Goal: Task Accomplishment & Management: Manage account settings

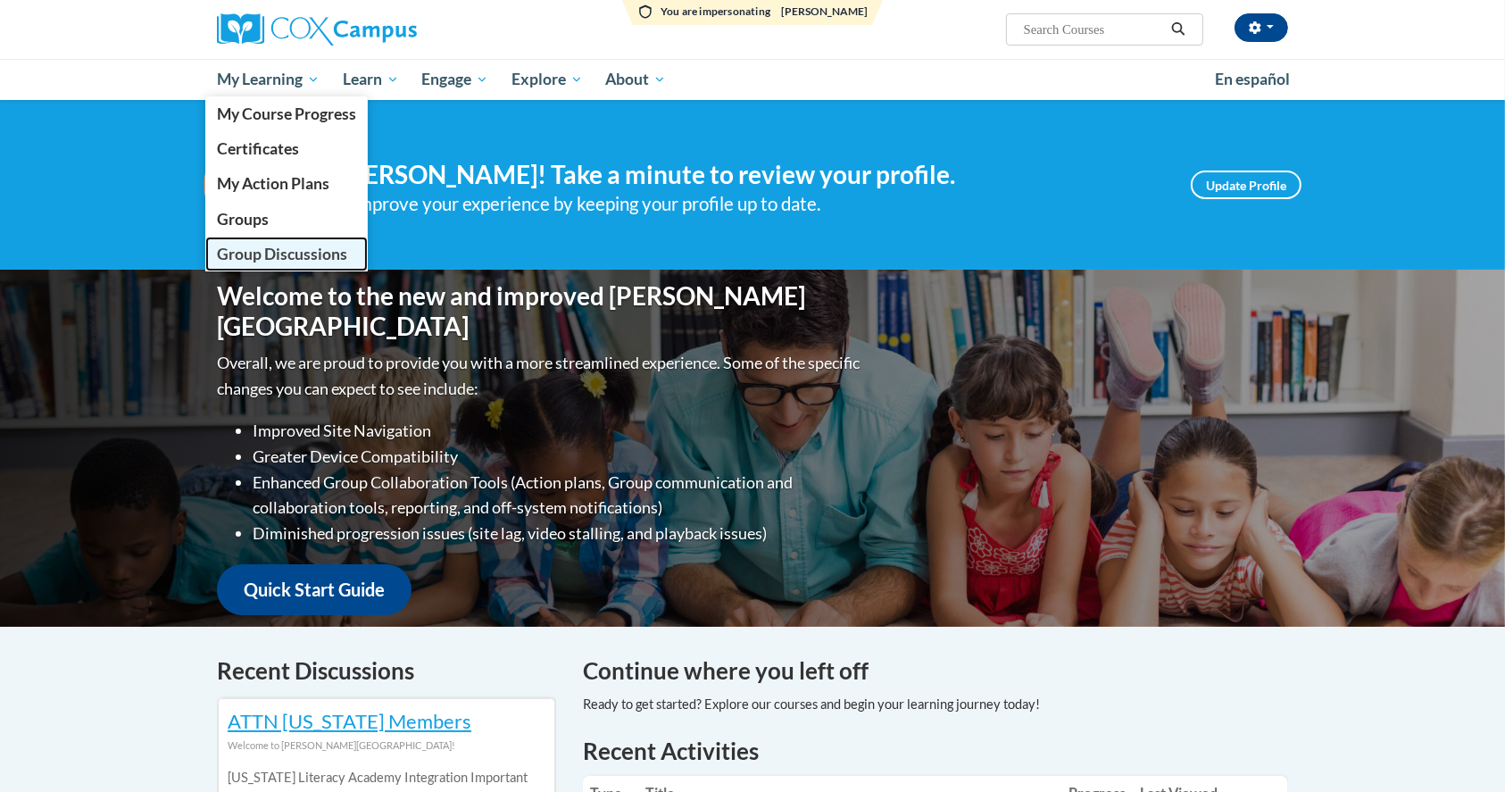
click at [271, 245] on span "Group Discussions" at bounding box center [282, 254] width 130 height 19
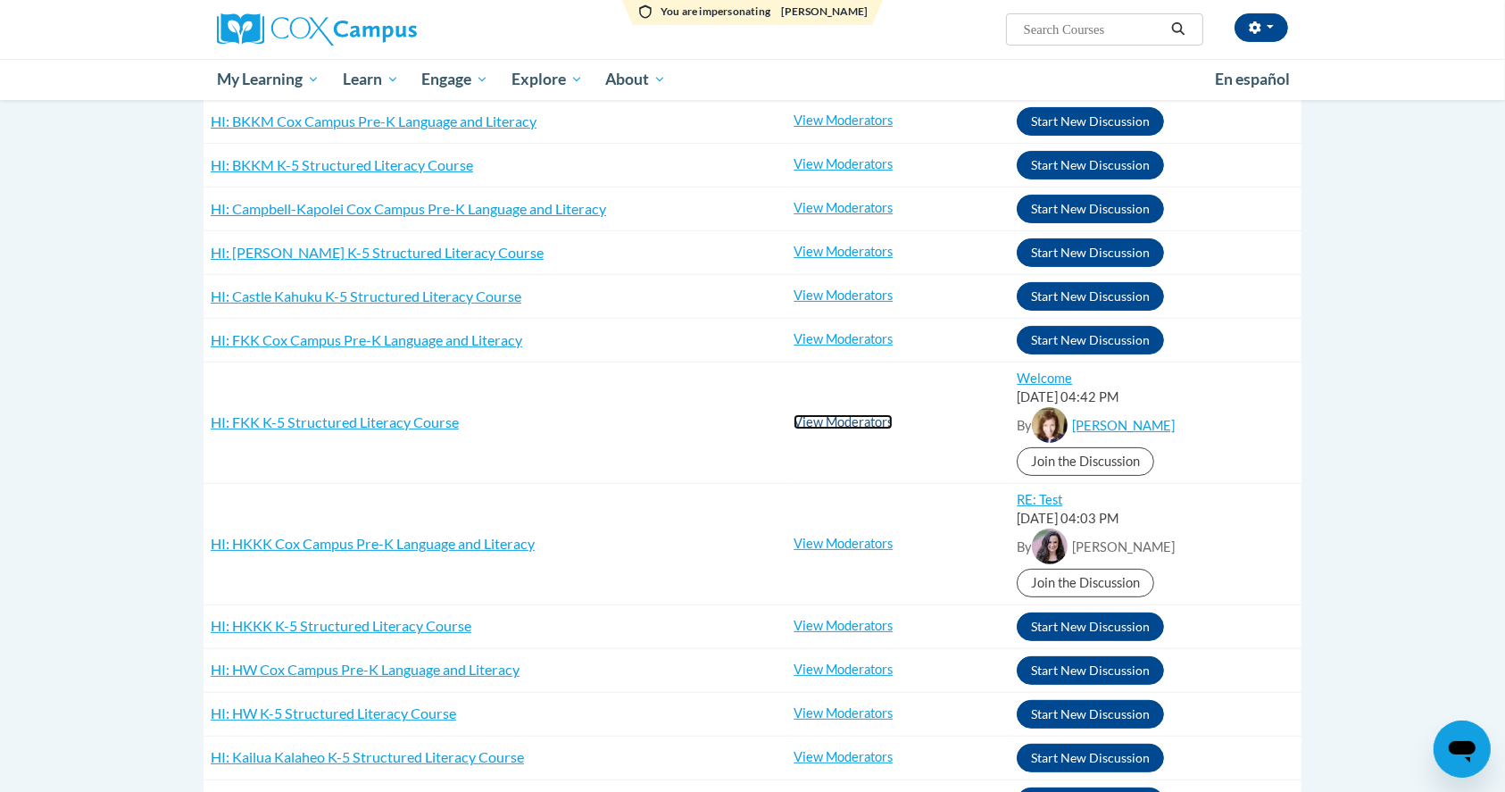
click at [875, 424] on link "View Moderators" at bounding box center [843, 421] width 99 height 15
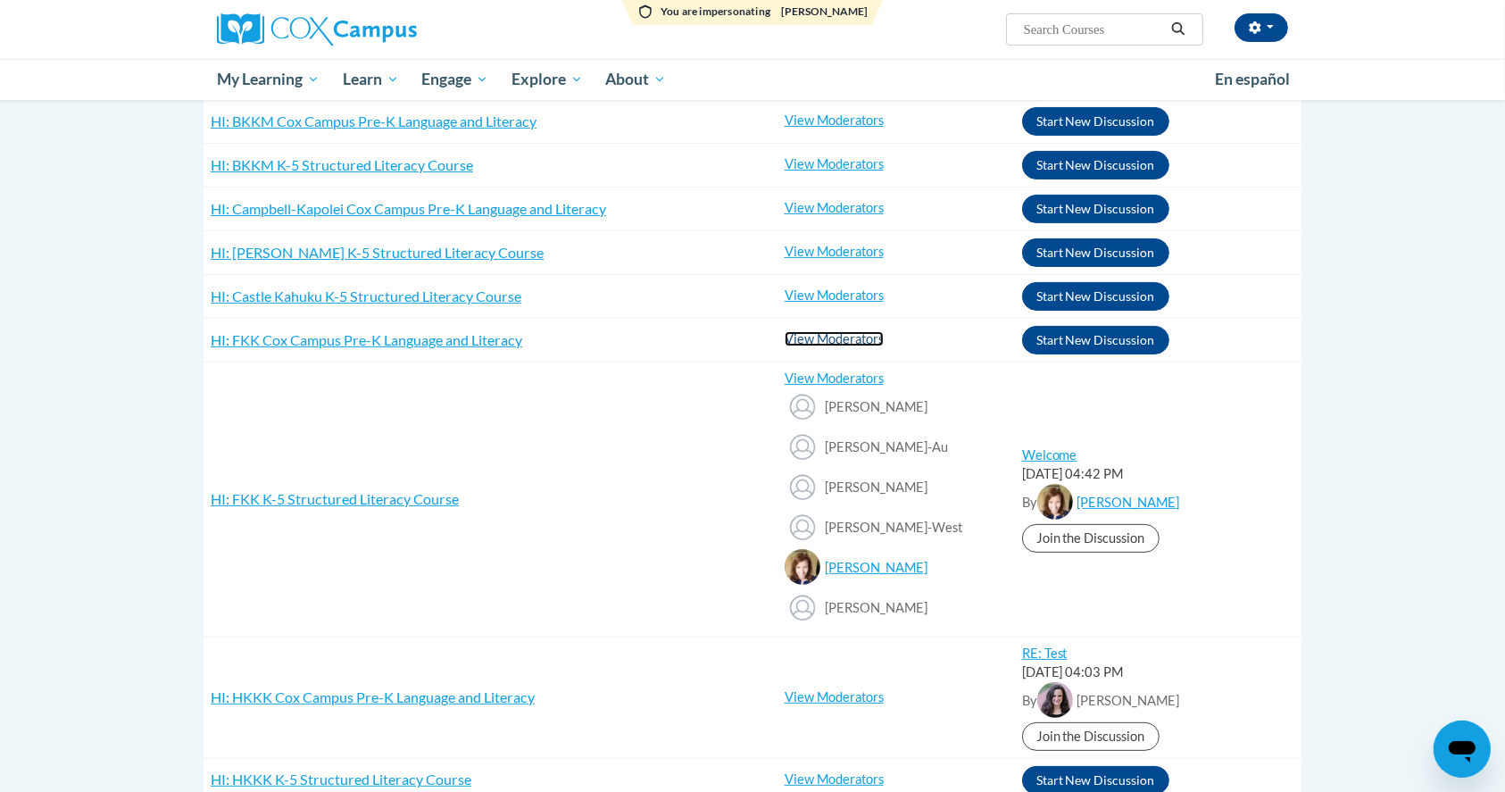
click at [812, 334] on link "View Moderators" at bounding box center [834, 338] width 99 height 15
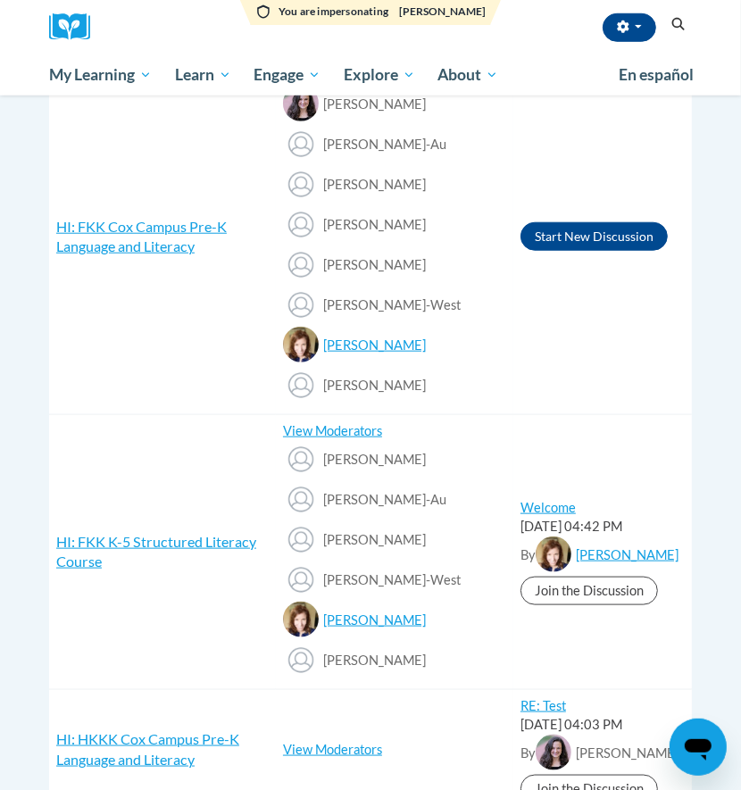
scroll to position [952, 0]
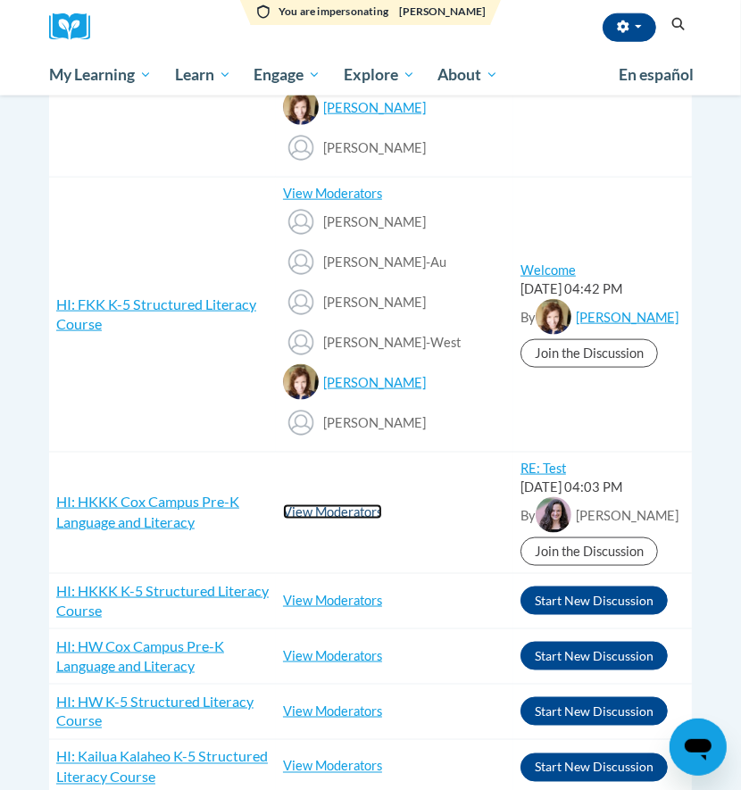
click at [336, 510] on link "View Moderators" at bounding box center [332, 511] width 99 height 15
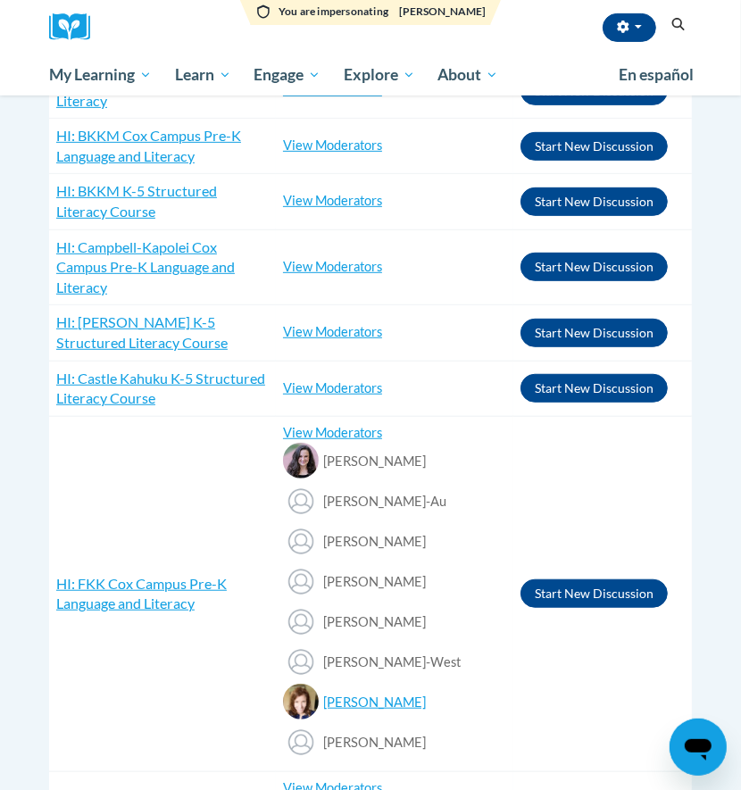
scroll to position [0, 0]
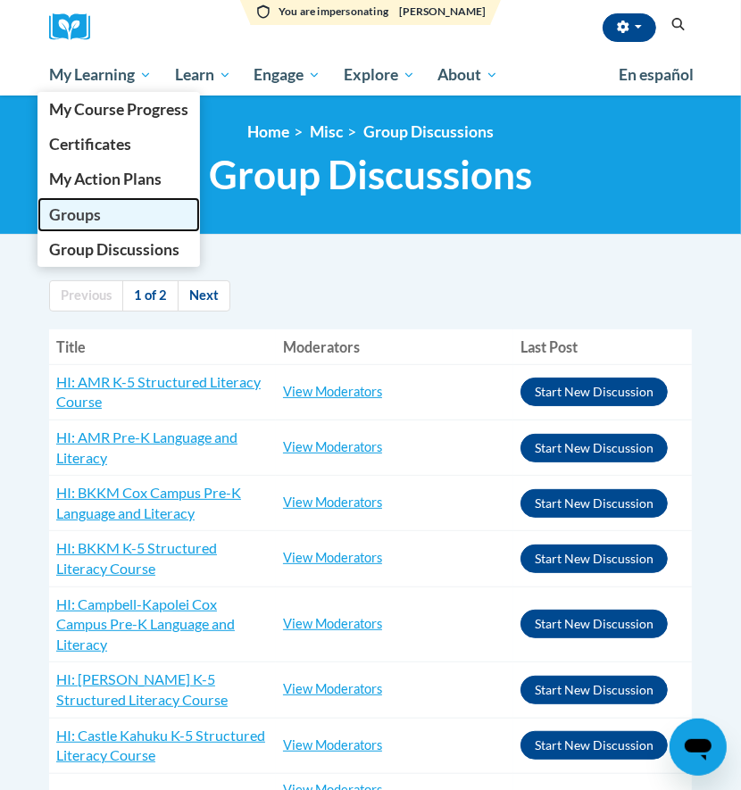
click at [71, 221] on span "Groups" at bounding box center [75, 214] width 52 height 19
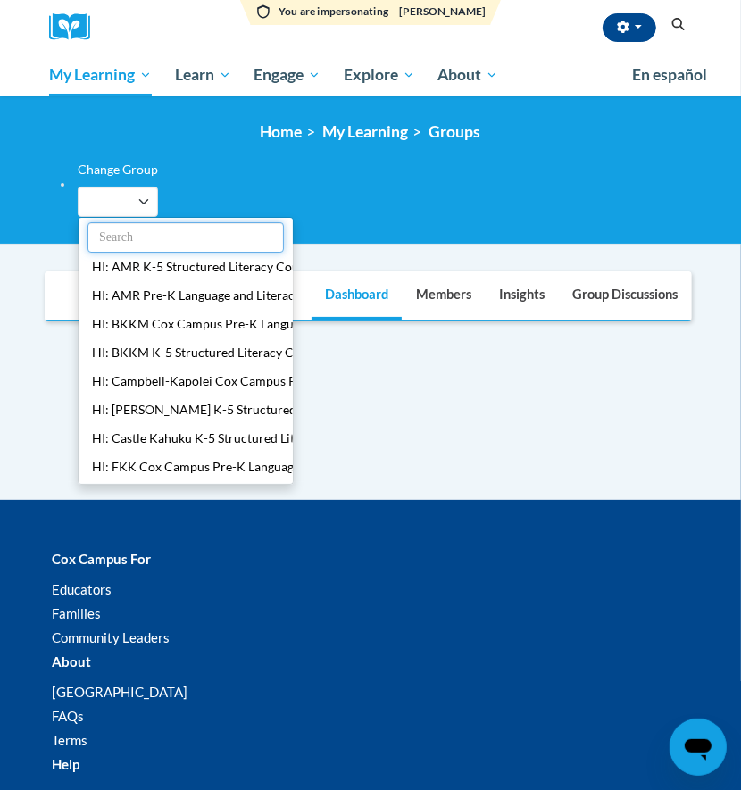
click at [121, 229] on input "text" at bounding box center [185, 237] width 196 height 30
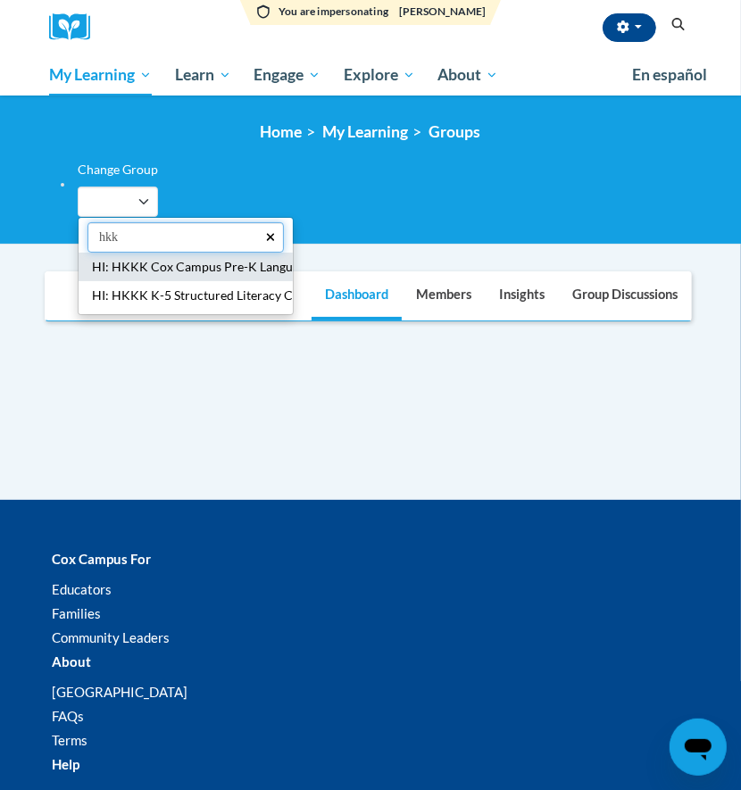
type input "hkk"
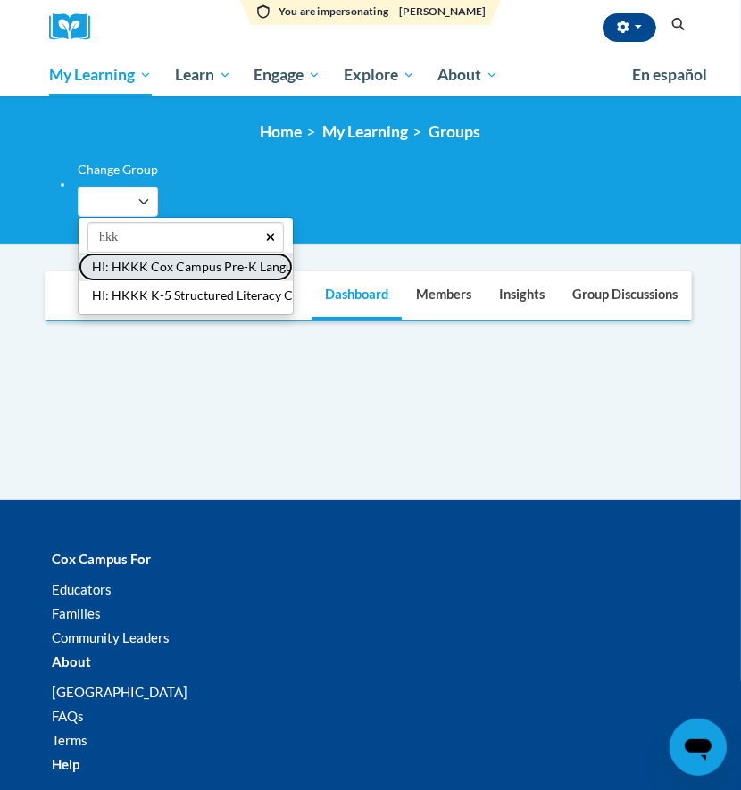
click at [177, 277] on button "HI: HKKK Cox Campus Pre-K Language and Literacy" at bounding box center [186, 267] width 214 height 29
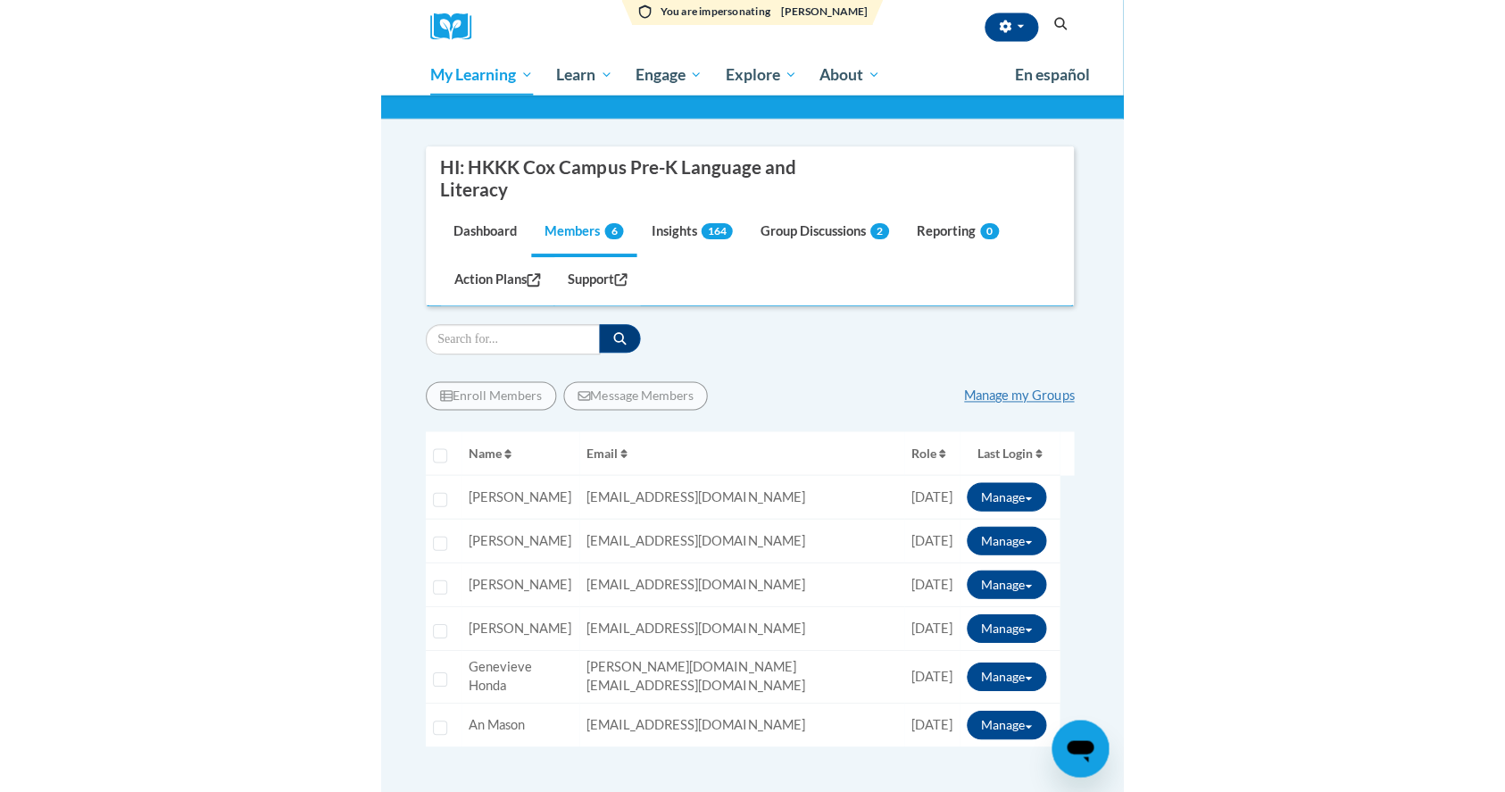
scroll to position [357, 0]
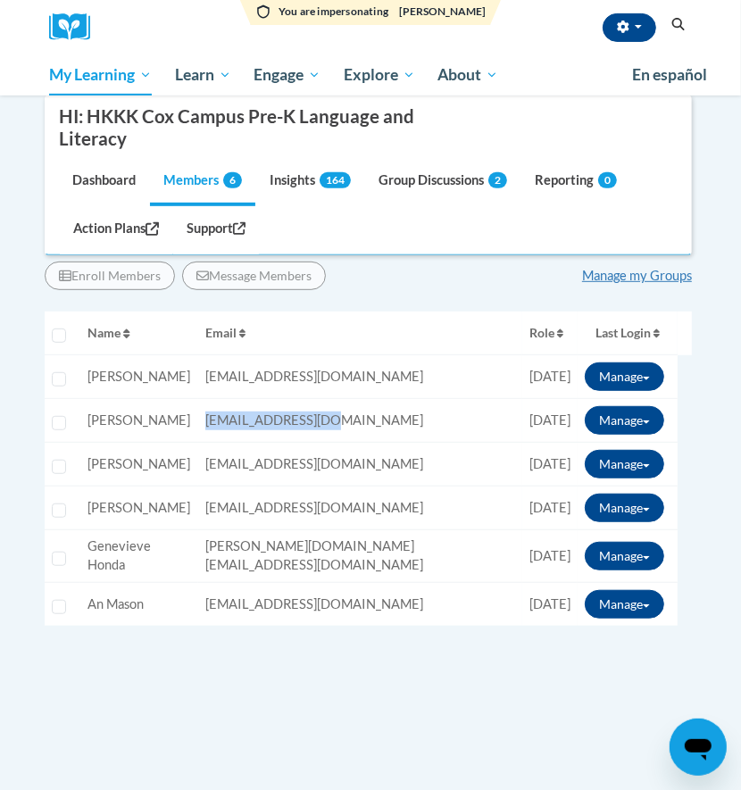
drag, startPoint x: 363, startPoint y: 425, endPoint x: 220, endPoint y: 417, distance: 144.0
click at [220, 417] on tr "Select learner Name: Sean Doi Email: Sean.Doi@k12.hi.us Role: Member Progress: …" at bounding box center [368, 421] width 647 height 44
copy tr "Email: Sean.Doi@k12.hi.us"
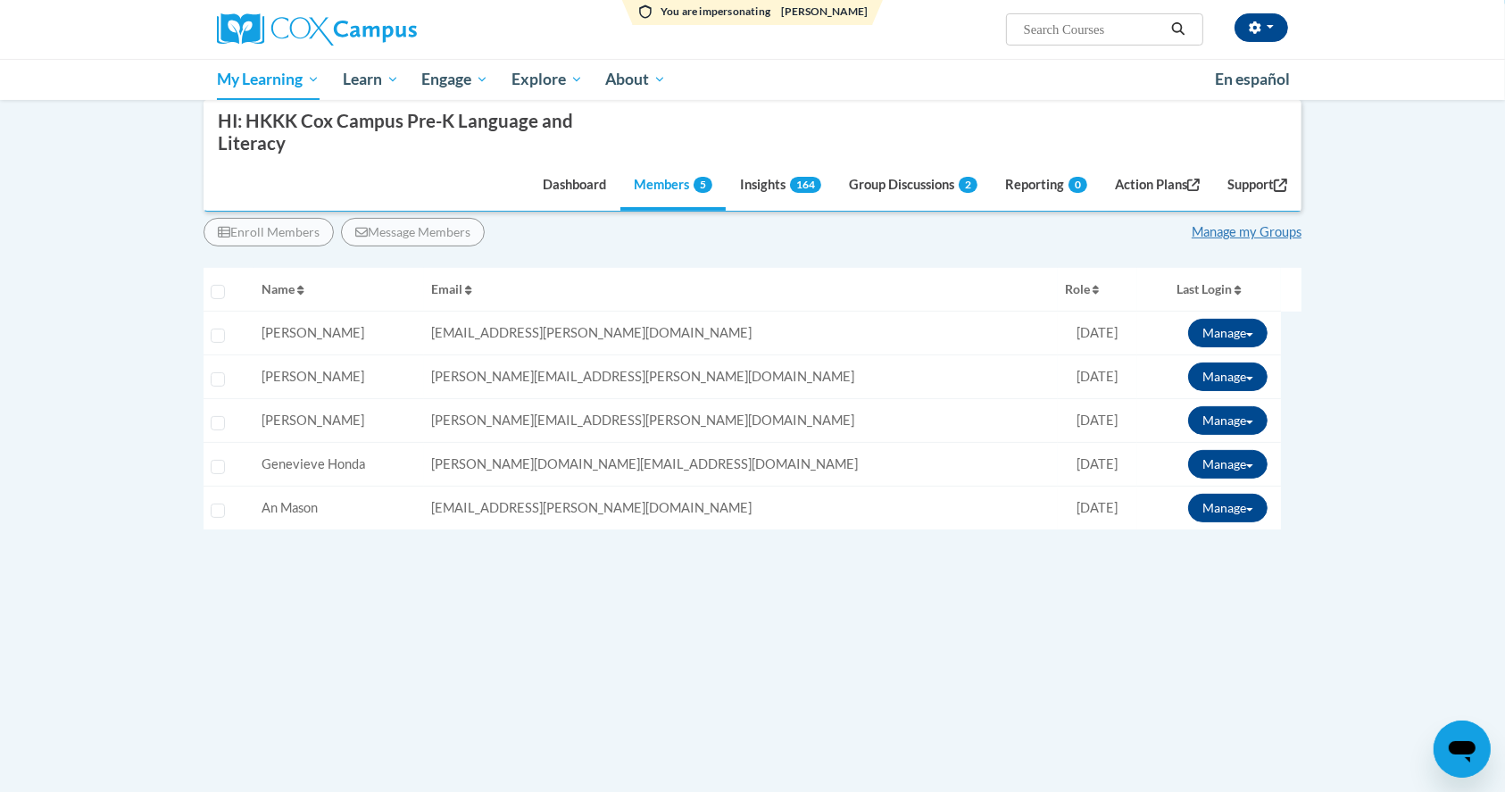
scroll to position [119, 0]
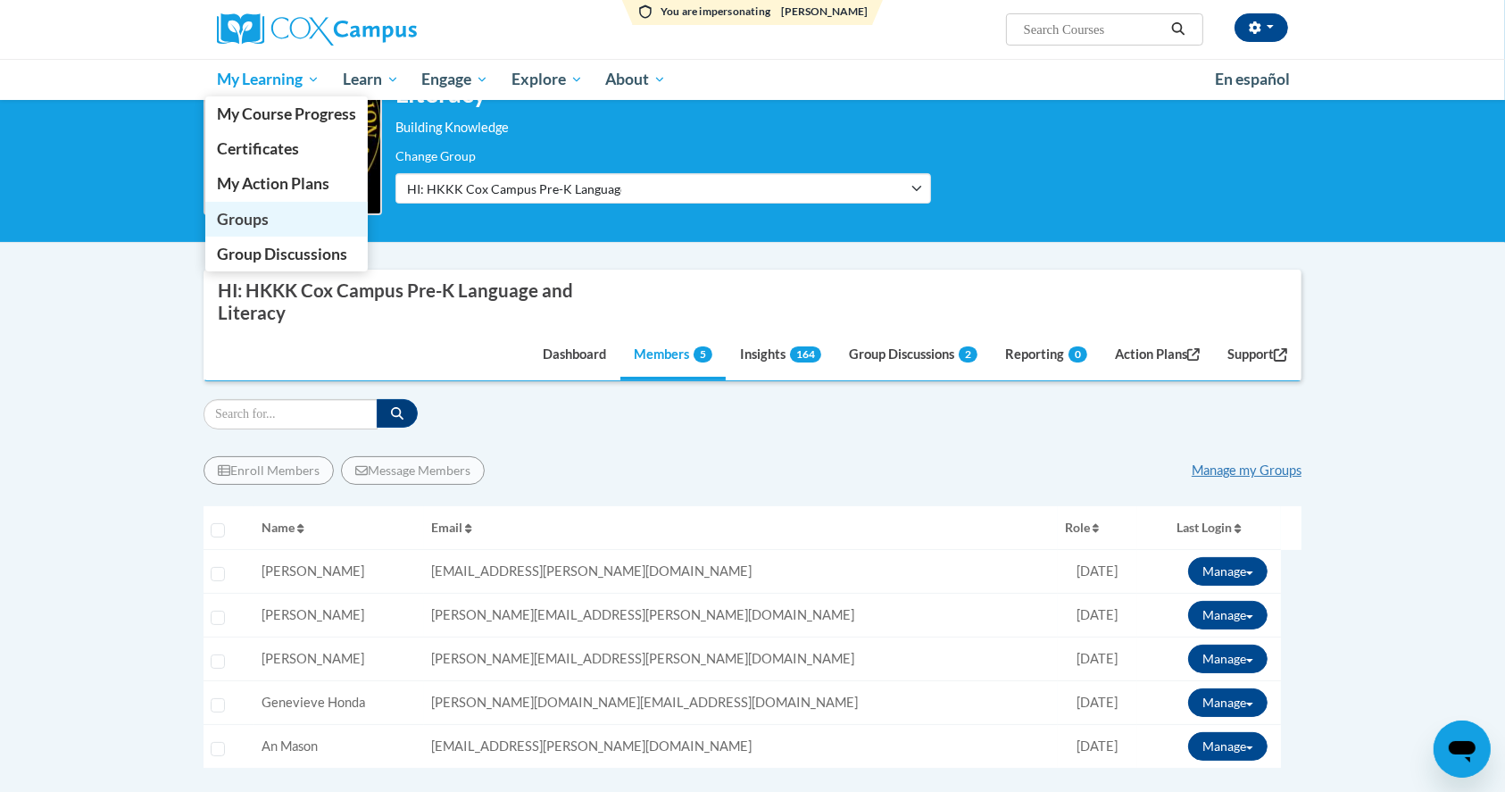
click at [248, 223] on span "Groups" at bounding box center [243, 219] width 52 height 19
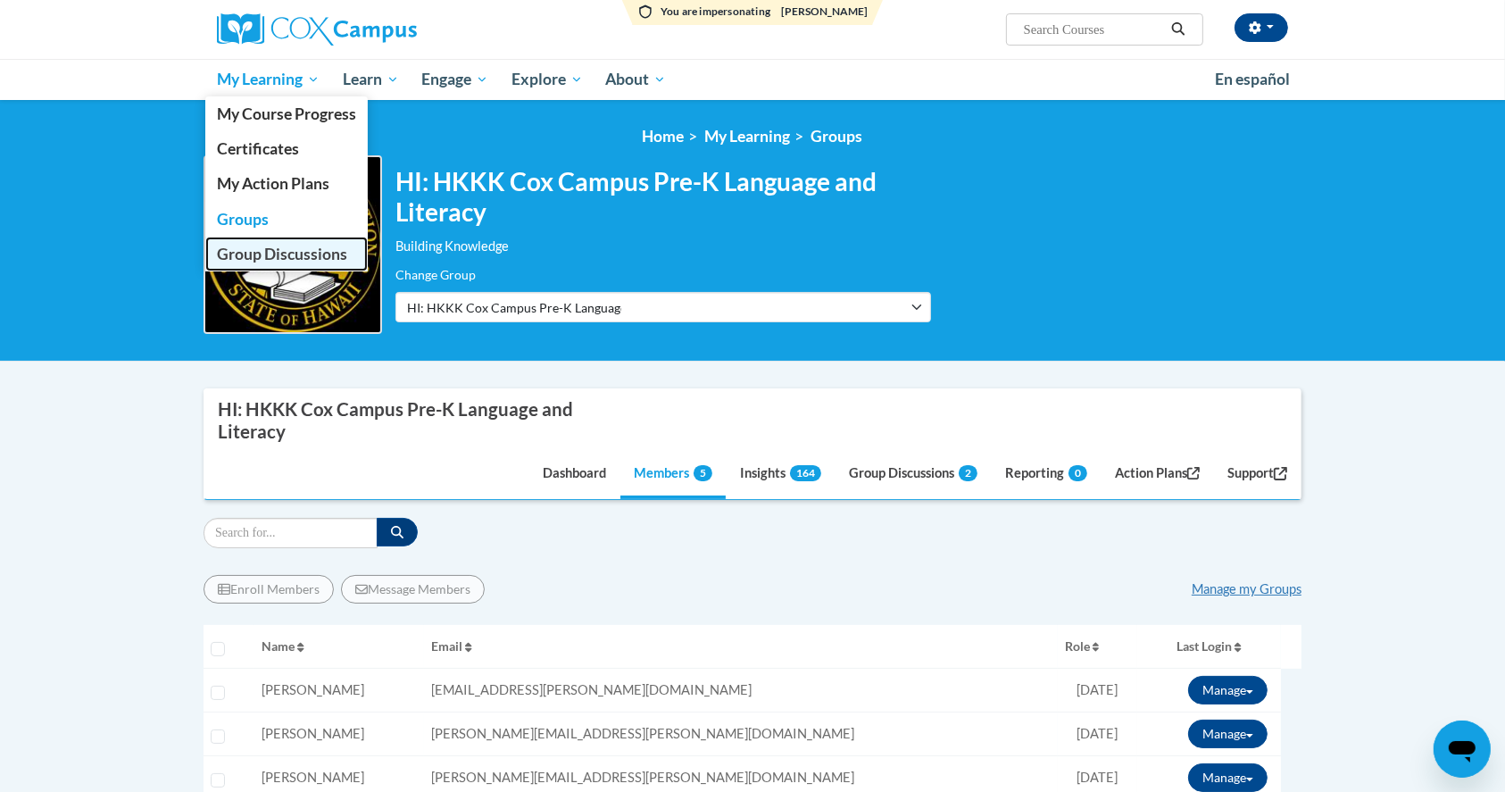
click at [239, 257] on span "Group Discussions" at bounding box center [282, 254] width 130 height 19
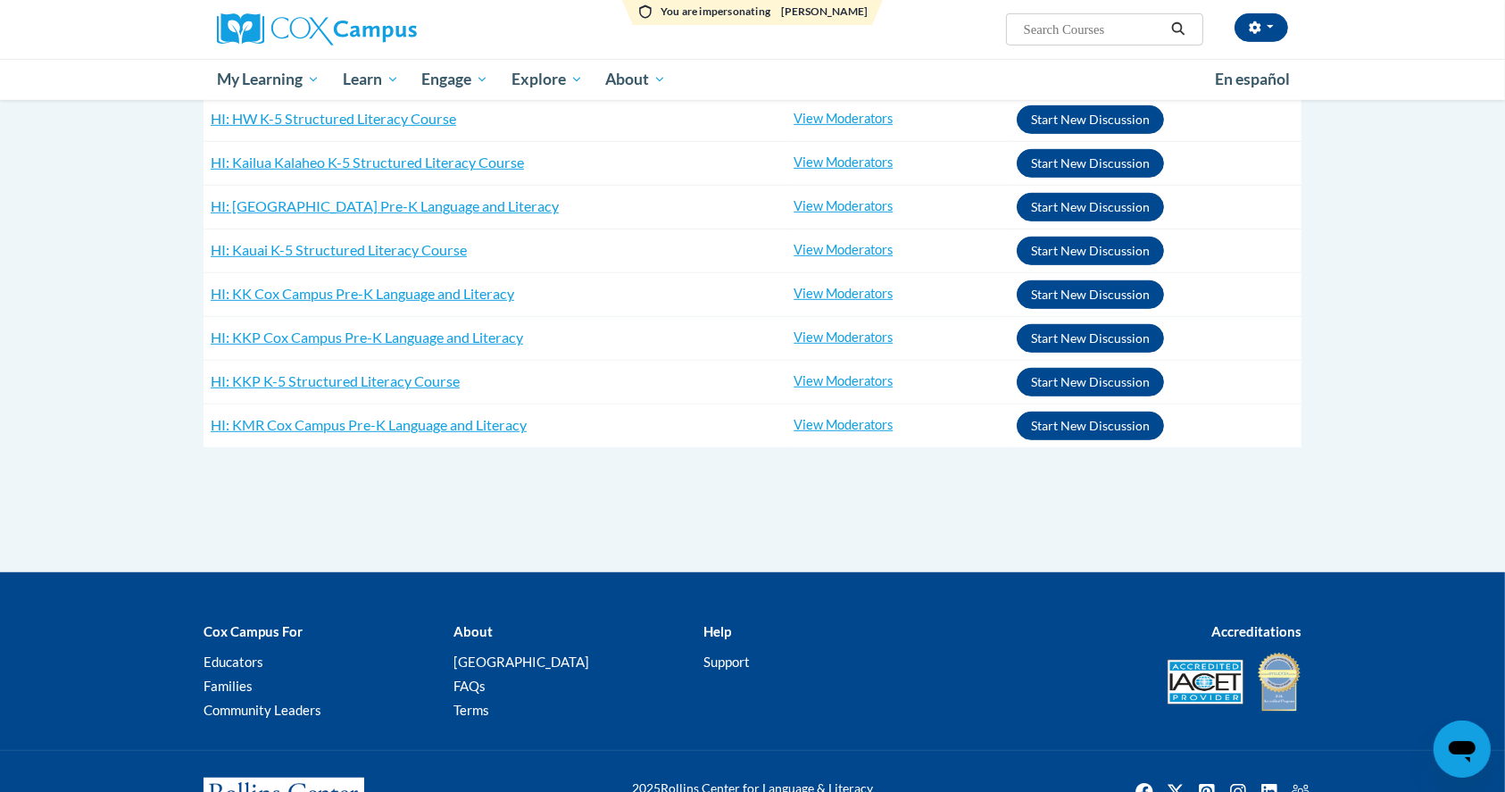
scroll to position [714, 0]
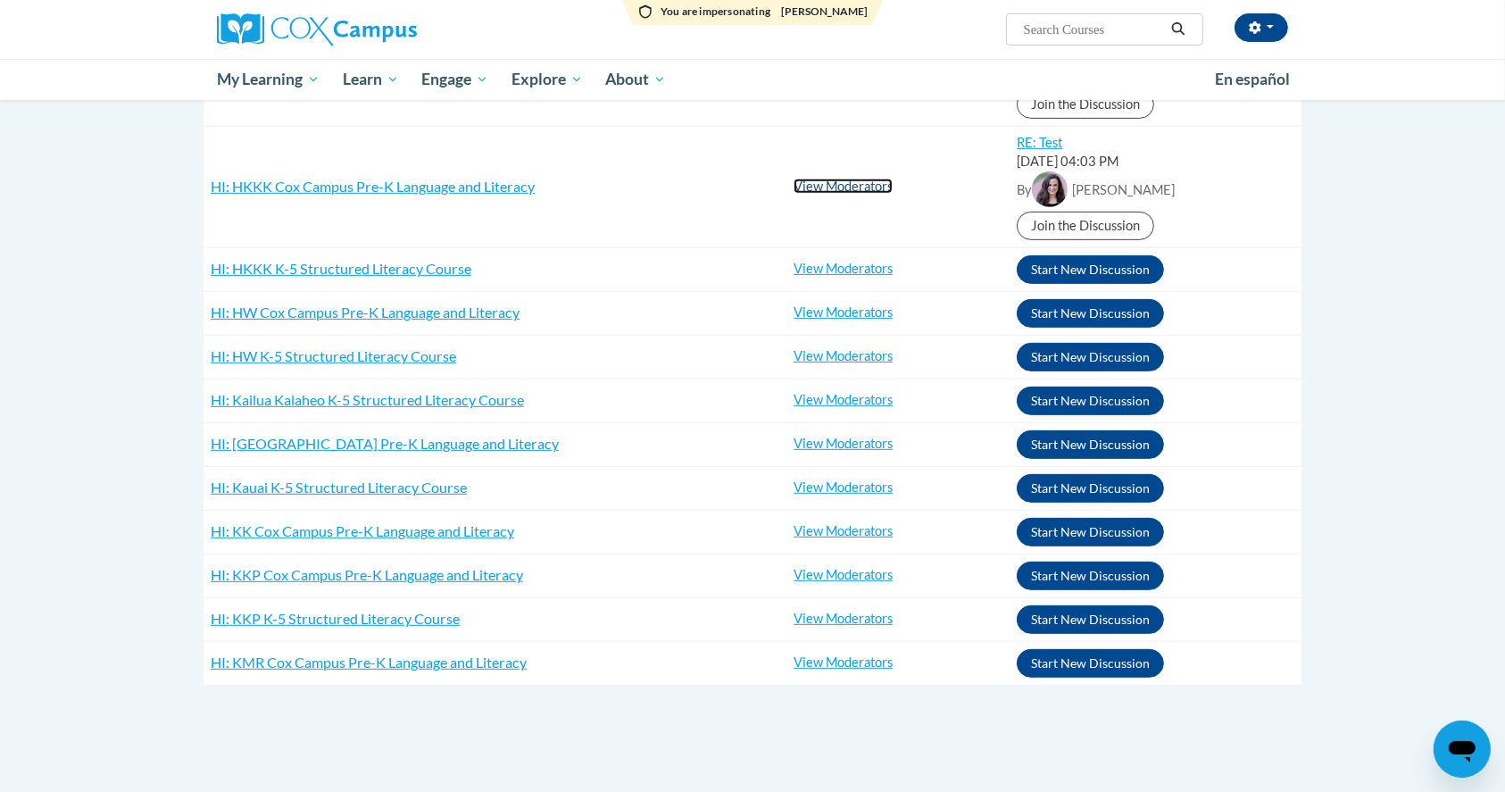
click at [852, 182] on link "View Moderators" at bounding box center [843, 186] width 99 height 15
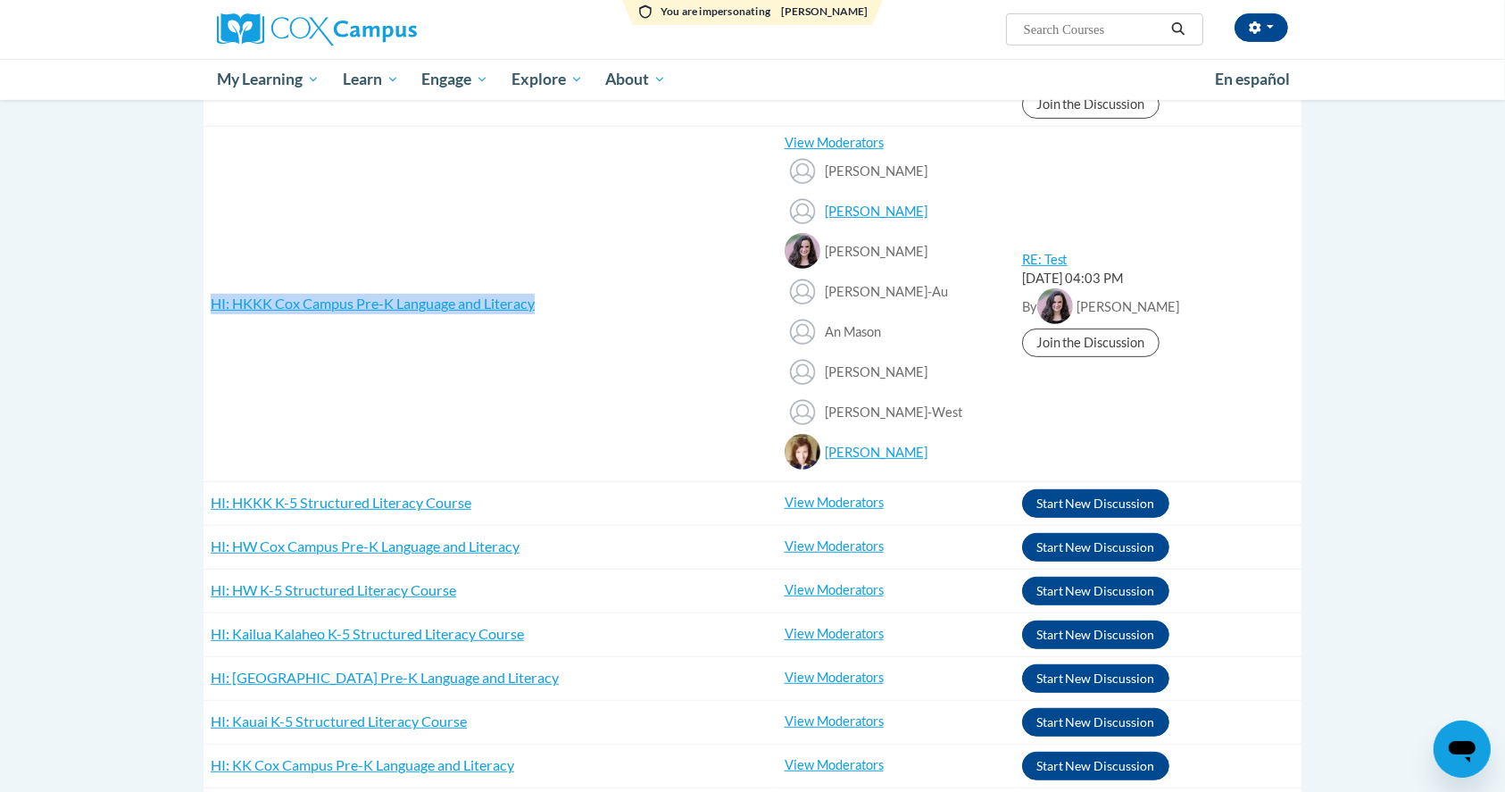
drag, startPoint x: 541, startPoint y: 303, endPoint x: 204, endPoint y: 303, distance: 336.6
click at [204, 303] on td "HI: HKKK Cox Campus Pre-K Language and Literacy RE: COX Campus Building Knowled…" at bounding box center [491, 303] width 574 height 355
copy span "HI: HKKK Cox Campus Pre-K Language and Literacy"
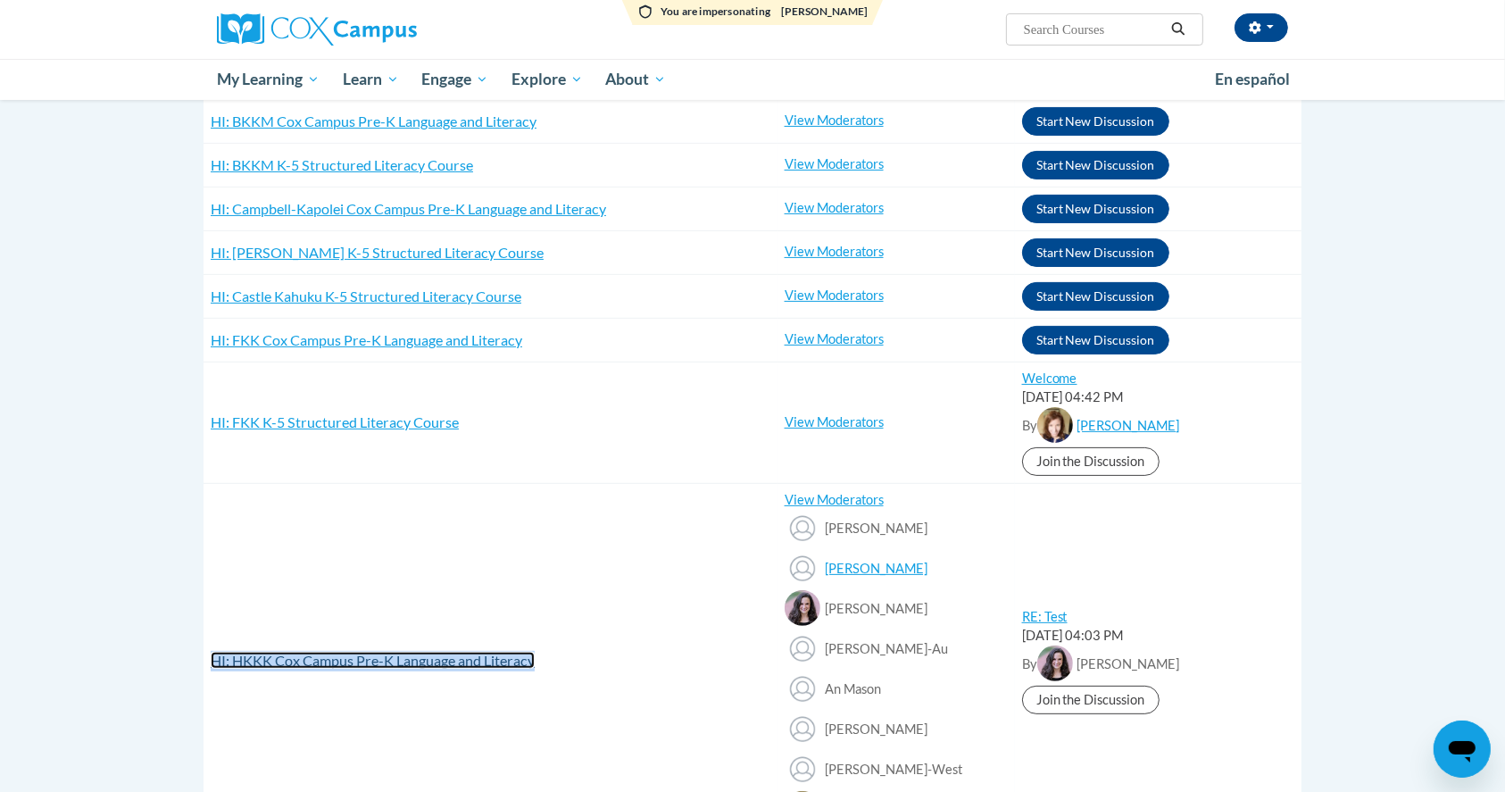
scroll to position [119, 0]
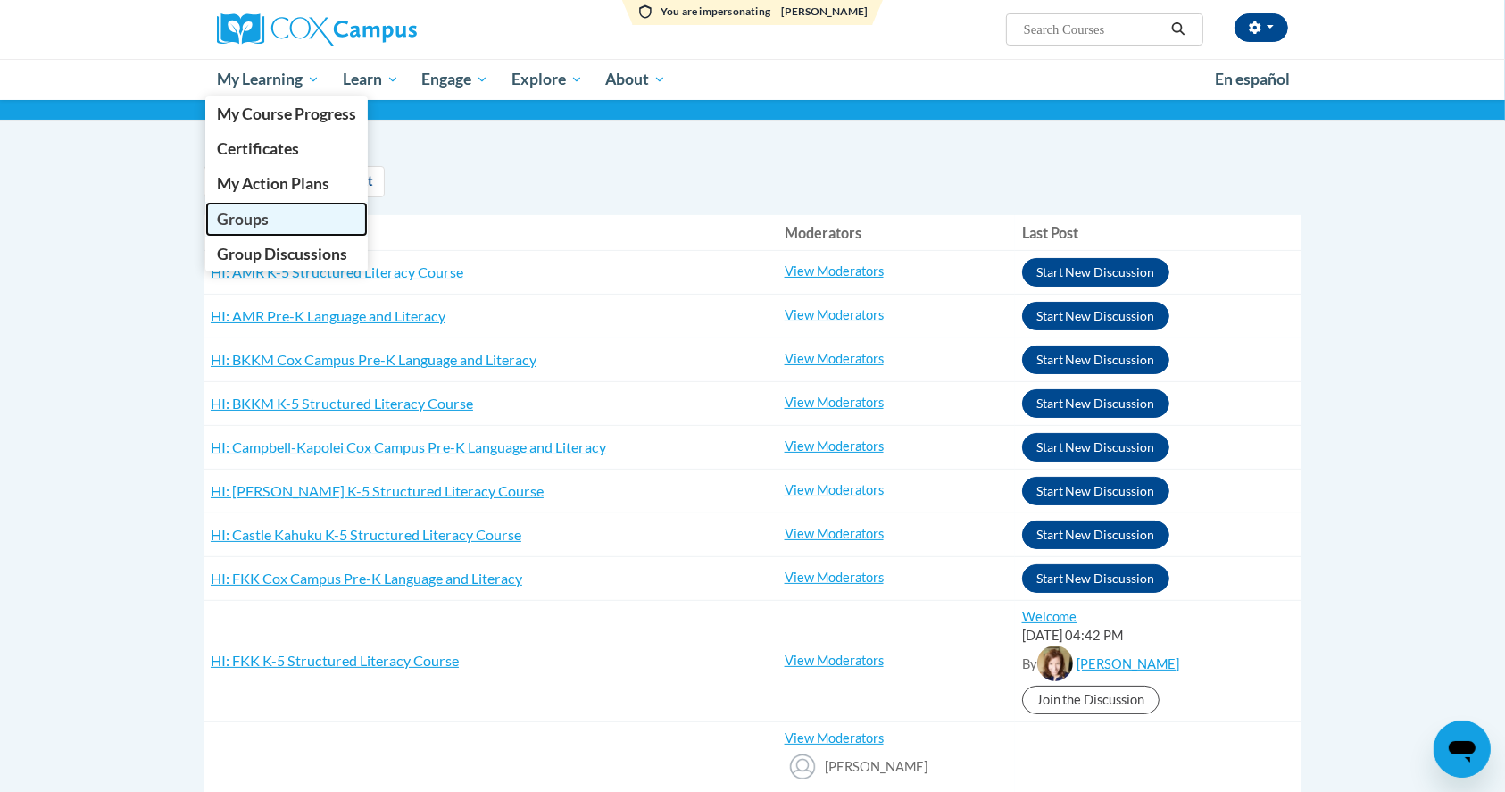
click at [237, 218] on span "Groups" at bounding box center [243, 219] width 52 height 19
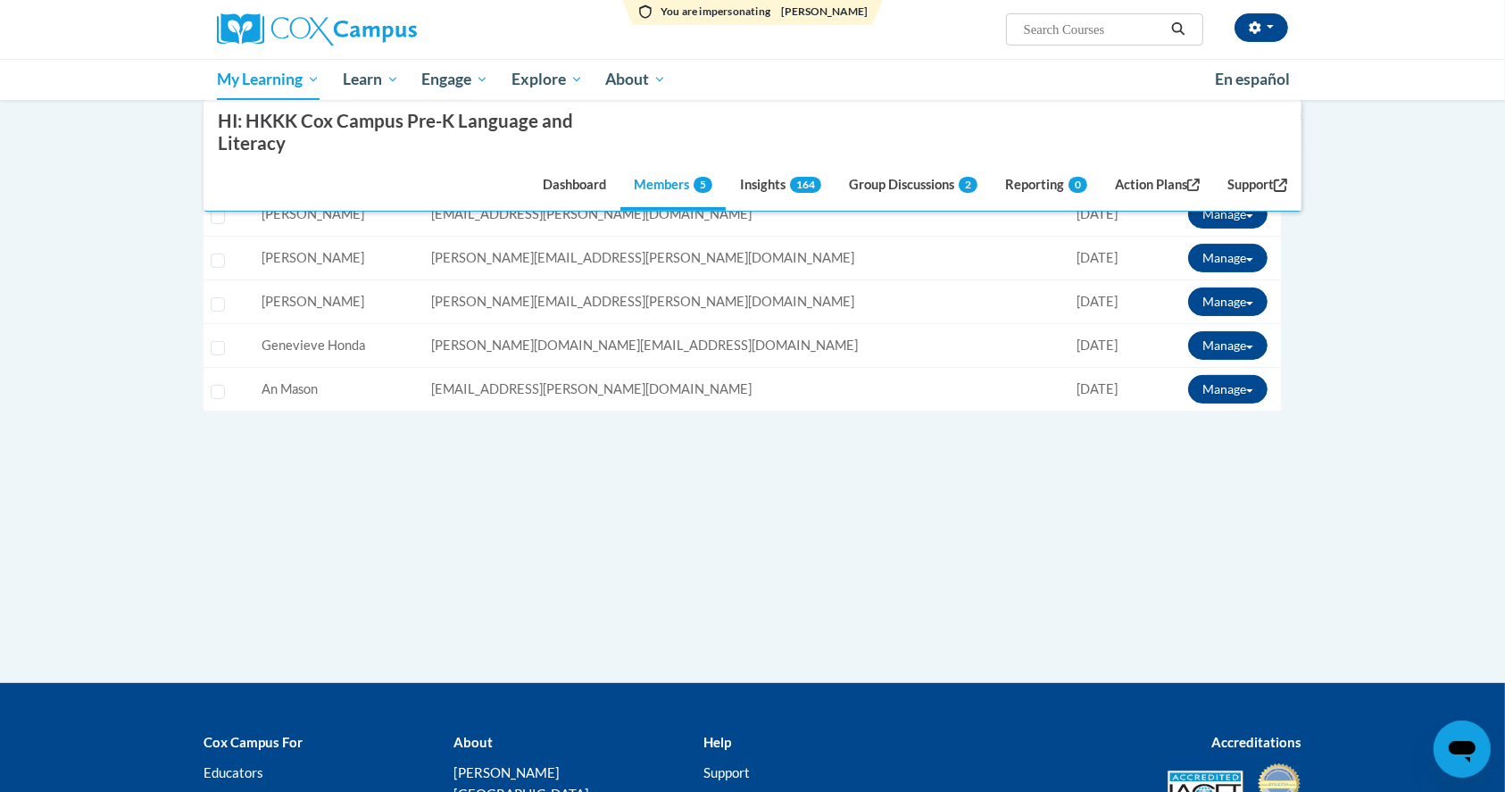
scroll to position [357, 0]
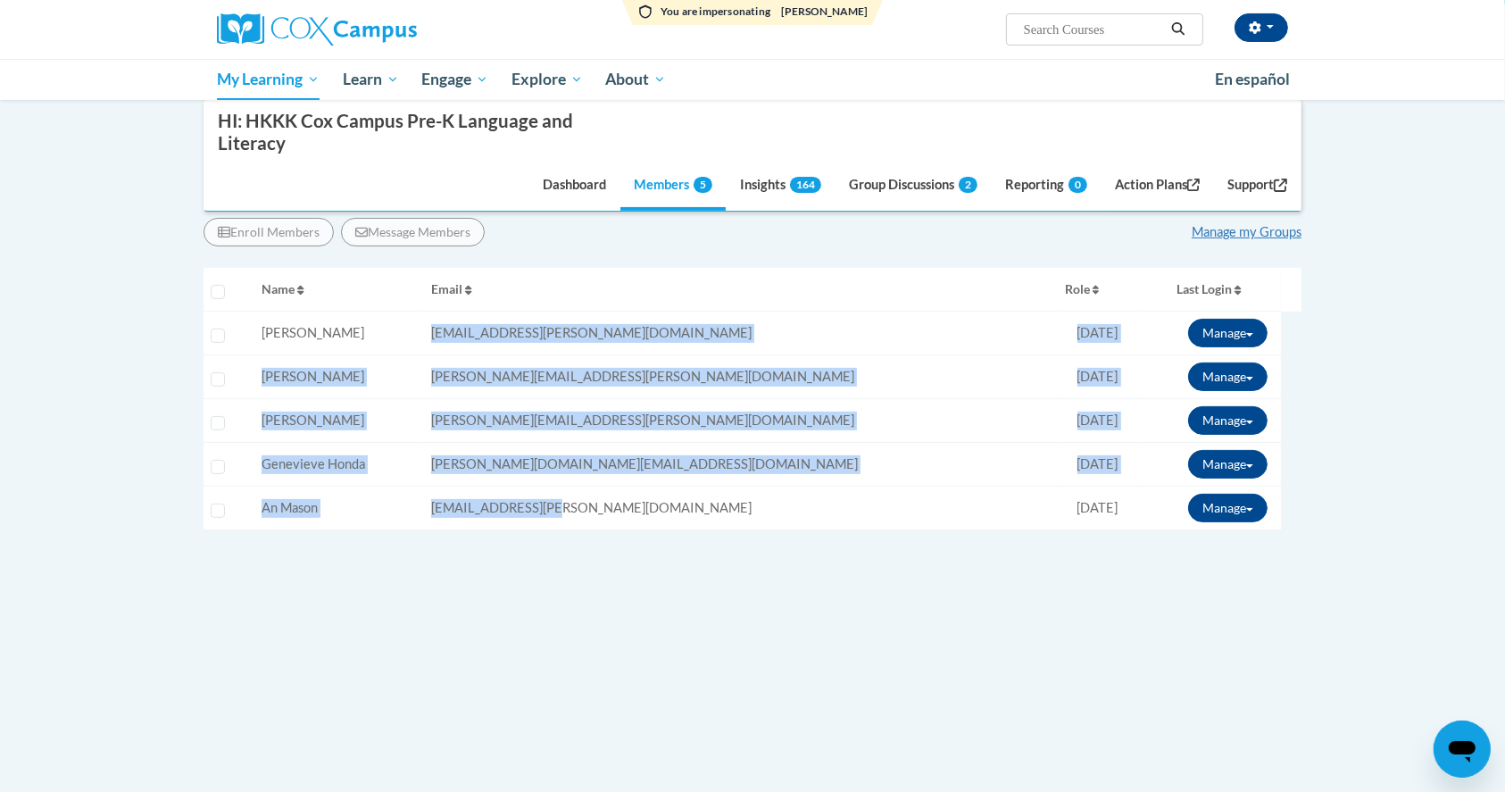
drag, startPoint x: 522, startPoint y: 329, endPoint x: 643, endPoint y: 501, distance: 209.6
click at [643, 501] on tbody "Select learner Name: Alaina Anderson Email: alaina.anderson@k12.hi.us Role: Mem…" at bounding box center [753, 421] width 1098 height 219
copy tbody "alaina.anderson@k12.hi.us Role: Member Progress: 0% Complete 0% Last Login: 08/…"
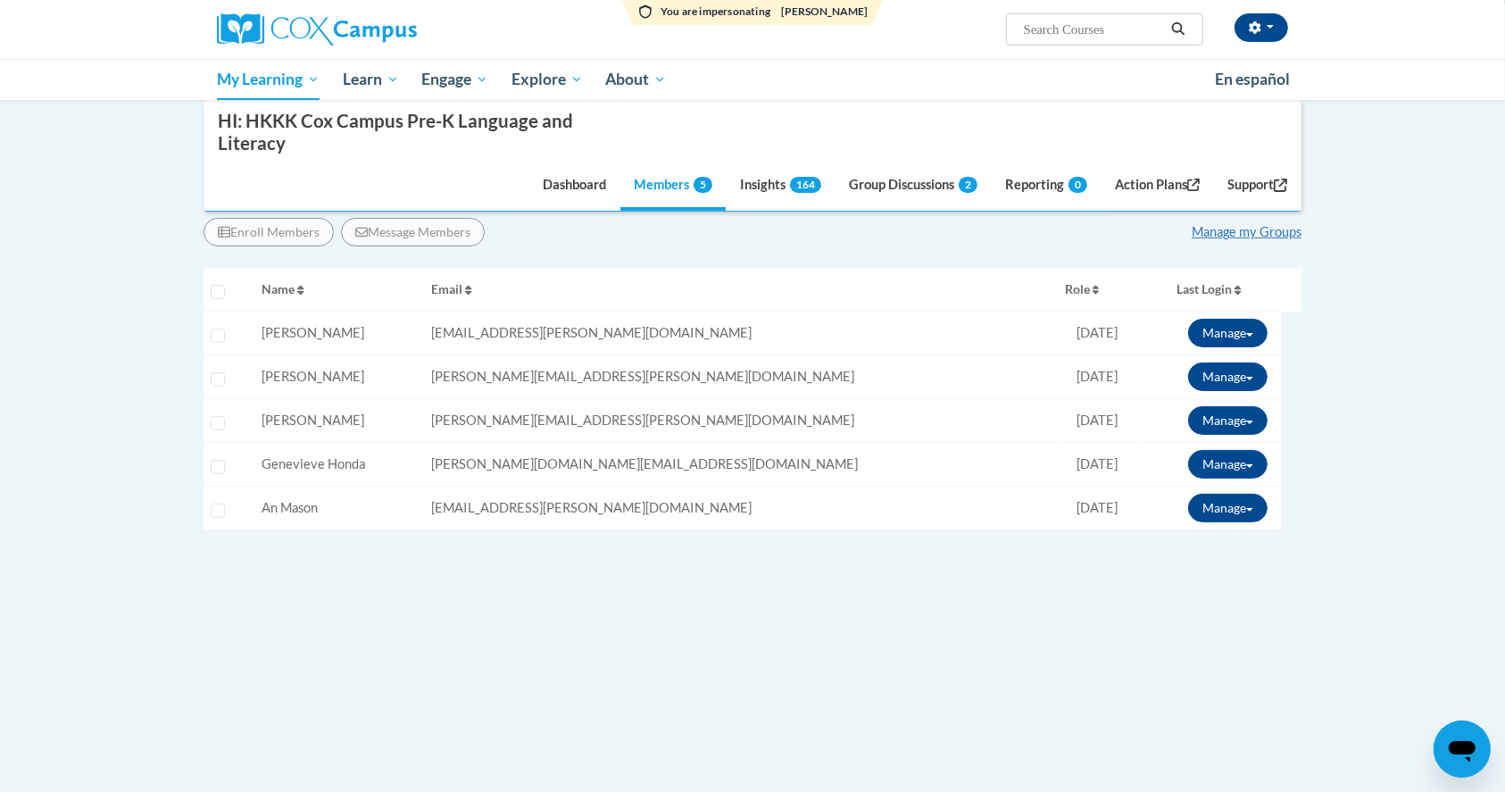
click at [636, 653] on div "Enroll Members Message Members Manage my Groups « 1 » Selecting Name Email 0%" at bounding box center [753, 442] width 1098 height 477
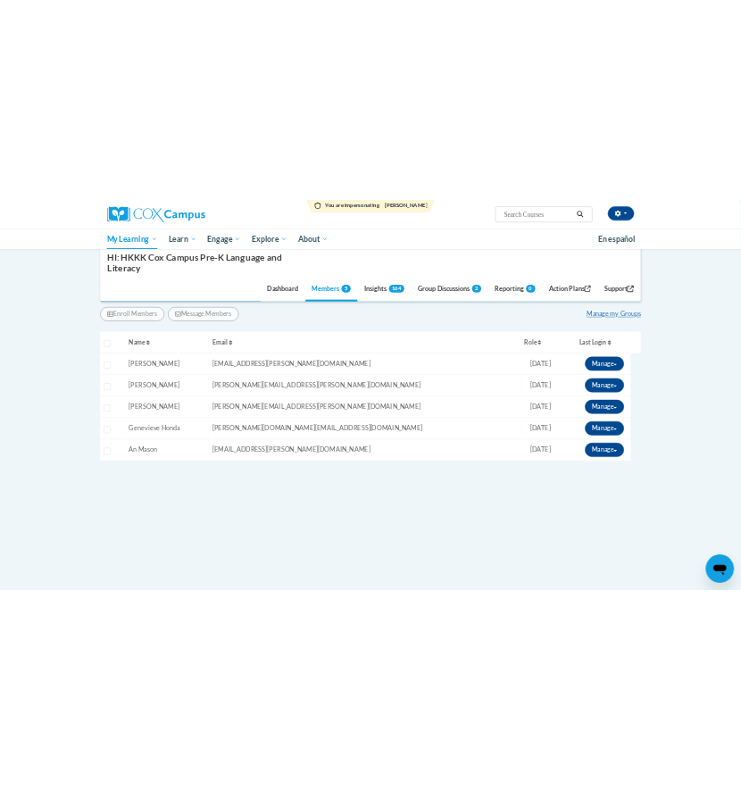
scroll to position [352, 0]
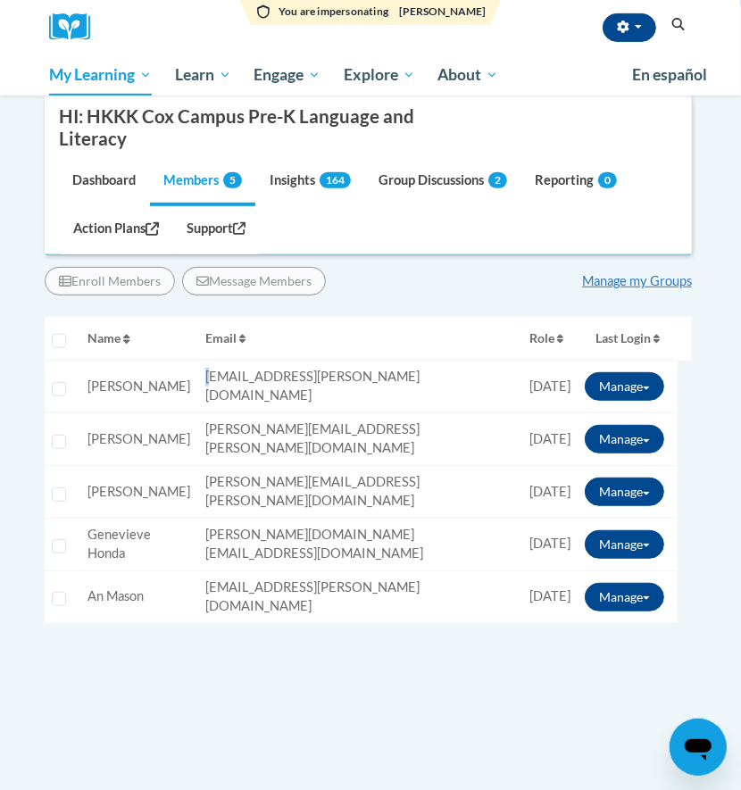
drag, startPoint x: 237, startPoint y: 379, endPoint x: 246, endPoint y: 384, distance: 9.7
click at [246, 383] on span "alaina.anderson@k12.hi.us" at bounding box center [312, 386] width 214 height 34
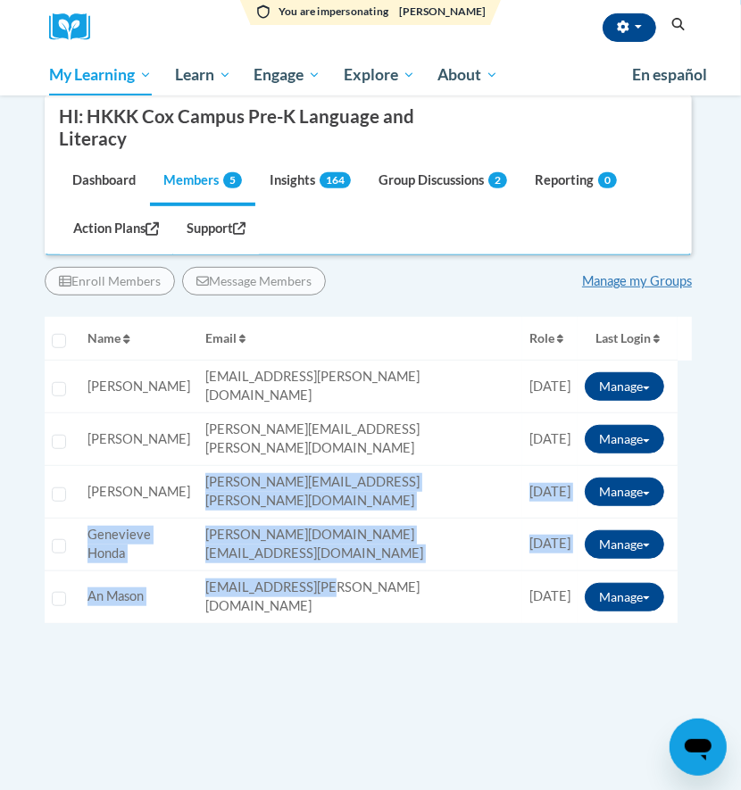
drag, startPoint x: 229, startPoint y: 462, endPoint x: 387, endPoint y: 561, distance: 186.8
click at [387, 561] on tbody "Select learner Name: Alaina Anderson Email: alaina.anderson@k12.hi.us Role: Mem…" at bounding box center [368, 492] width 647 height 262
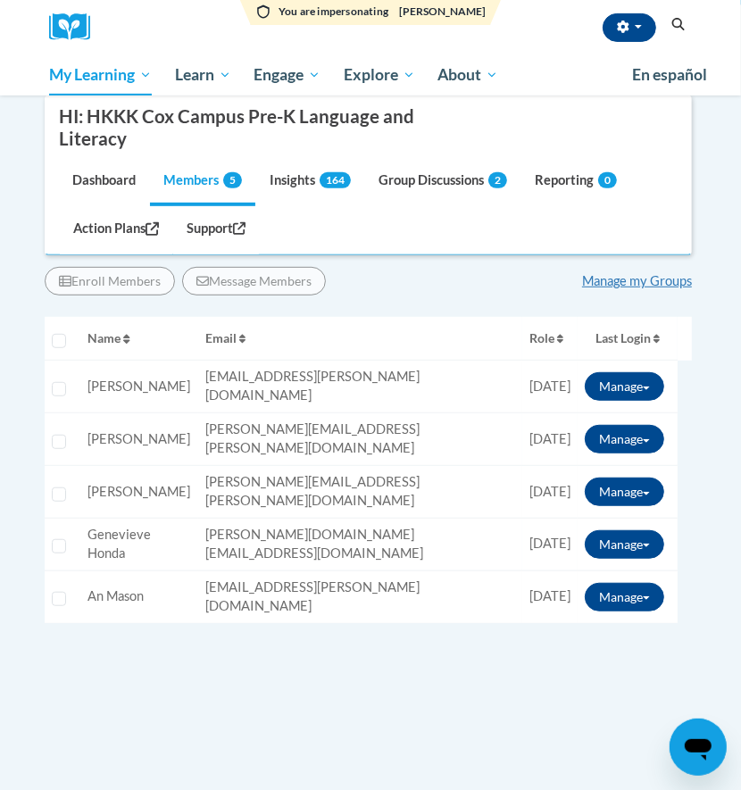
click at [350, 645] on div "Enroll Members Message Members Manage my Groups « 1 » Selecting Name Email 0%" at bounding box center [368, 514] width 647 height 521
drag, startPoint x: 356, startPoint y: 566, endPoint x: 230, endPoint y: 548, distance: 127.1
click at [230, 571] on td "Email: an.mason@k12.hi.us" at bounding box center [360, 597] width 324 height 52
copy span "an.mason@k12.hi.us"
drag, startPoint x: 408, startPoint y: 517, endPoint x: 237, endPoint y: 510, distance: 170.7
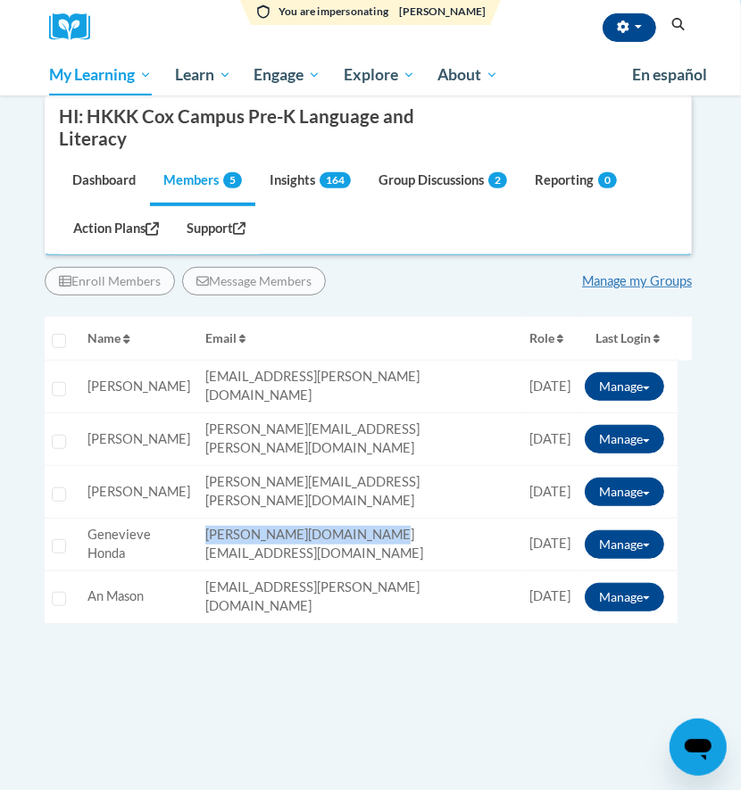
click at [237, 519] on td "Email: genevieve.honda@k12.hi.us" at bounding box center [360, 545] width 324 height 53
copy span "genevieve.honda@k12.hi.us"
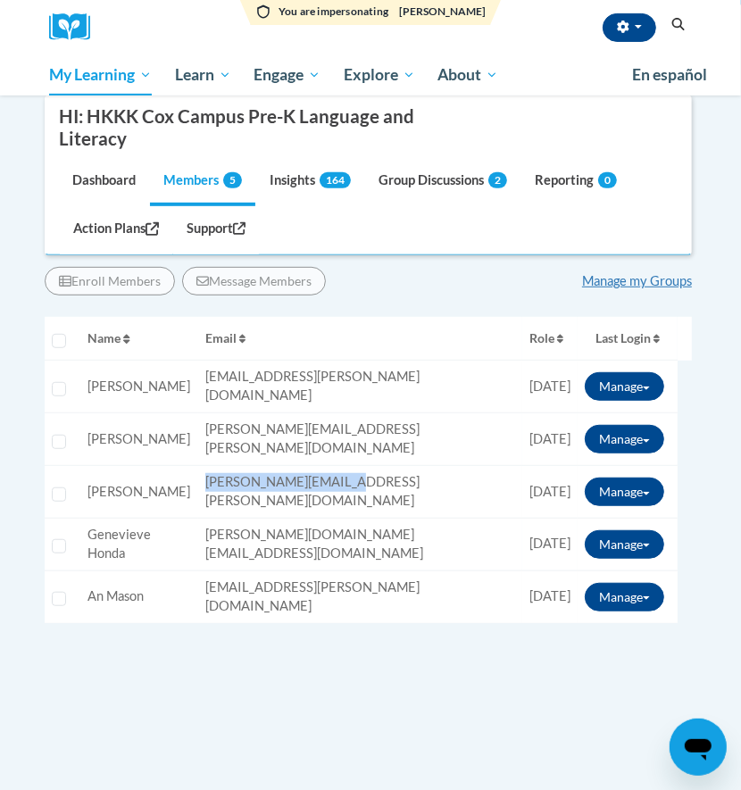
drag, startPoint x: 381, startPoint y: 465, endPoint x: 236, endPoint y: 469, distance: 145.6
click at [236, 469] on td "Email: elaine.higa@k12.hi.us" at bounding box center [360, 492] width 324 height 53
copy span "elaine.higa@k12.hi.us"
drag, startPoint x: 379, startPoint y: 421, endPoint x: 223, endPoint y: 432, distance: 155.8
click at [223, 432] on tr "Select learner Name: Elissa Fiedler Email: elissa.fiedler@k12.hi.us Role: Membe…" at bounding box center [368, 439] width 647 height 53
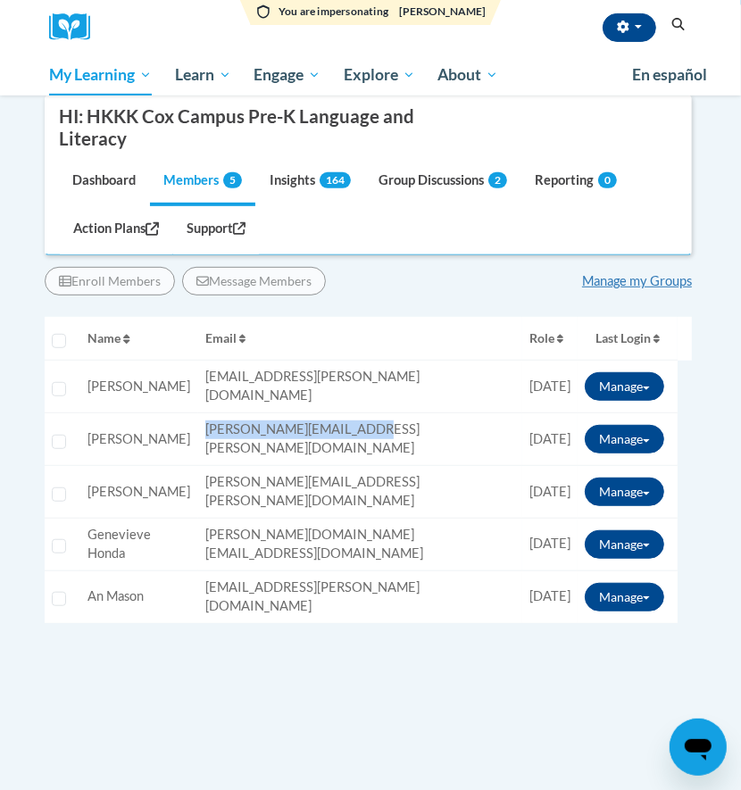
copy tr "Email: elissa.fiedler@k12.hi.us"
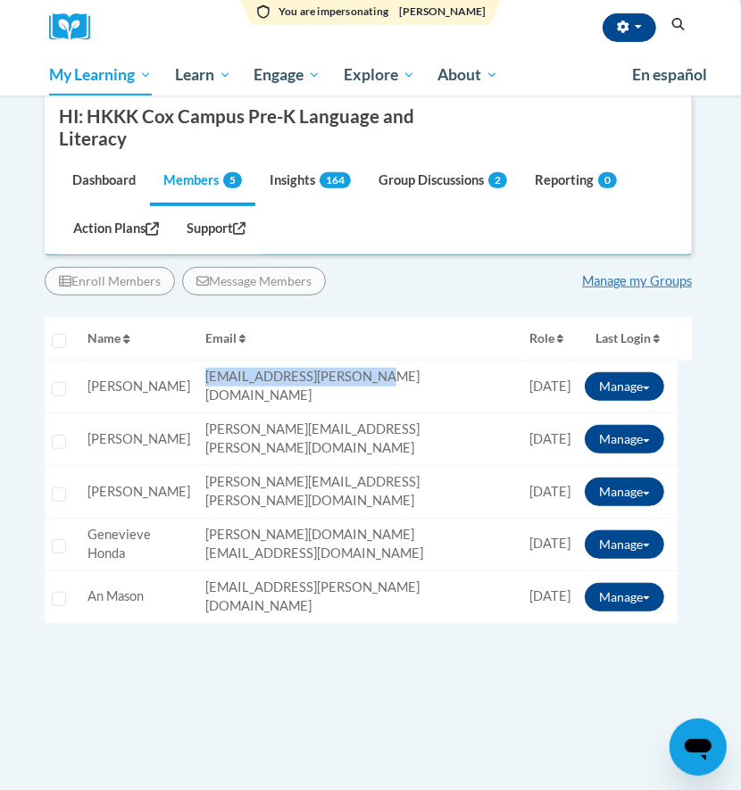
drag, startPoint x: 396, startPoint y: 383, endPoint x: 232, endPoint y: 382, distance: 164.3
click at [232, 382] on td "Email: alaina.anderson@k12.hi.us" at bounding box center [360, 387] width 324 height 53
copy span "alaina.anderson@k12.hi.us"
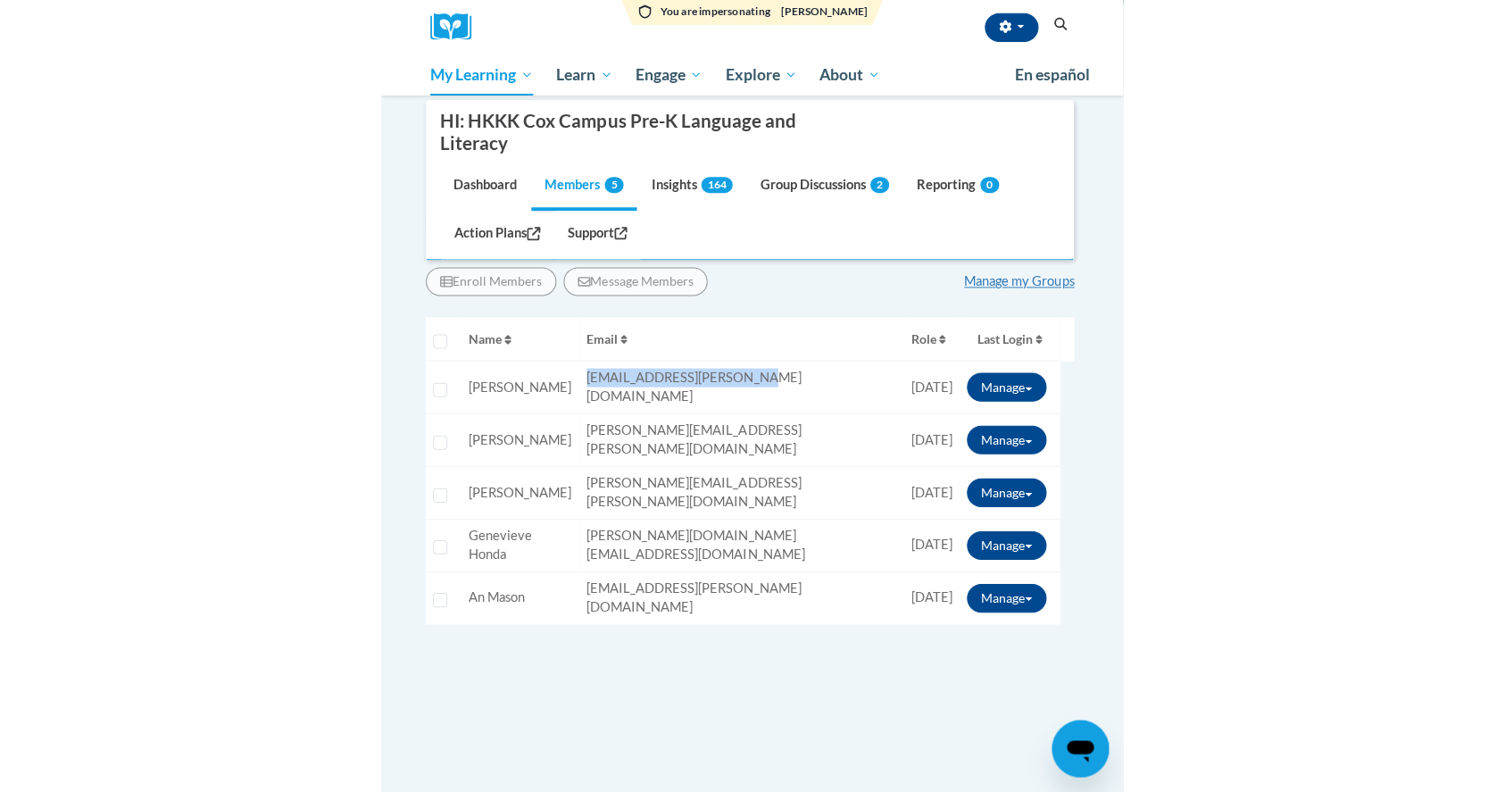
scroll to position [357, 0]
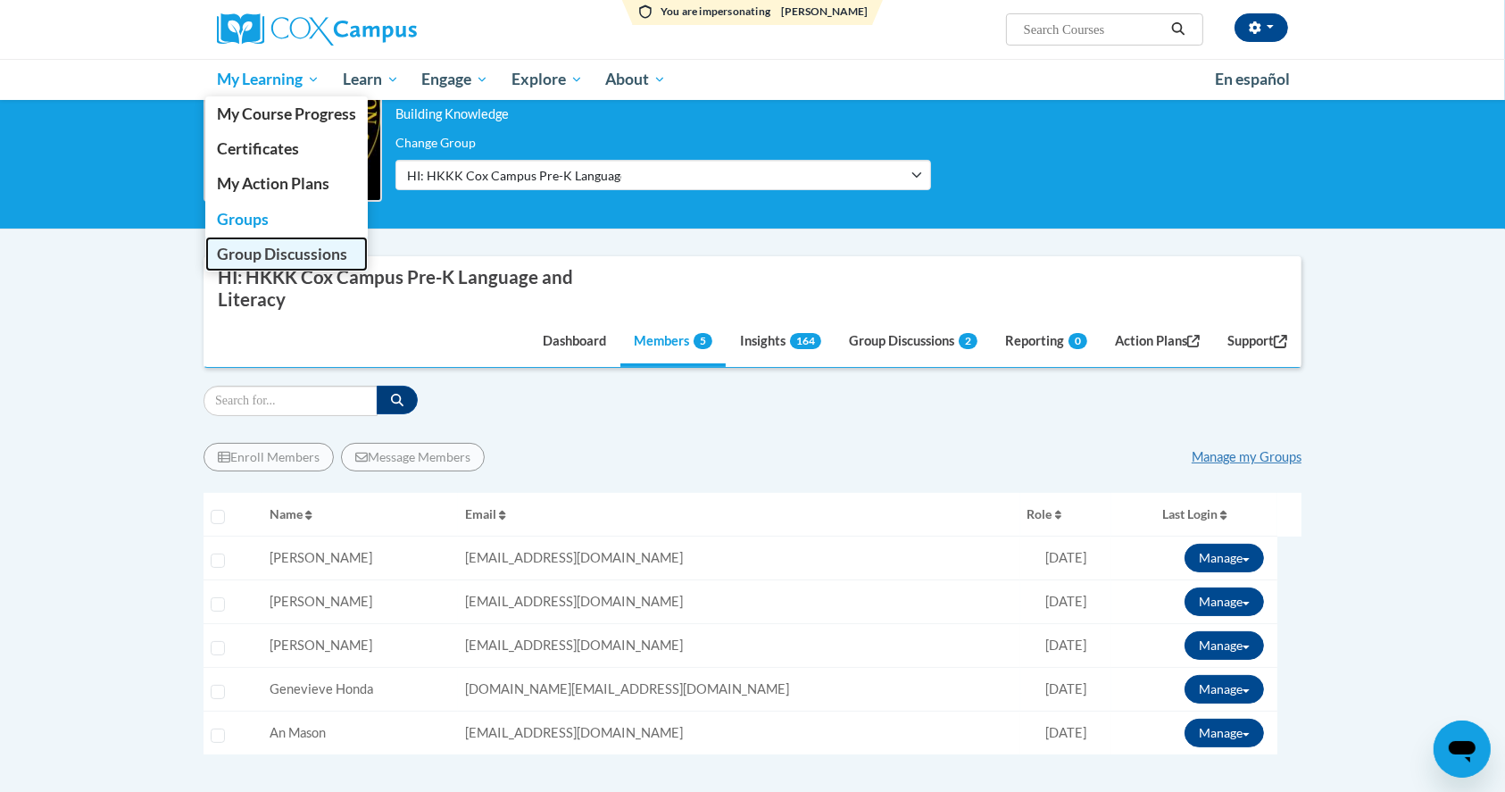
click at [264, 259] on span "Group Discussions" at bounding box center [282, 254] width 130 height 19
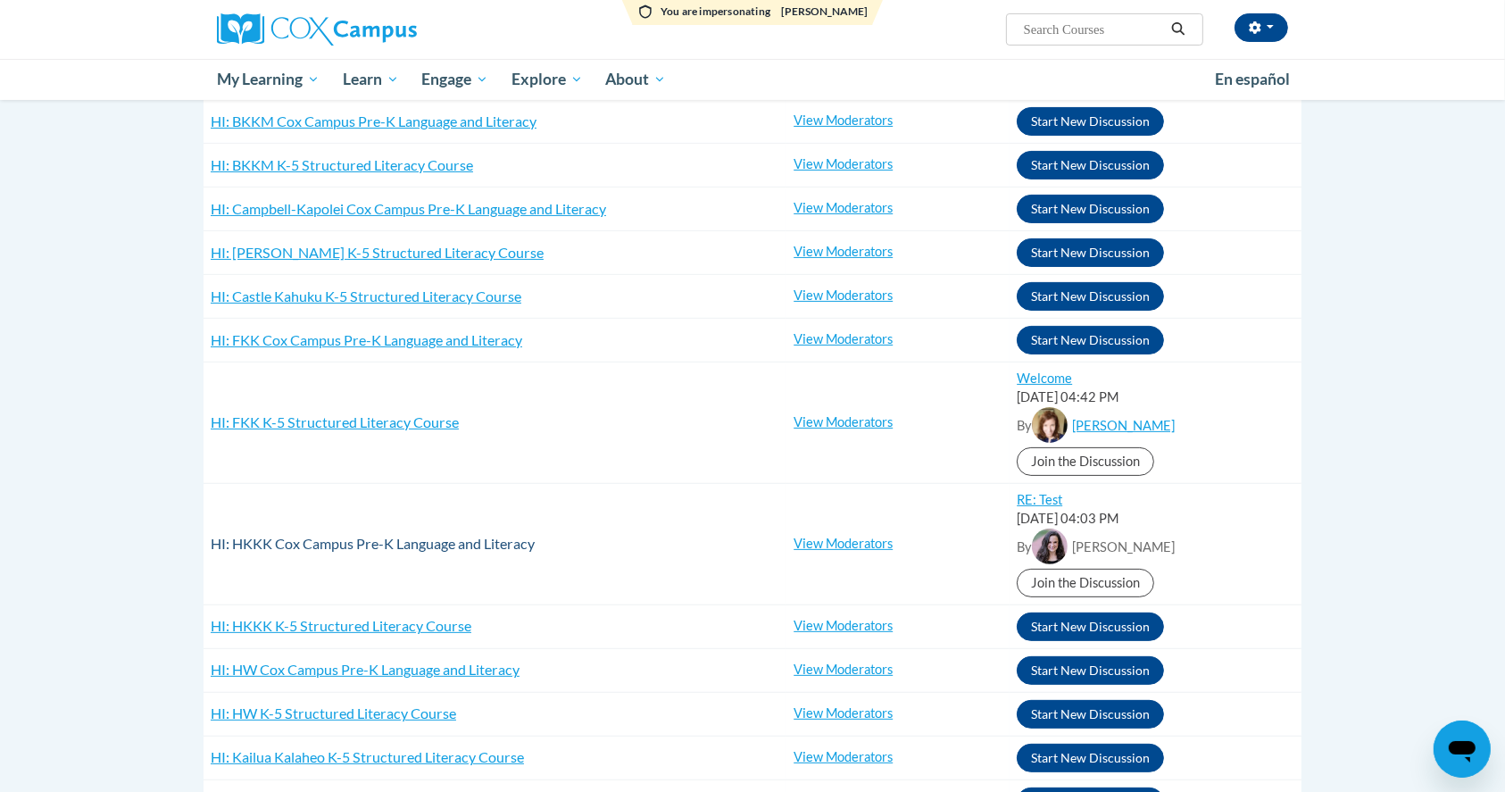
scroll to position [714, 0]
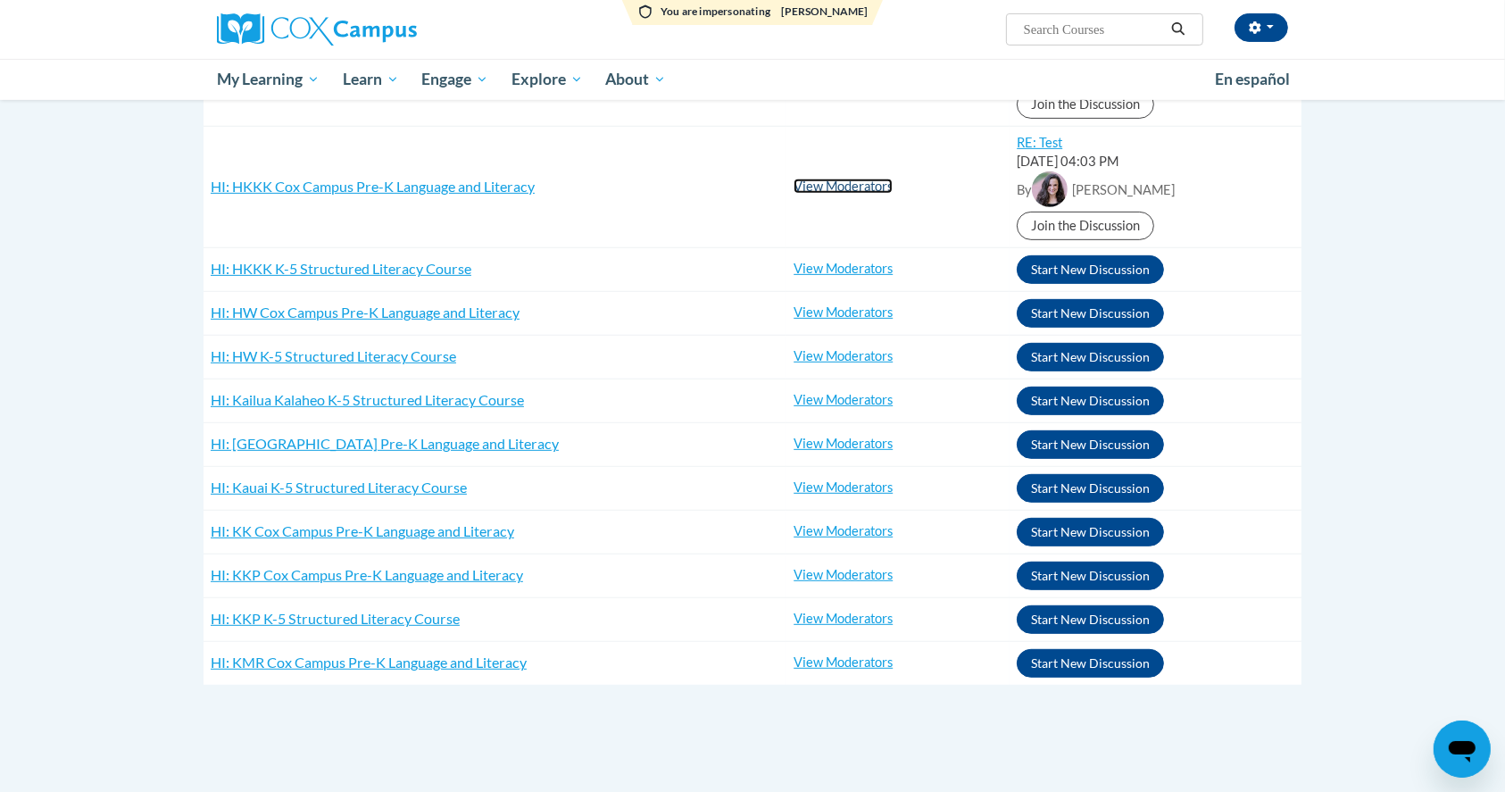
click at [858, 182] on link "View Moderators" at bounding box center [843, 186] width 99 height 15
click at [854, 190] on link "View Moderators" at bounding box center [843, 186] width 99 height 15
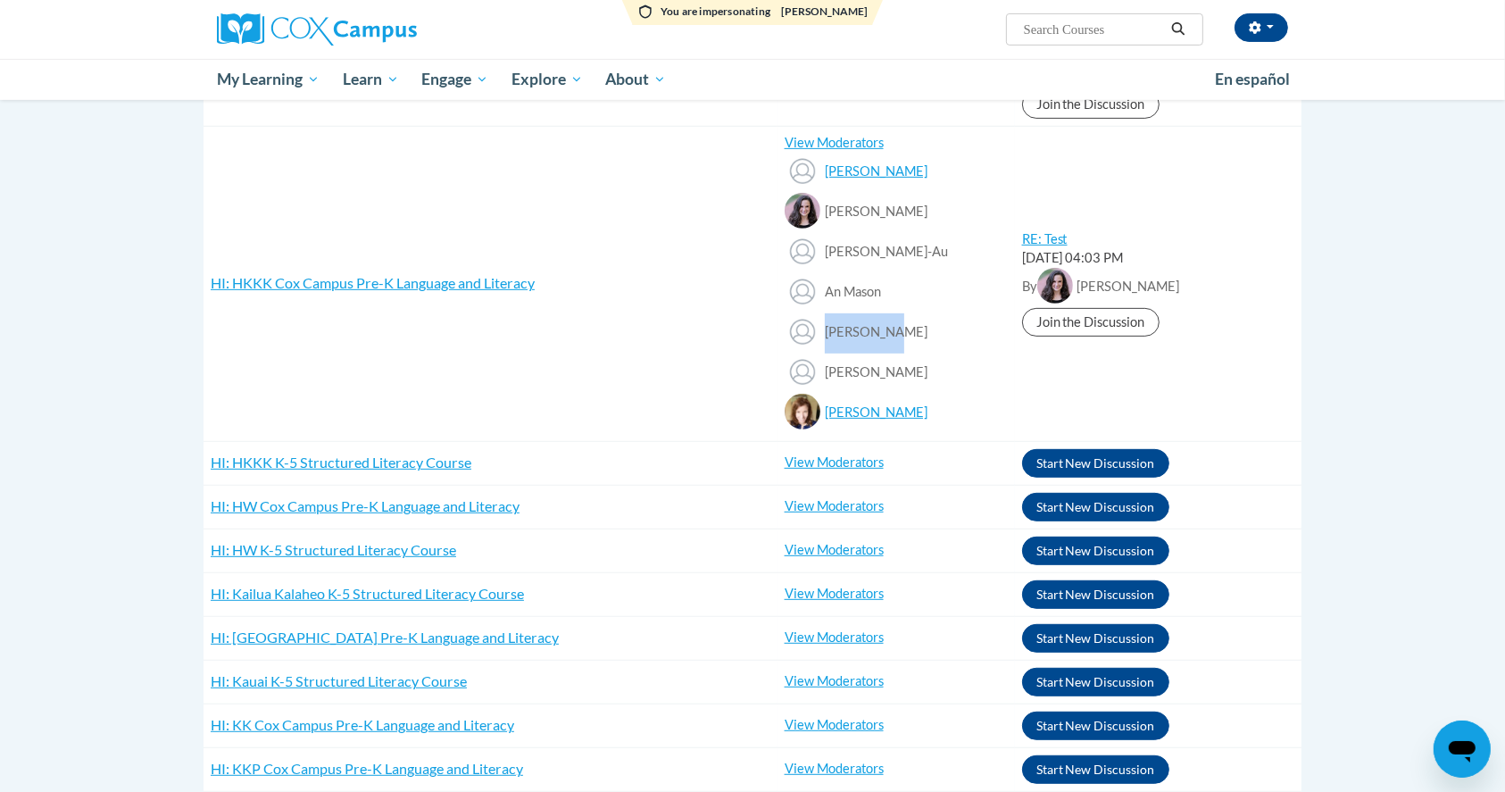
drag, startPoint x: 899, startPoint y: 329, endPoint x: 814, endPoint y: 332, distance: 84.9
click at [814, 332] on div "[PERSON_NAME]" at bounding box center [896, 333] width 223 height 40
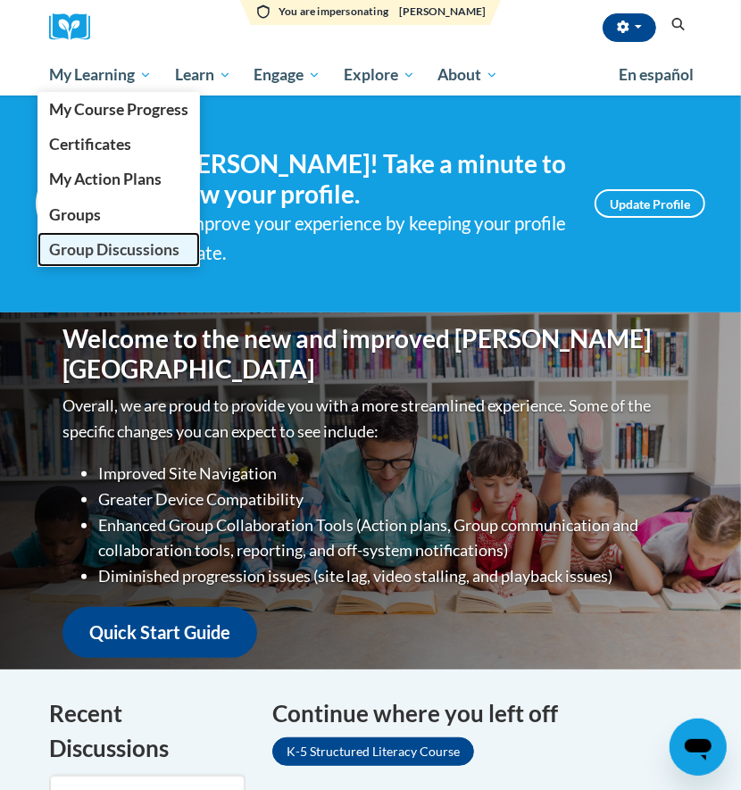
click at [70, 246] on span "Group Discussions" at bounding box center [114, 249] width 130 height 19
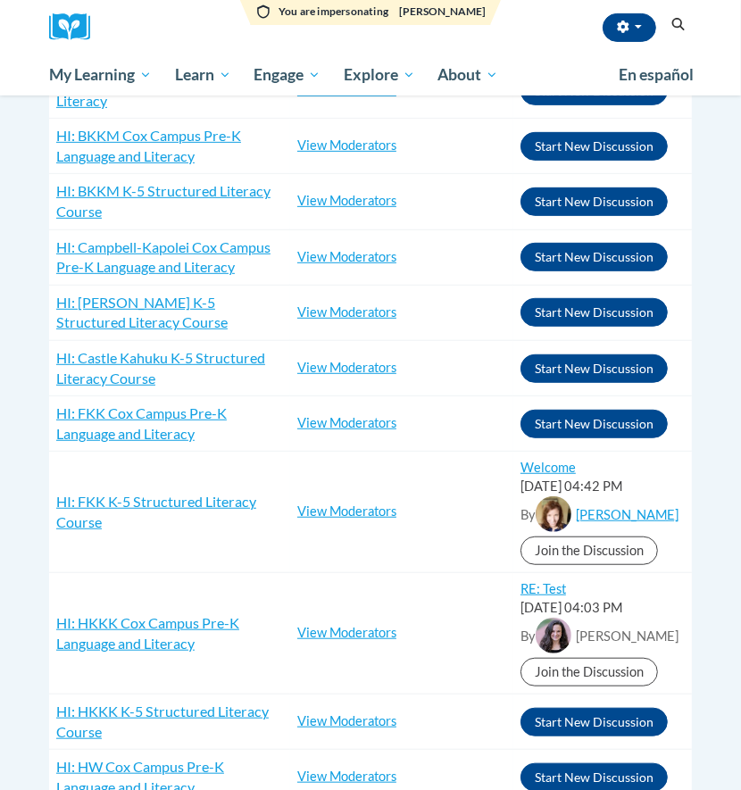
scroll to position [476, 0]
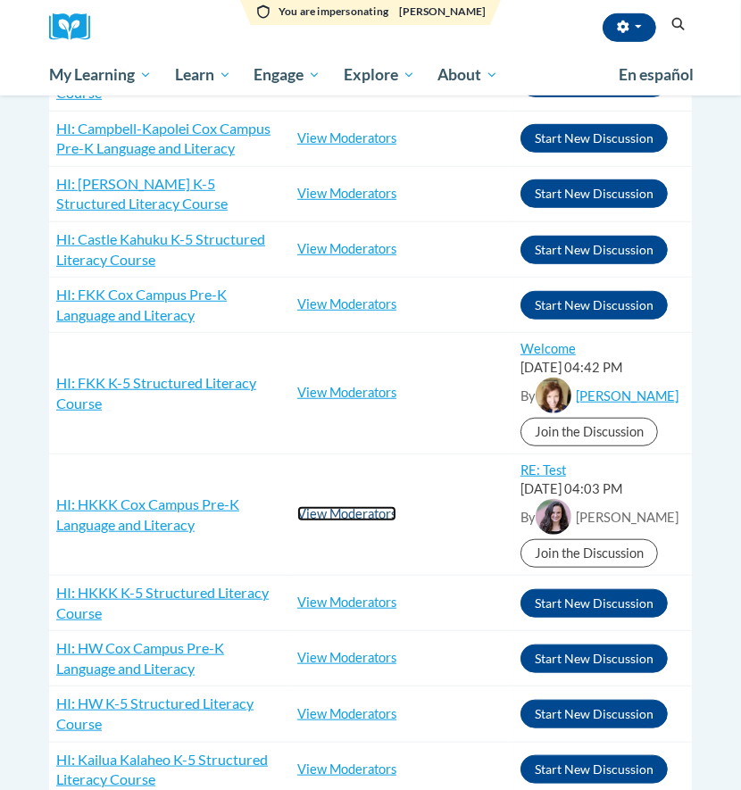
click at [330, 511] on link "View Moderators" at bounding box center [346, 513] width 99 height 15
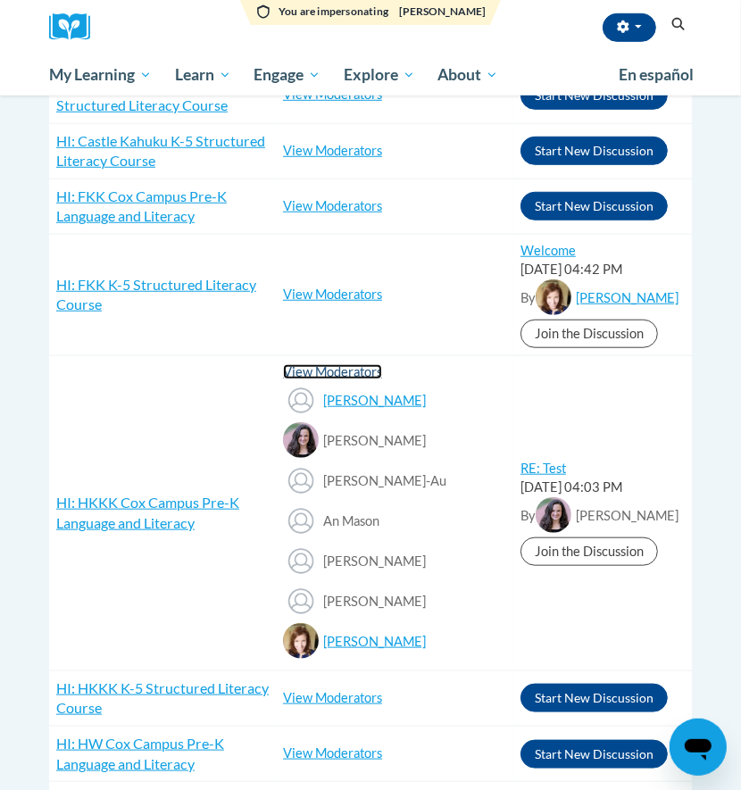
scroll to position [0, 0]
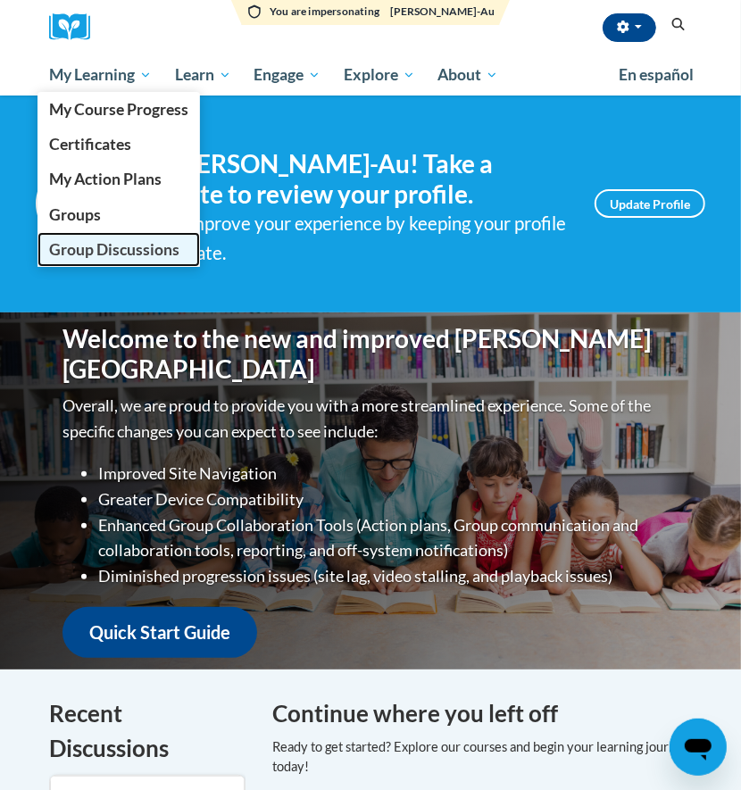
click at [76, 250] on span "Group Discussions" at bounding box center [114, 249] width 130 height 19
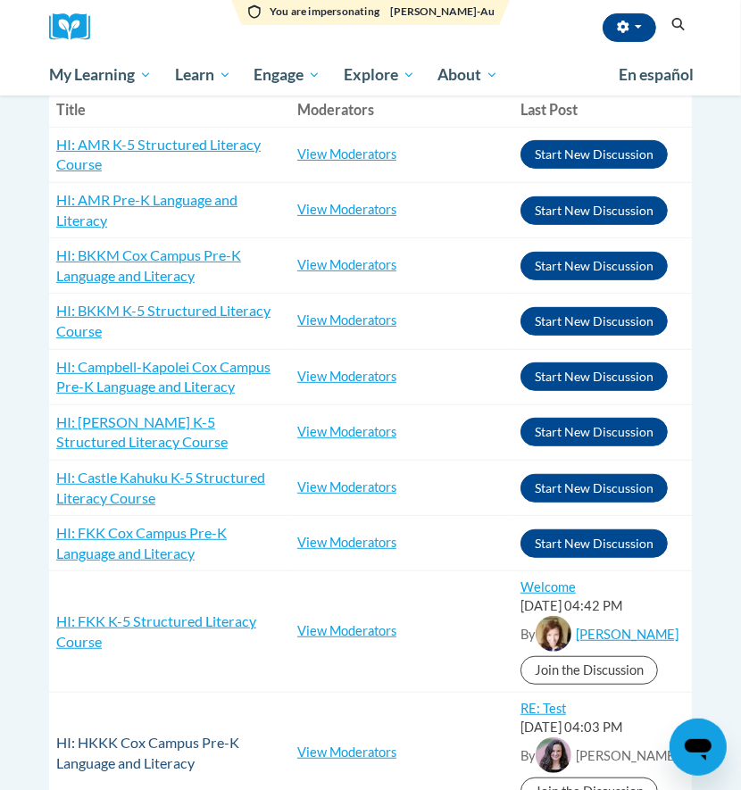
scroll to position [476, 0]
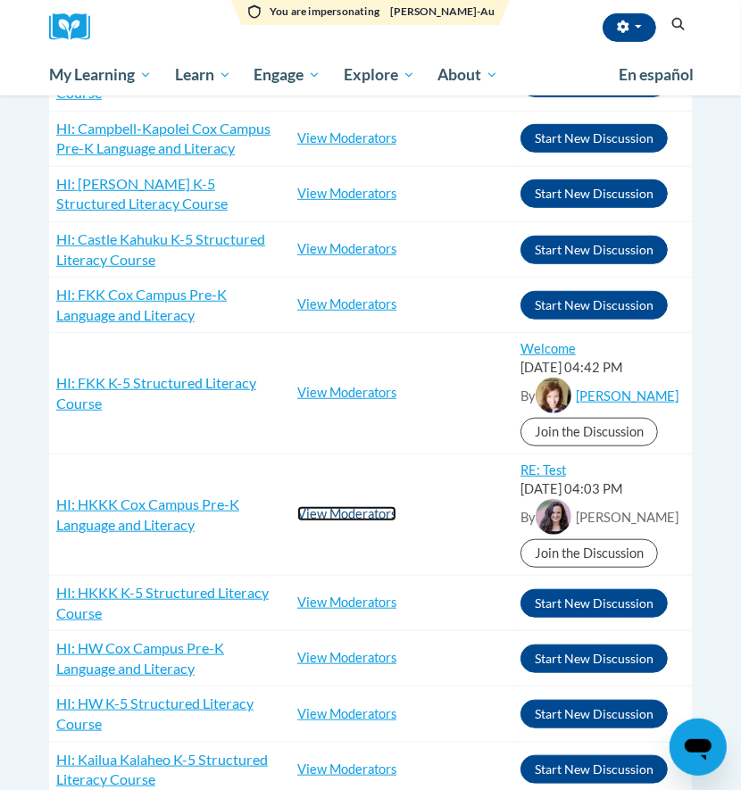
click at [322, 511] on link "View Moderators" at bounding box center [346, 513] width 99 height 15
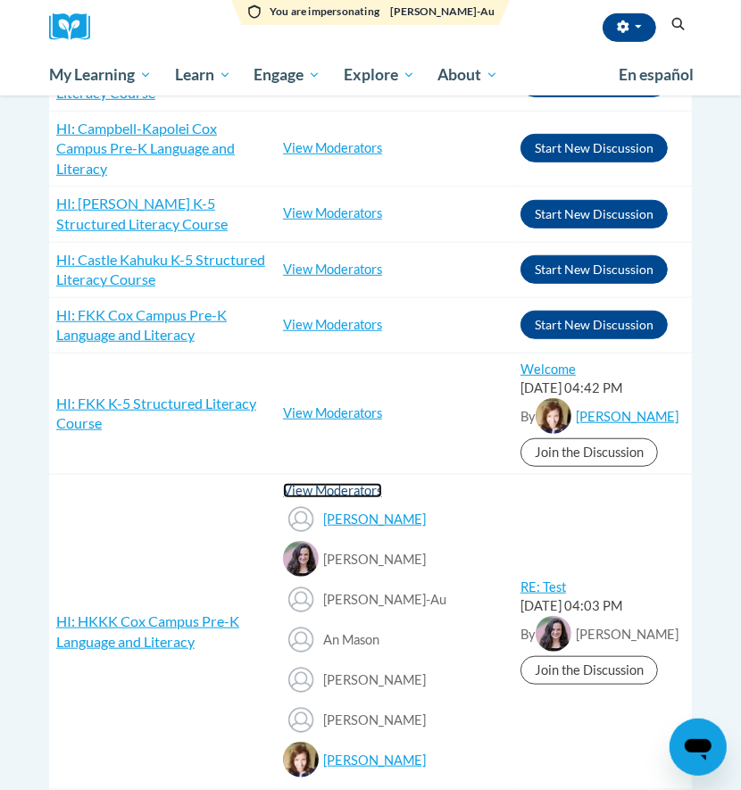
scroll to position [595, 0]
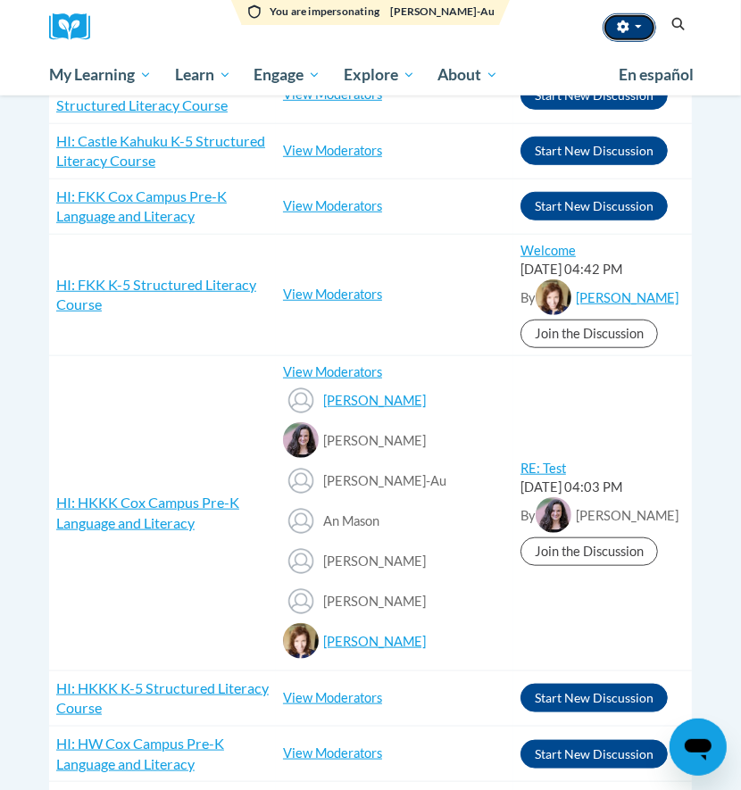
click at [636, 26] on span "button" at bounding box center [638, 27] width 7 height 4
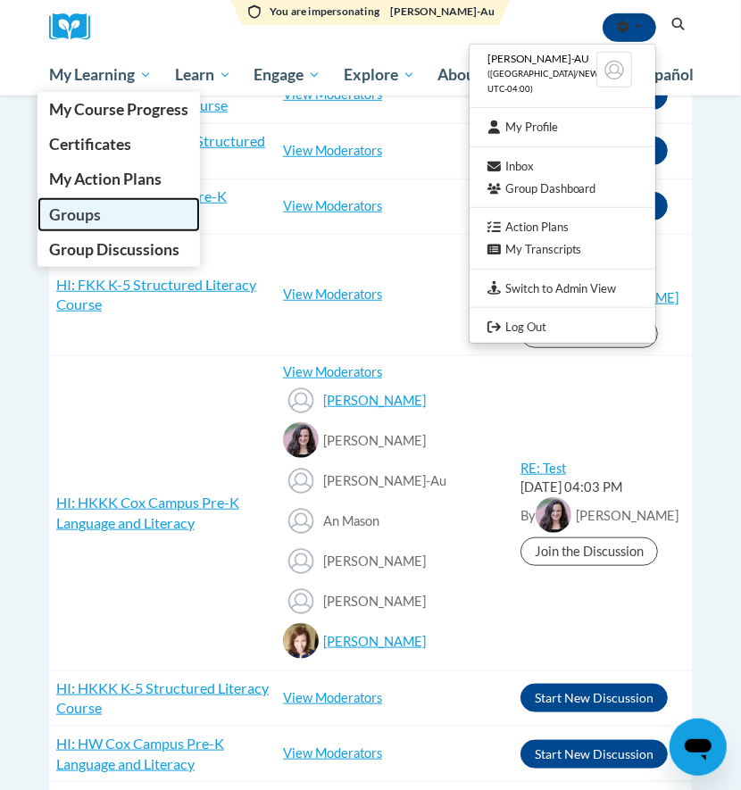
click at [76, 223] on span "Groups" at bounding box center [75, 214] width 52 height 19
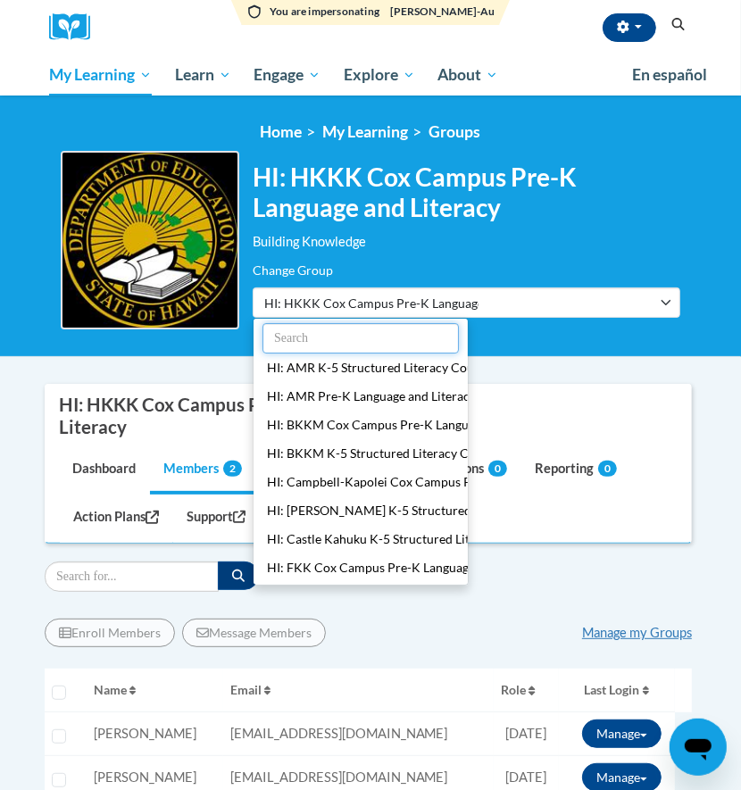
click at [337, 330] on input "text" at bounding box center [360, 338] width 196 height 30
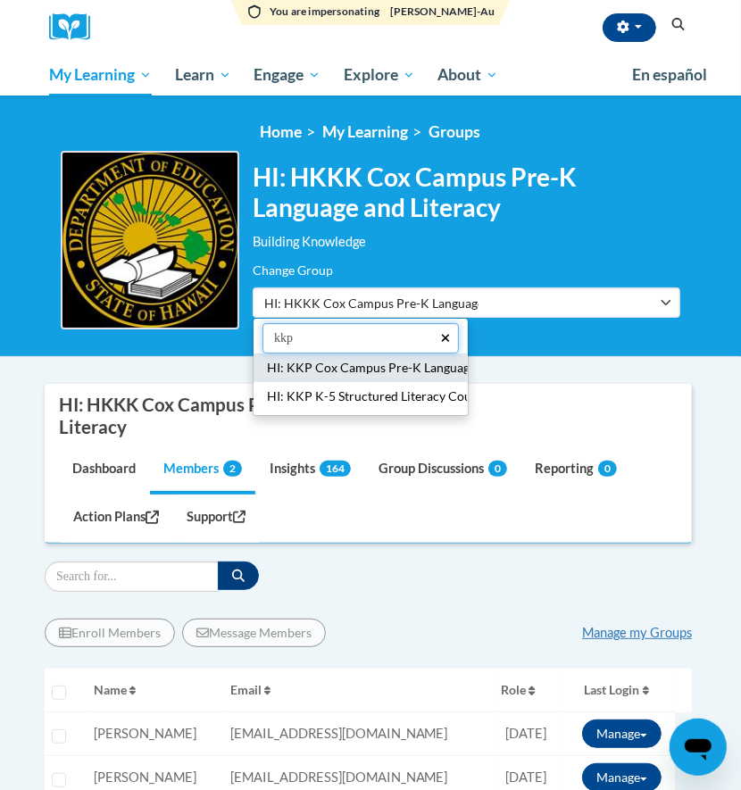
type input "kkp"
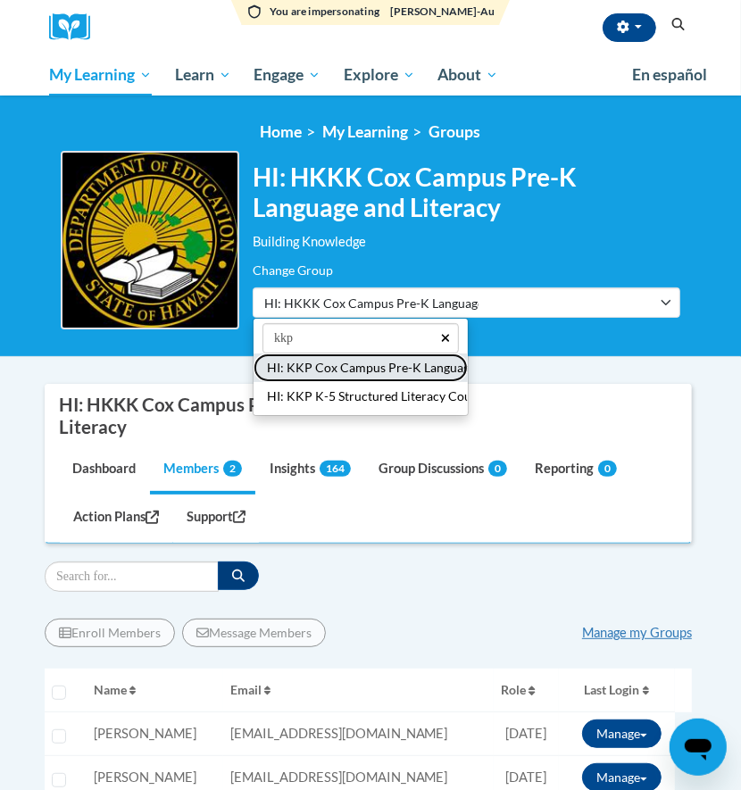
click at [346, 361] on button "HI: KKP Cox Campus Pre-K Language and Literacy" at bounding box center [361, 368] width 214 height 29
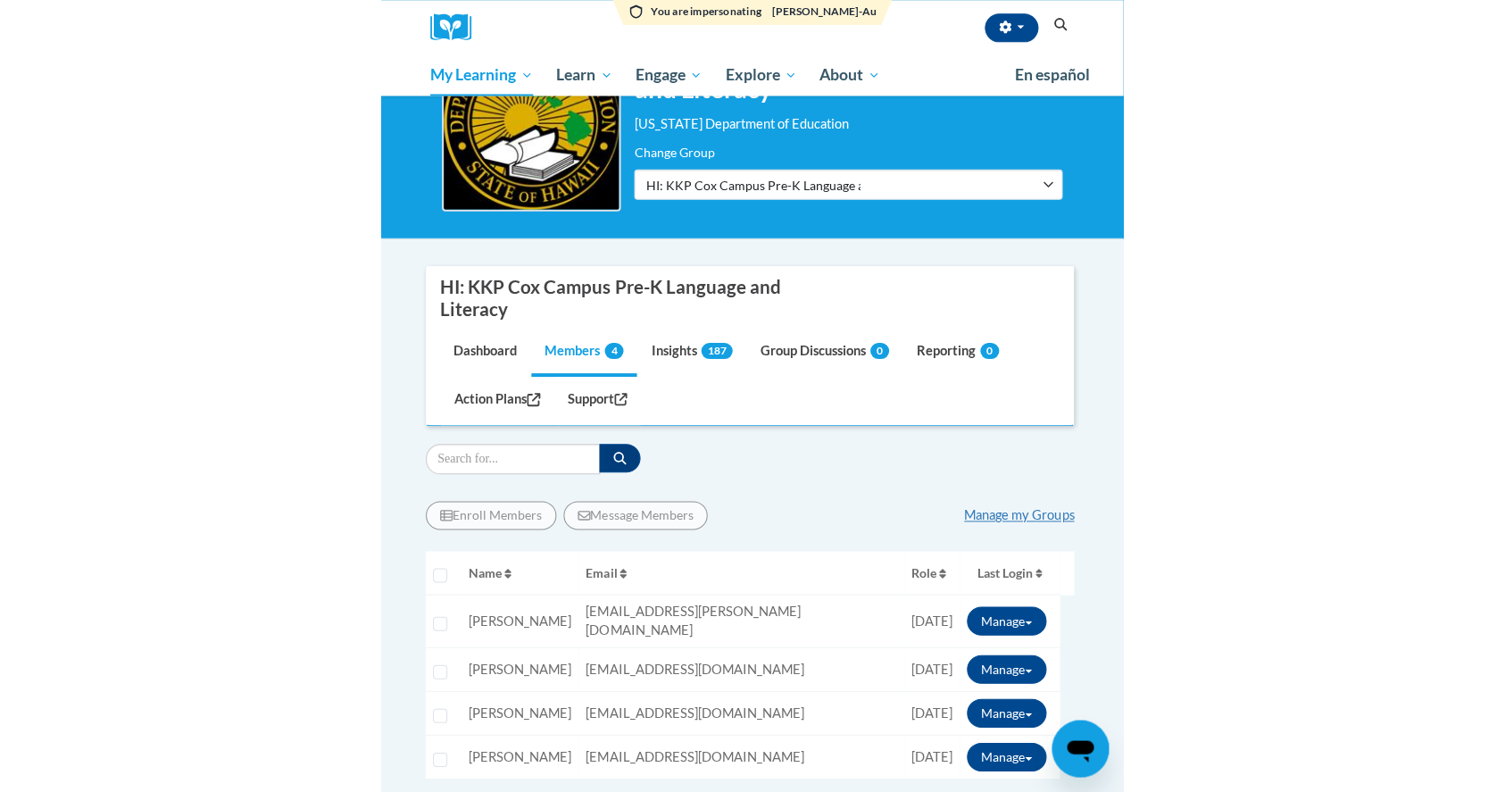
scroll to position [237, 0]
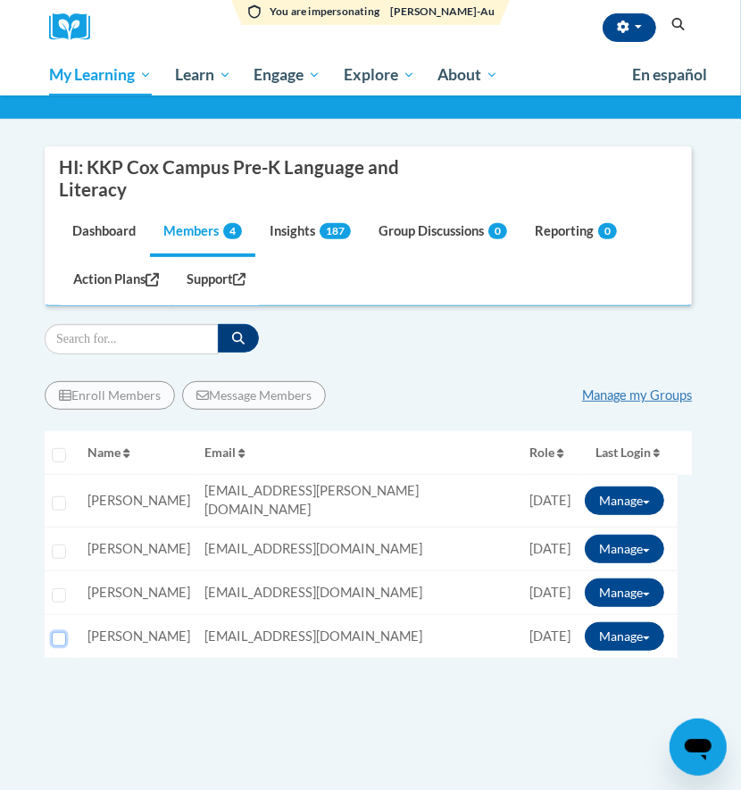
click at [55, 632] on input "Select learner" at bounding box center [59, 639] width 14 height 14
checkbox input "true"
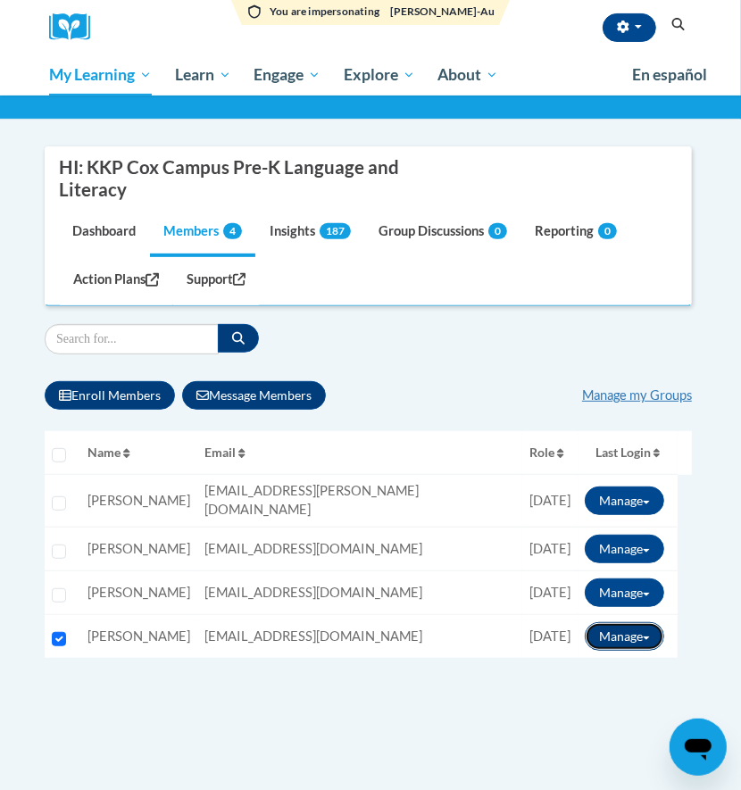
click at [646, 637] on span at bounding box center [646, 639] width 7 height 4
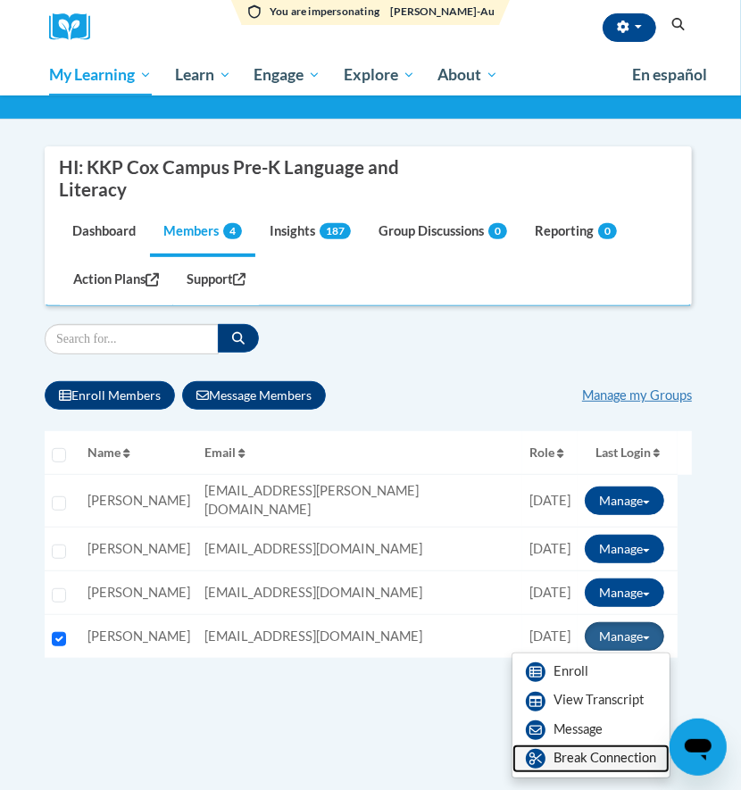
click at [607, 745] on link "Break Connection" at bounding box center [590, 759] width 157 height 29
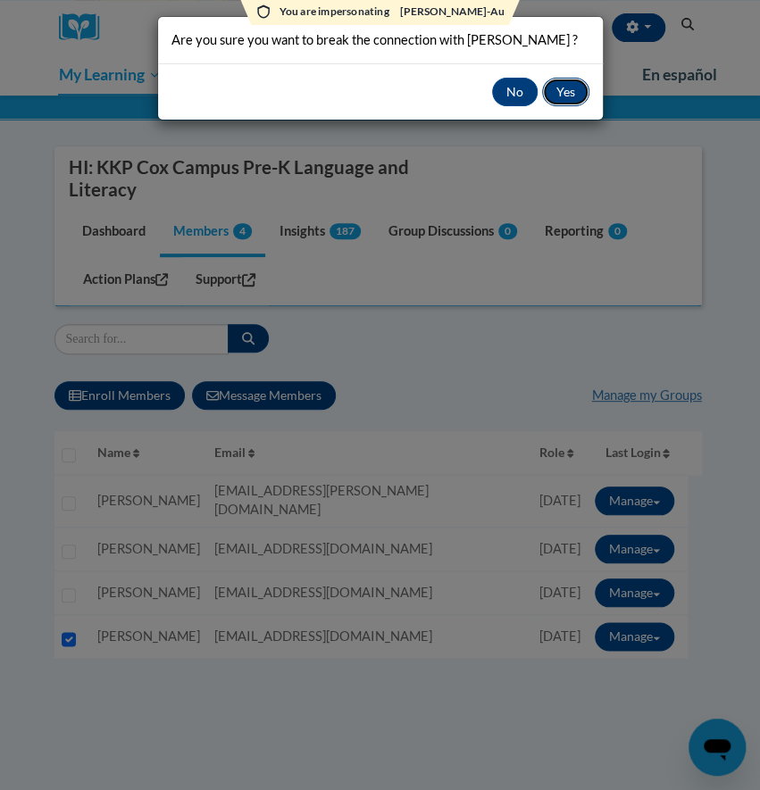
click at [560, 82] on button "Yes" at bounding box center [565, 92] width 47 height 29
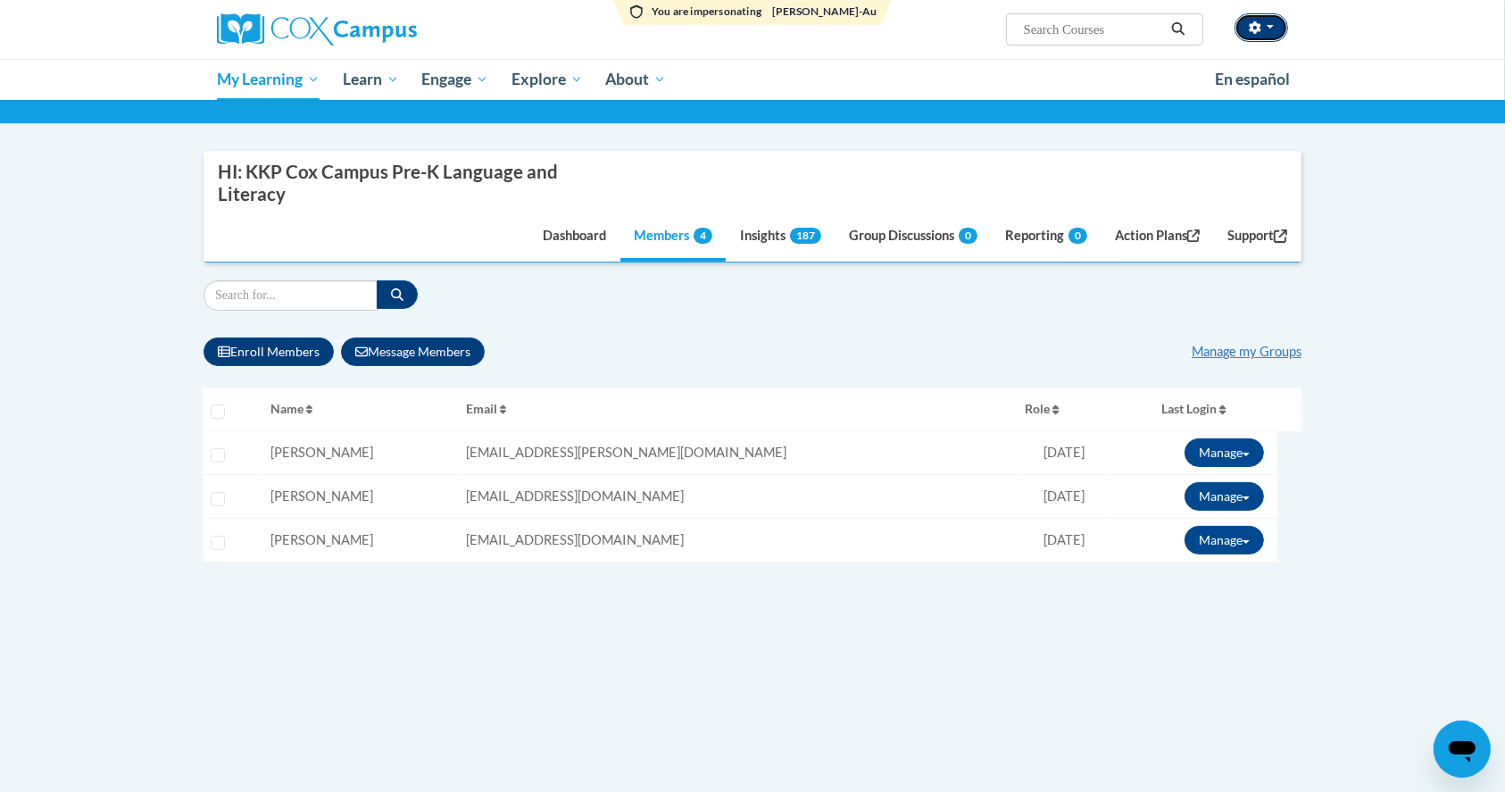
click at [740, 21] on button "button" at bounding box center [1262, 27] width 54 height 29
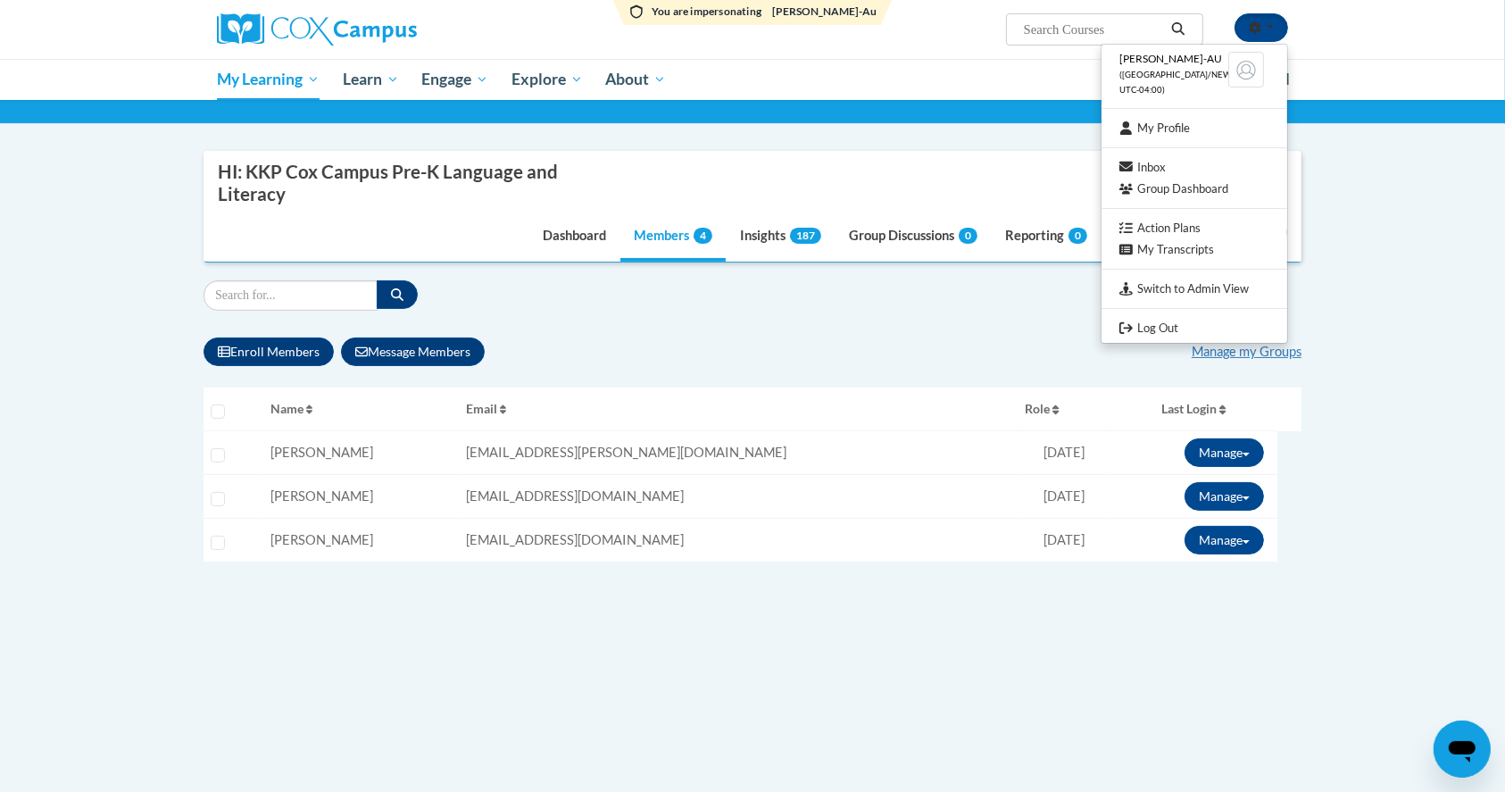
click at [555, 664] on div "Enroll Members Message Members Manage my Groups « 1 » Selecting Name Email 0%" at bounding box center [753, 518] width 1098 height 389
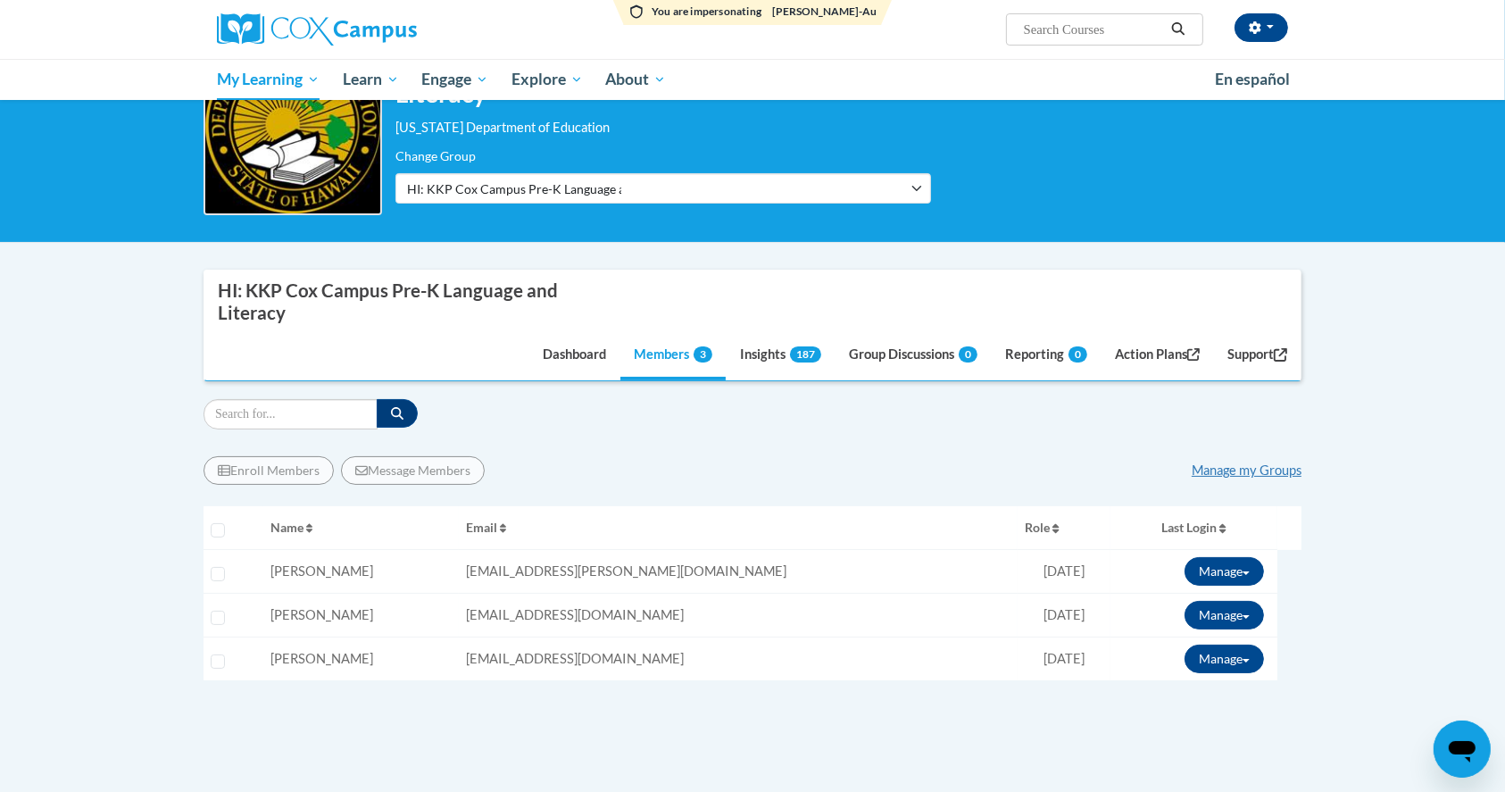
scroll to position [237, 0]
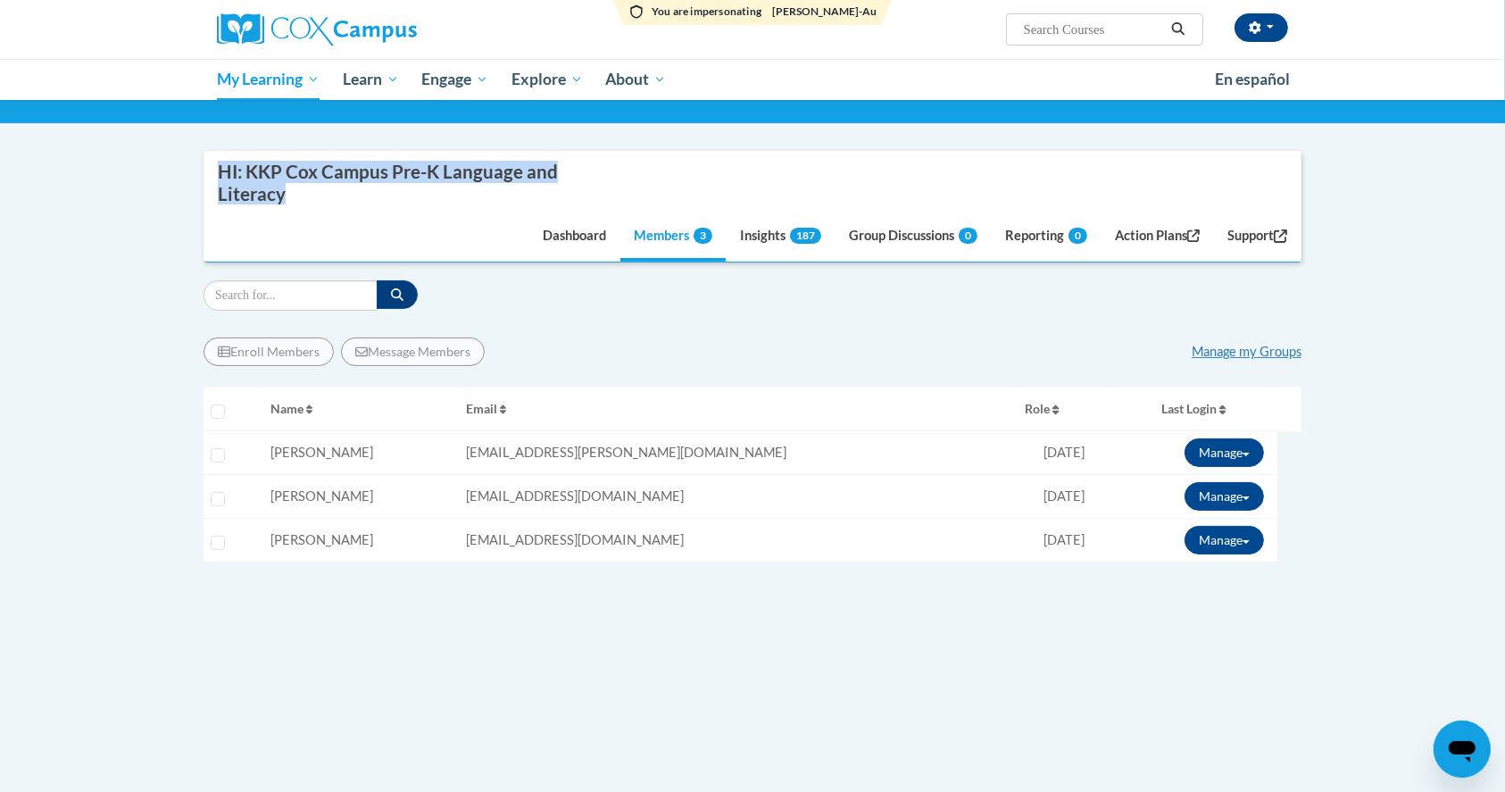
drag, startPoint x: 293, startPoint y: 200, endPoint x: 212, endPoint y: 170, distance: 85.9
click at [212, 170] on nav "HI: KKP Cox Campus Pre-K Language and Literacy Dashboard Members 3 Insights 187…" at bounding box center [753, 207] width 1098 height 112
copy div "HI: KKP Cox Campus Pre-K Language and Literacy"
click at [109, 296] on body "You are impersonating Tiffany Yango-Au Tiffany Yango-Au (America/New_York UTC-0…" at bounding box center [752, 456] width 1505 height 1387
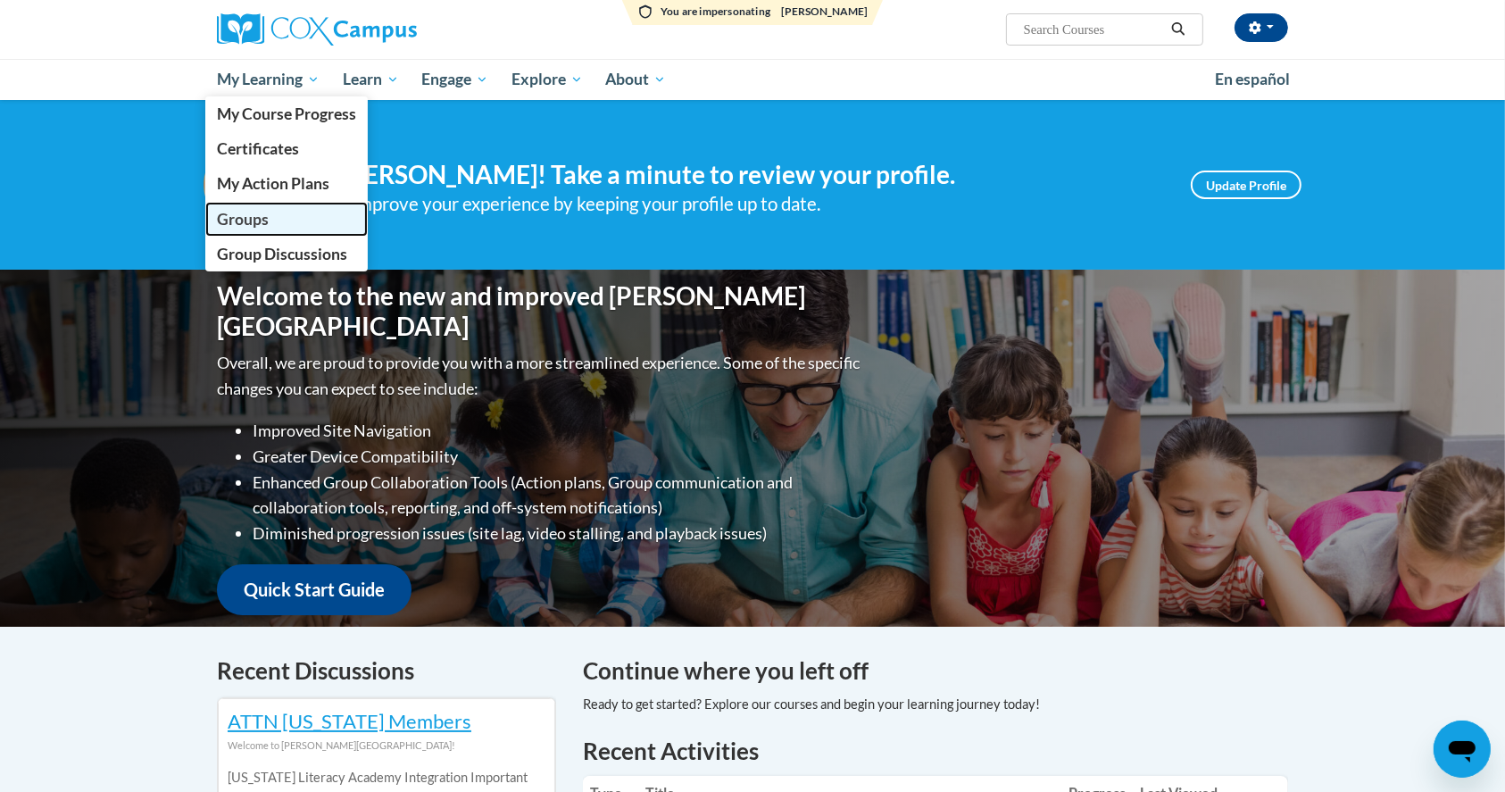
click at [253, 212] on span "Groups" at bounding box center [243, 219] width 52 height 19
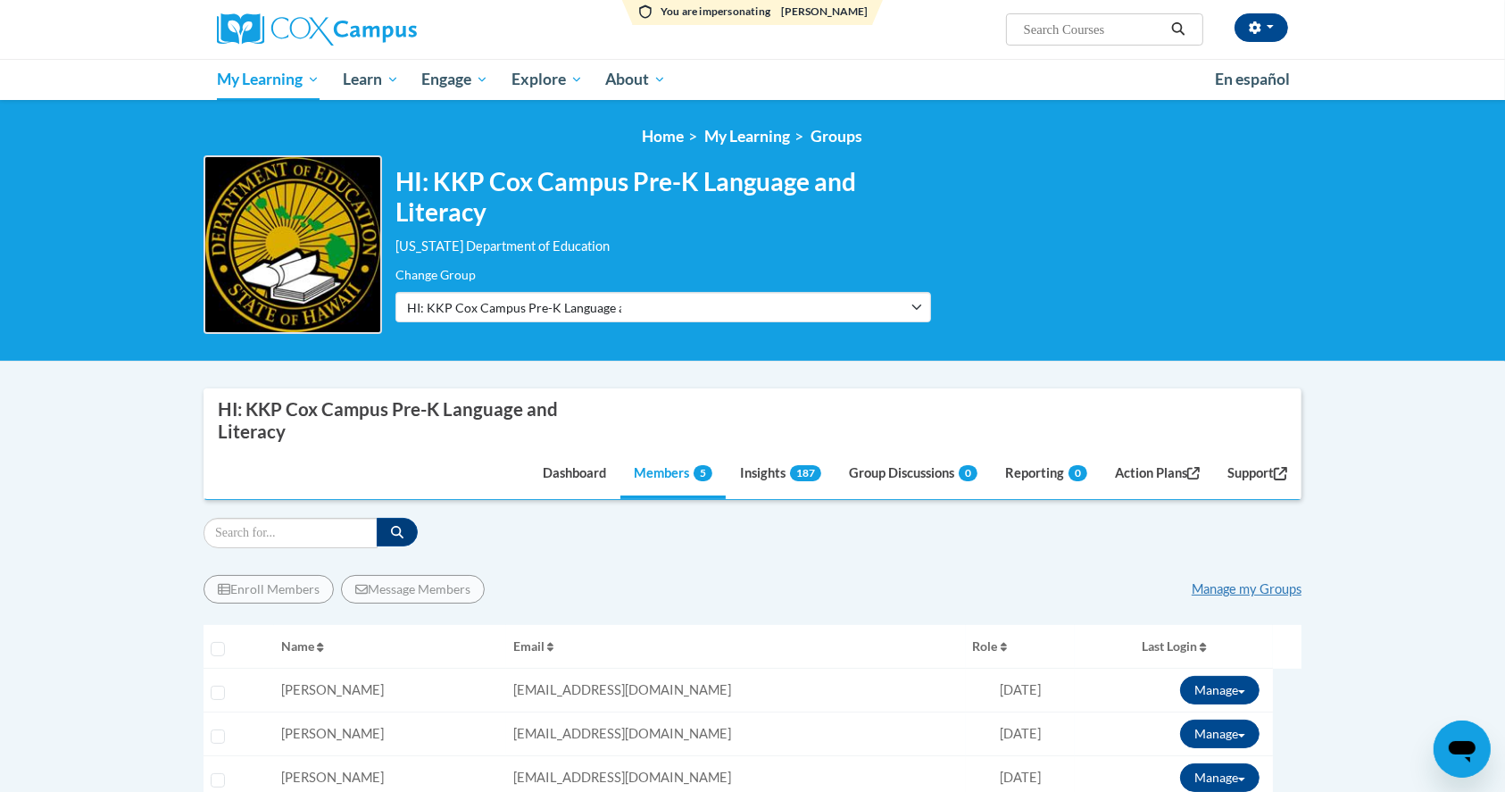
click at [845, 386] on body "You are impersonating [PERSON_NAME] [PERSON_NAME] ([GEOGRAPHIC_DATA]/New_York U…" at bounding box center [752, 727] width 1505 height 1454
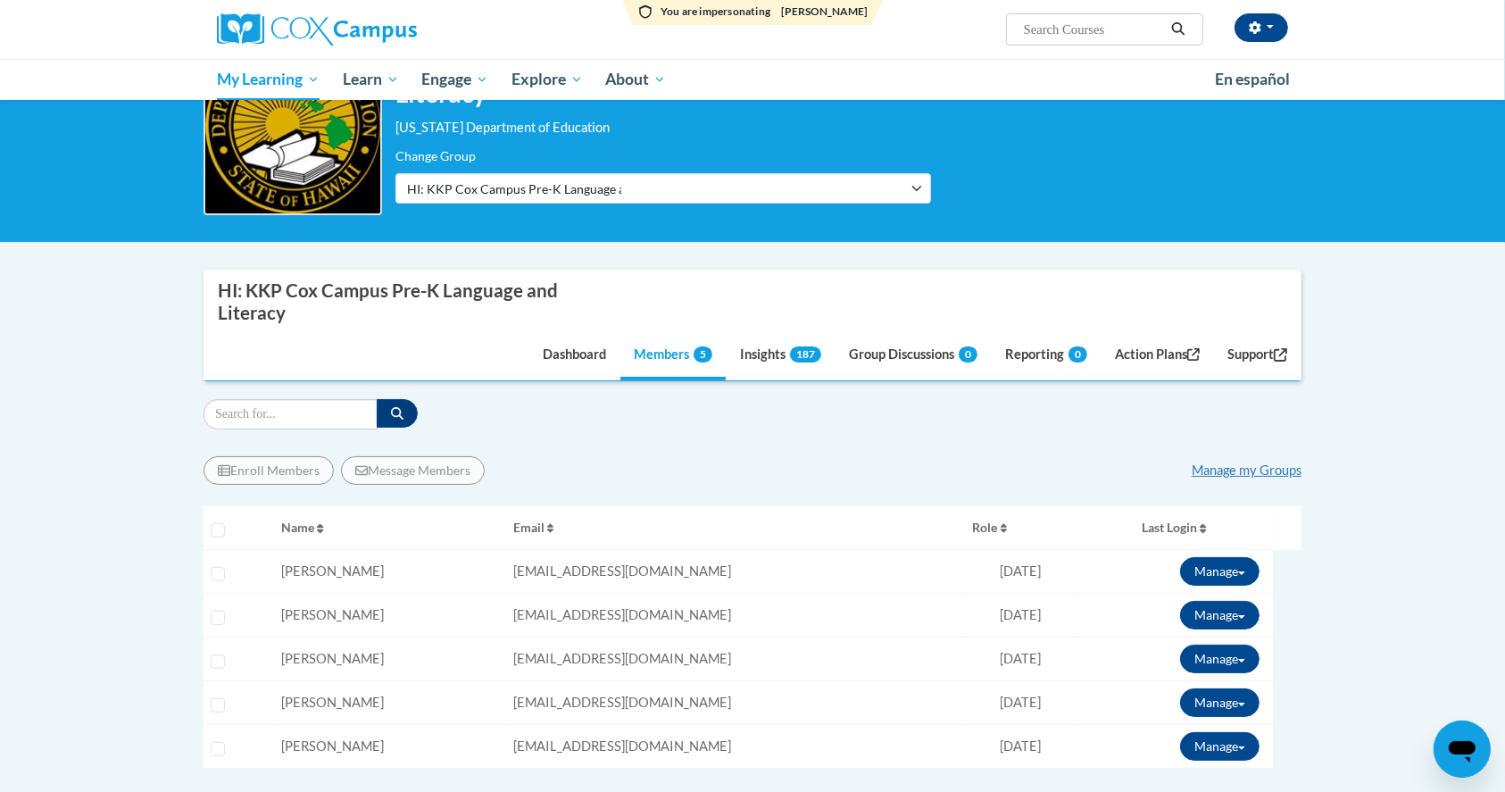
scroll to position [237, 0]
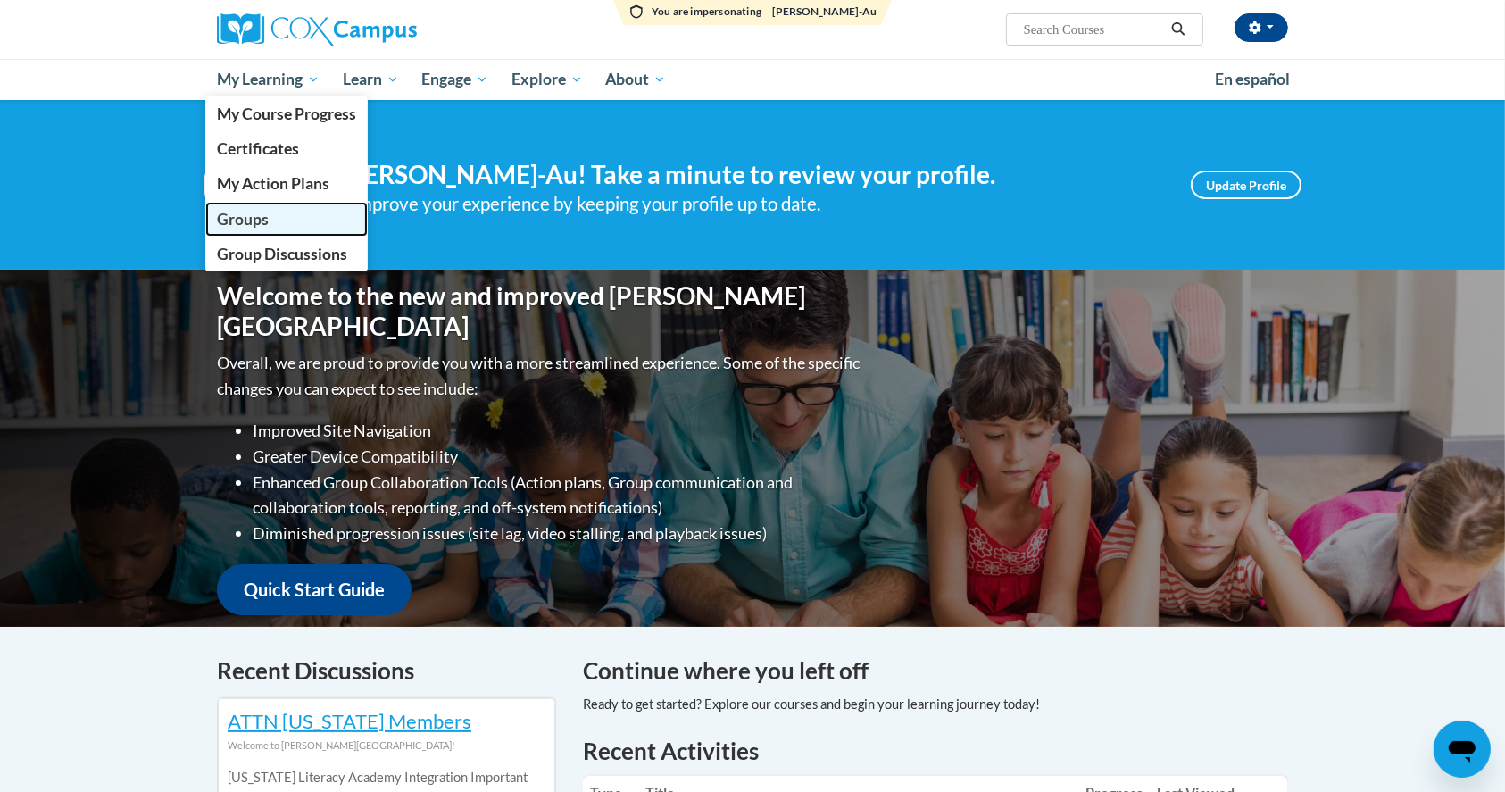
click at [279, 210] on link "Groups" at bounding box center [286, 219] width 162 height 35
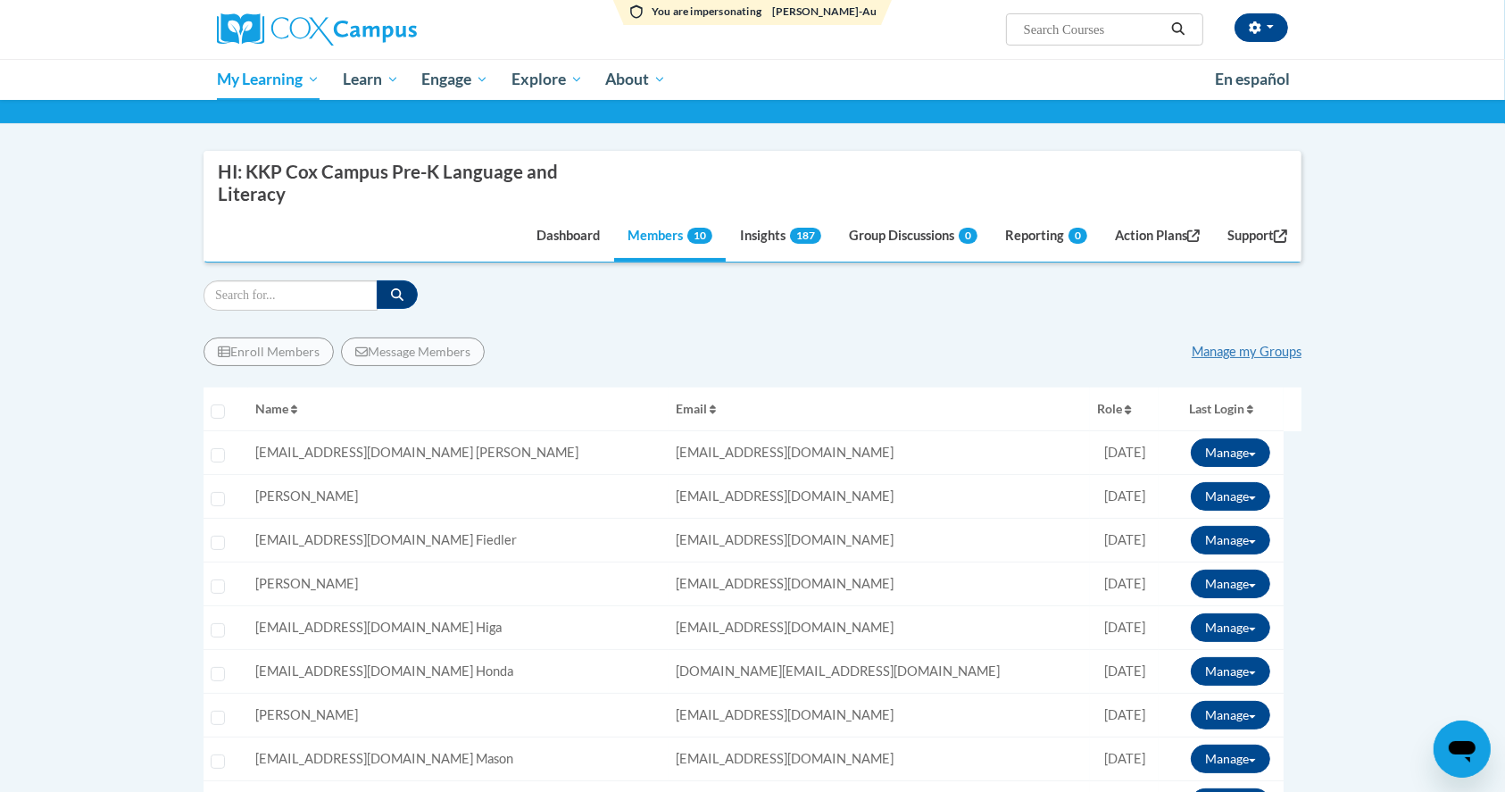
scroll to position [357, 0]
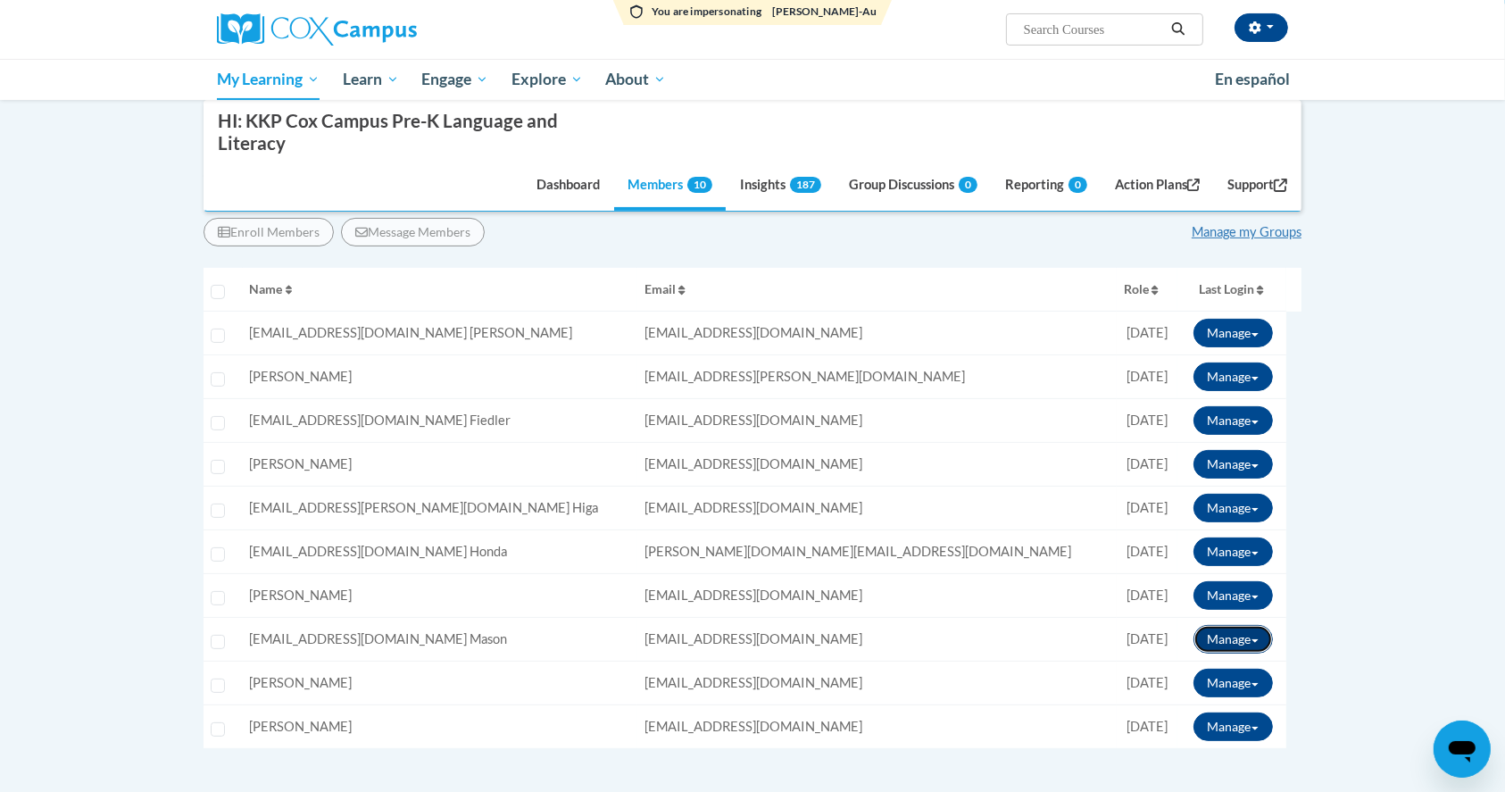
click at [1212, 644] on button "Manage" at bounding box center [1233, 639] width 79 height 29
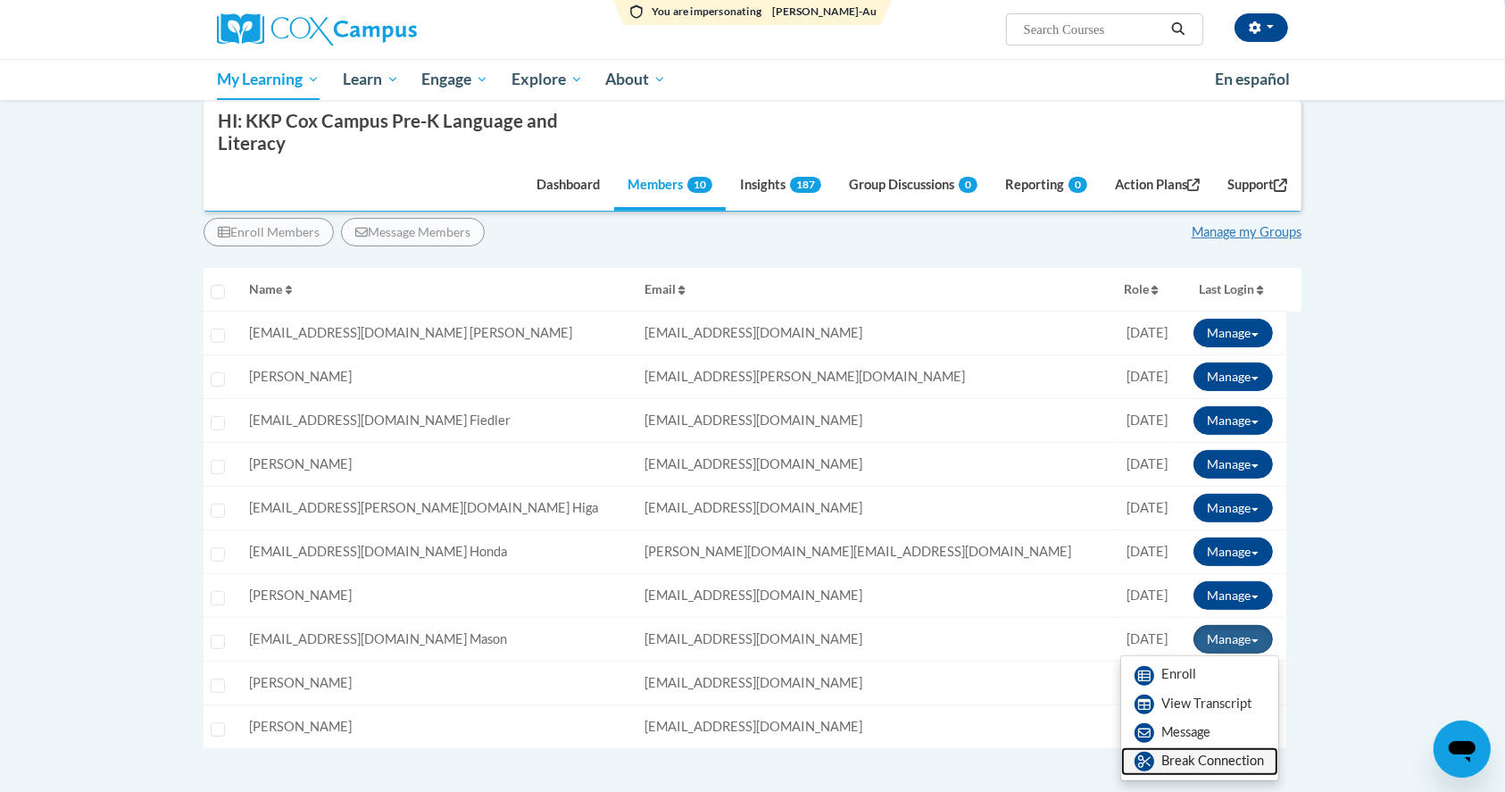
click at [1187, 762] on link "Break Connection" at bounding box center [1199, 761] width 157 height 29
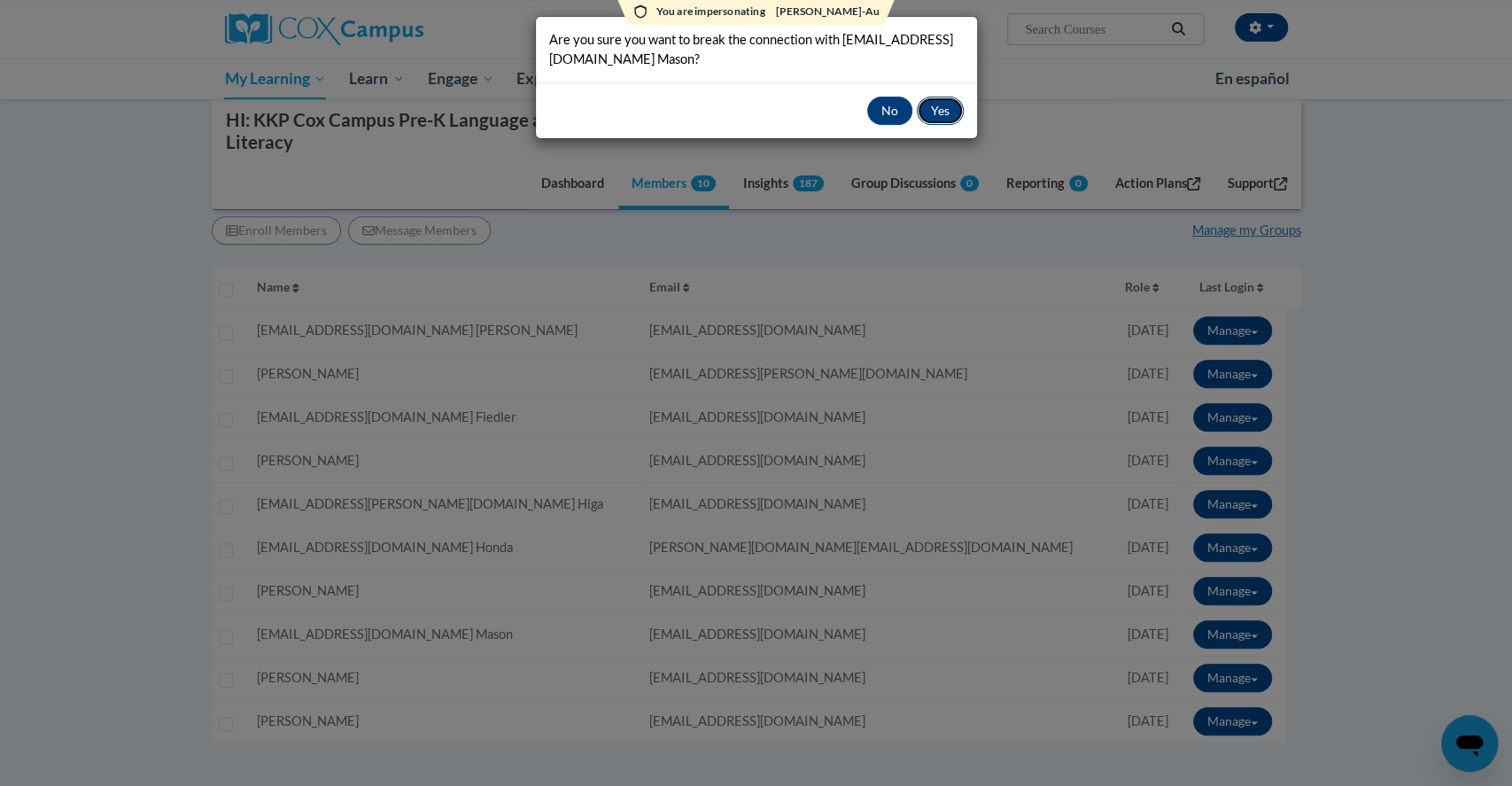
click at [930, 111] on button "Yes" at bounding box center [940, 110] width 47 height 29
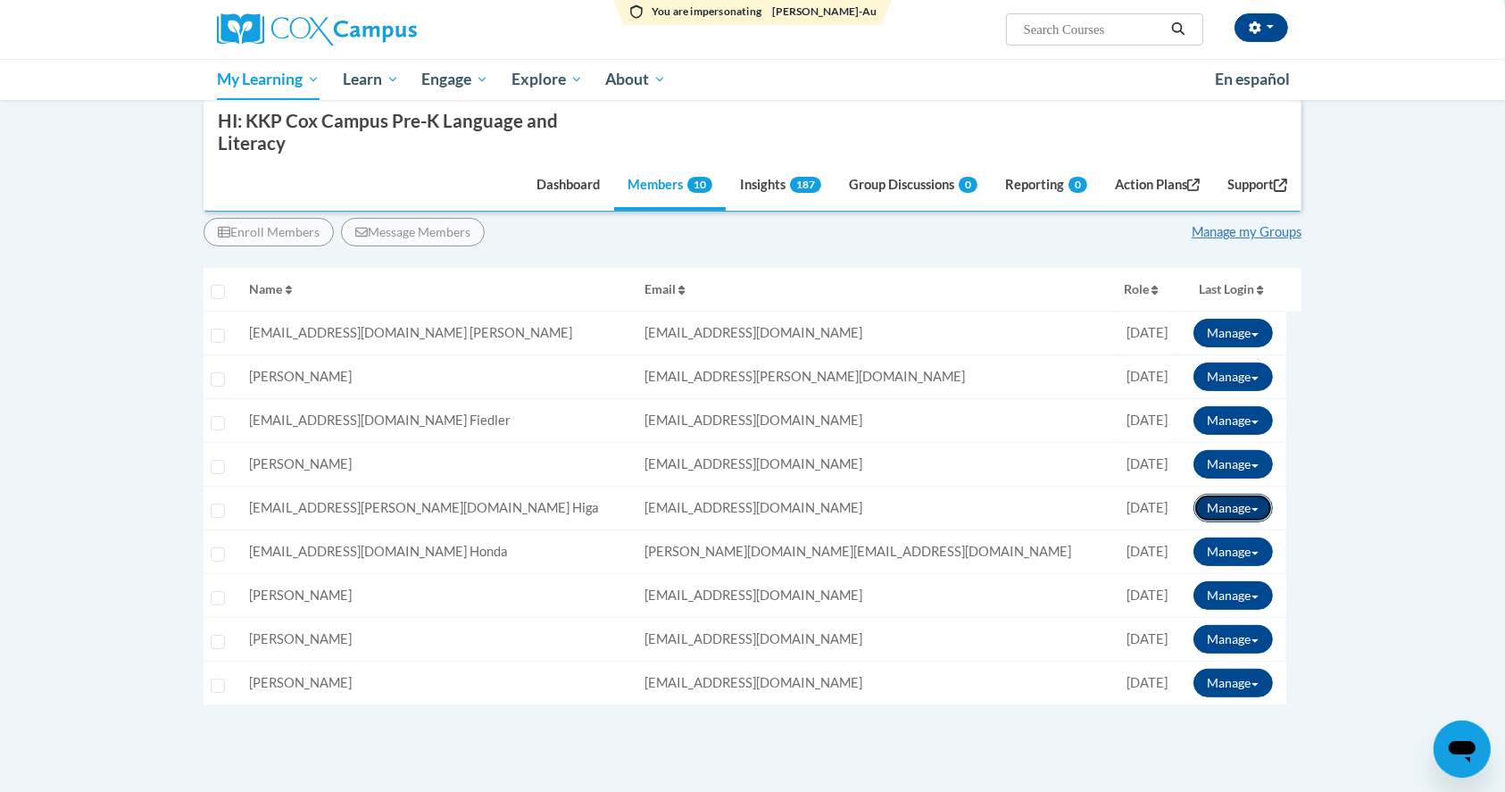
click at [1219, 502] on button "Manage" at bounding box center [1233, 508] width 79 height 29
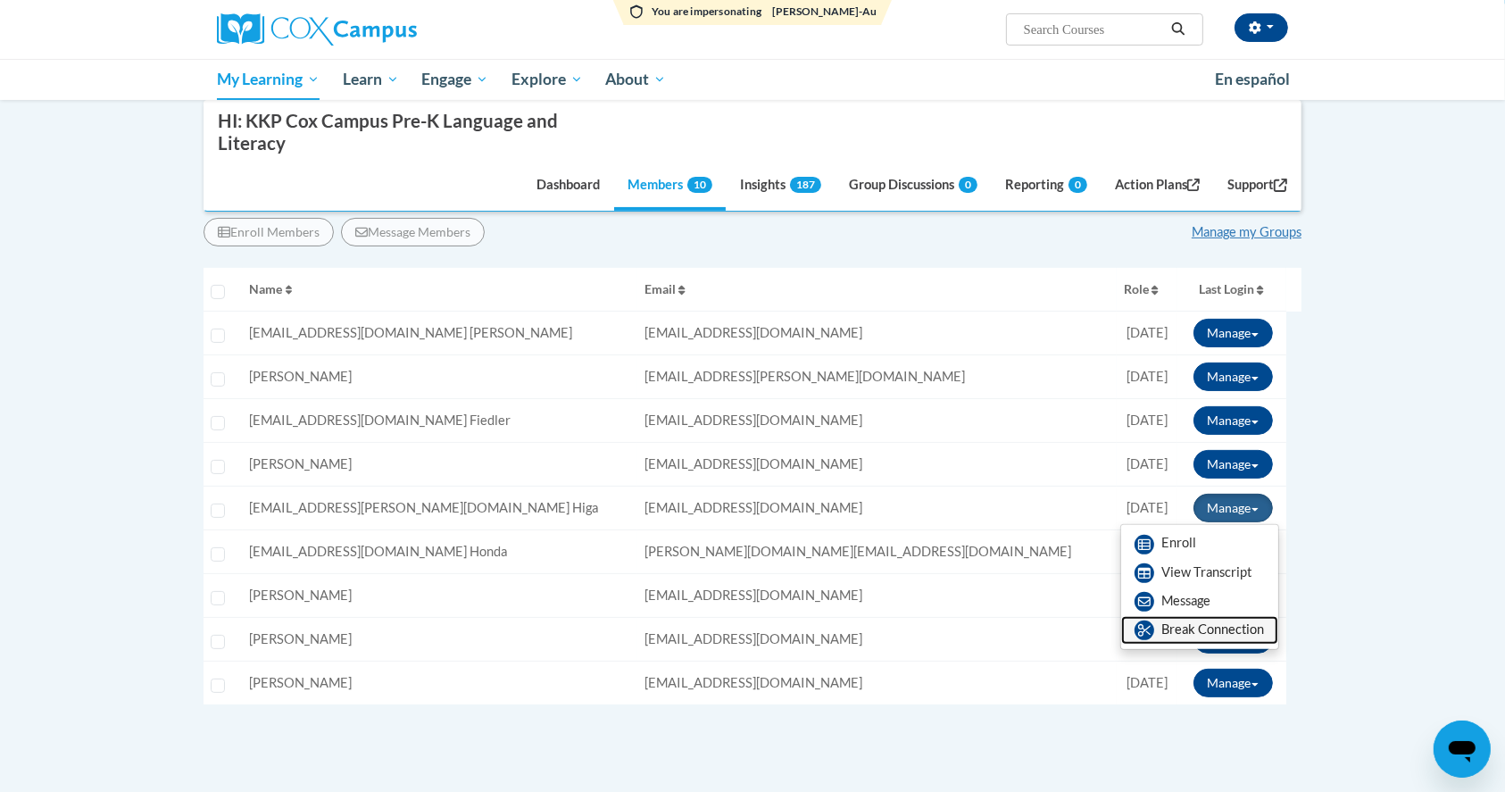
click at [1200, 632] on link "Break Connection" at bounding box center [1199, 630] width 157 height 29
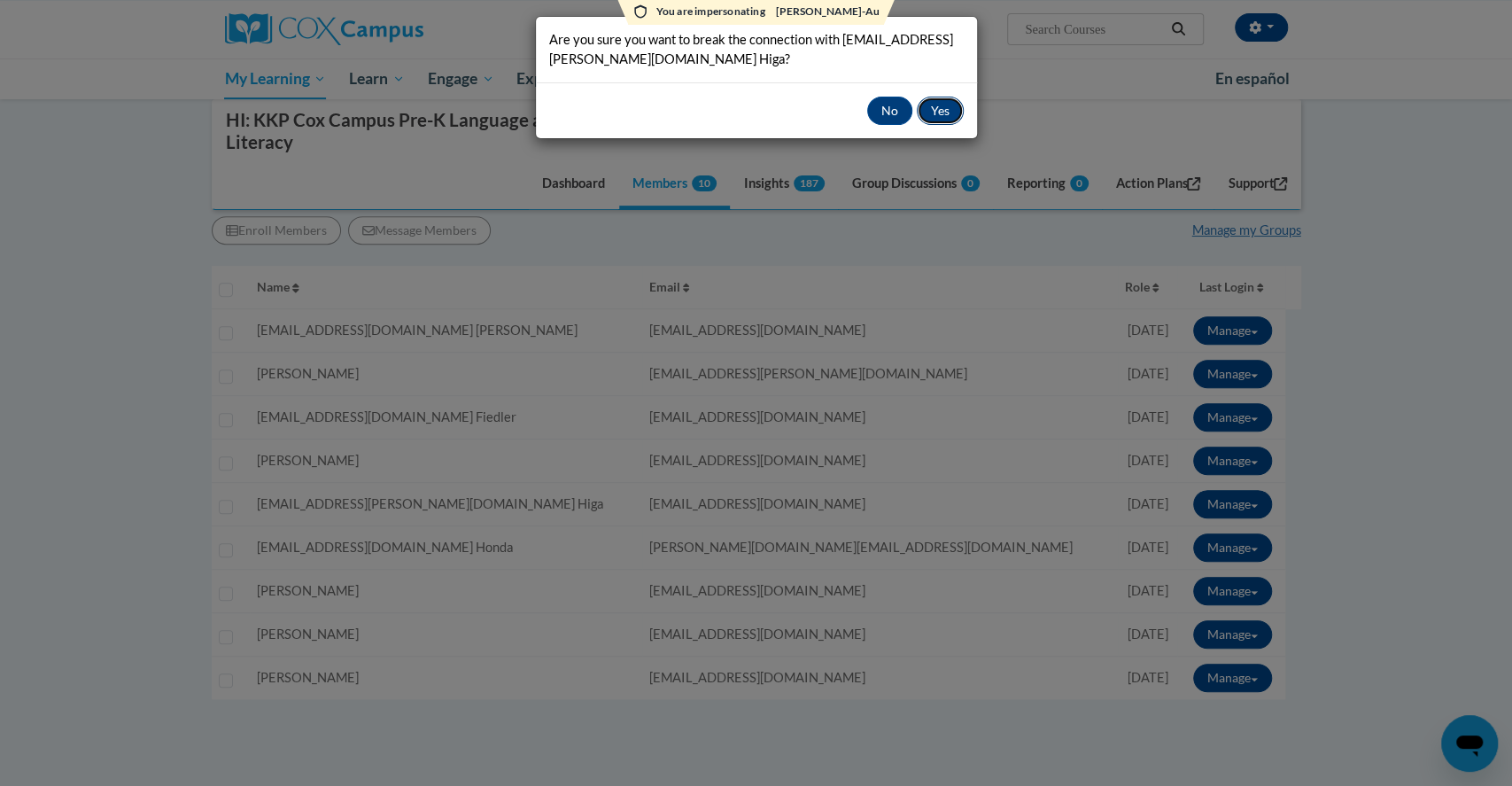
click at [950, 110] on button "Yes" at bounding box center [940, 110] width 47 height 29
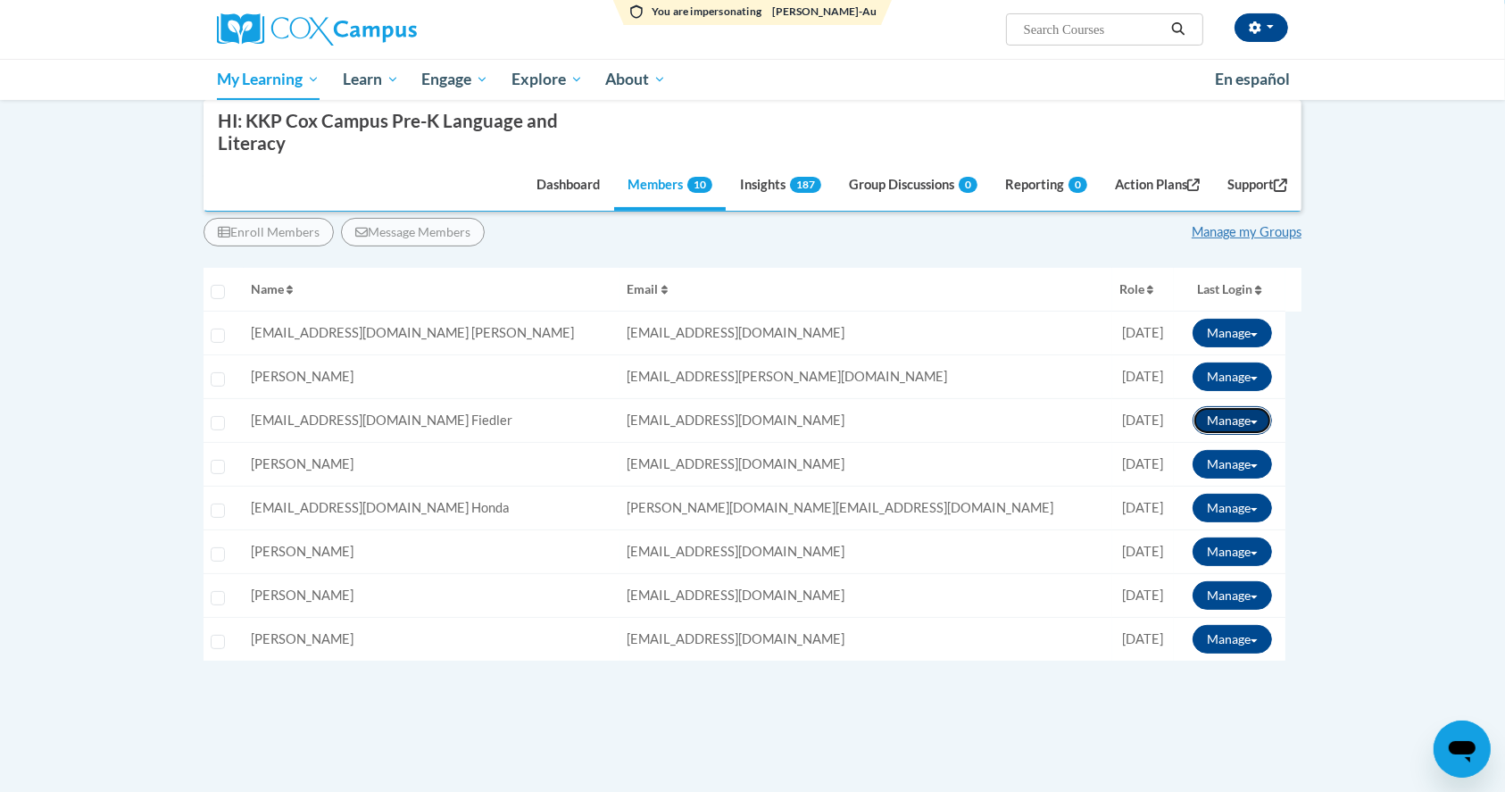
click at [1211, 424] on button "Manage" at bounding box center [1232, 420] width 79 height 29
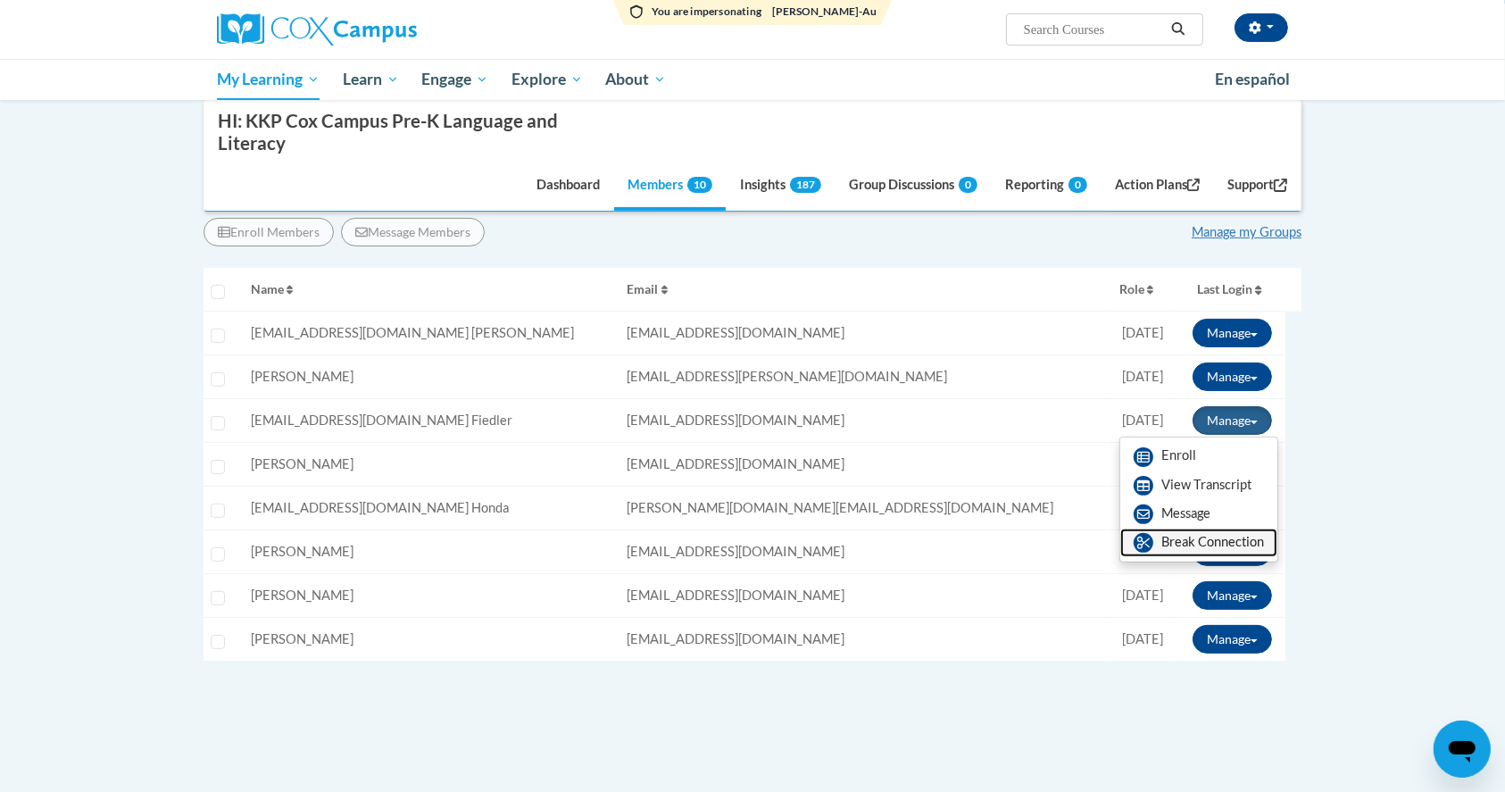
click at [1168, 540] on link "Break Connection" at bounding box center [1199, 543] width 157 height 29
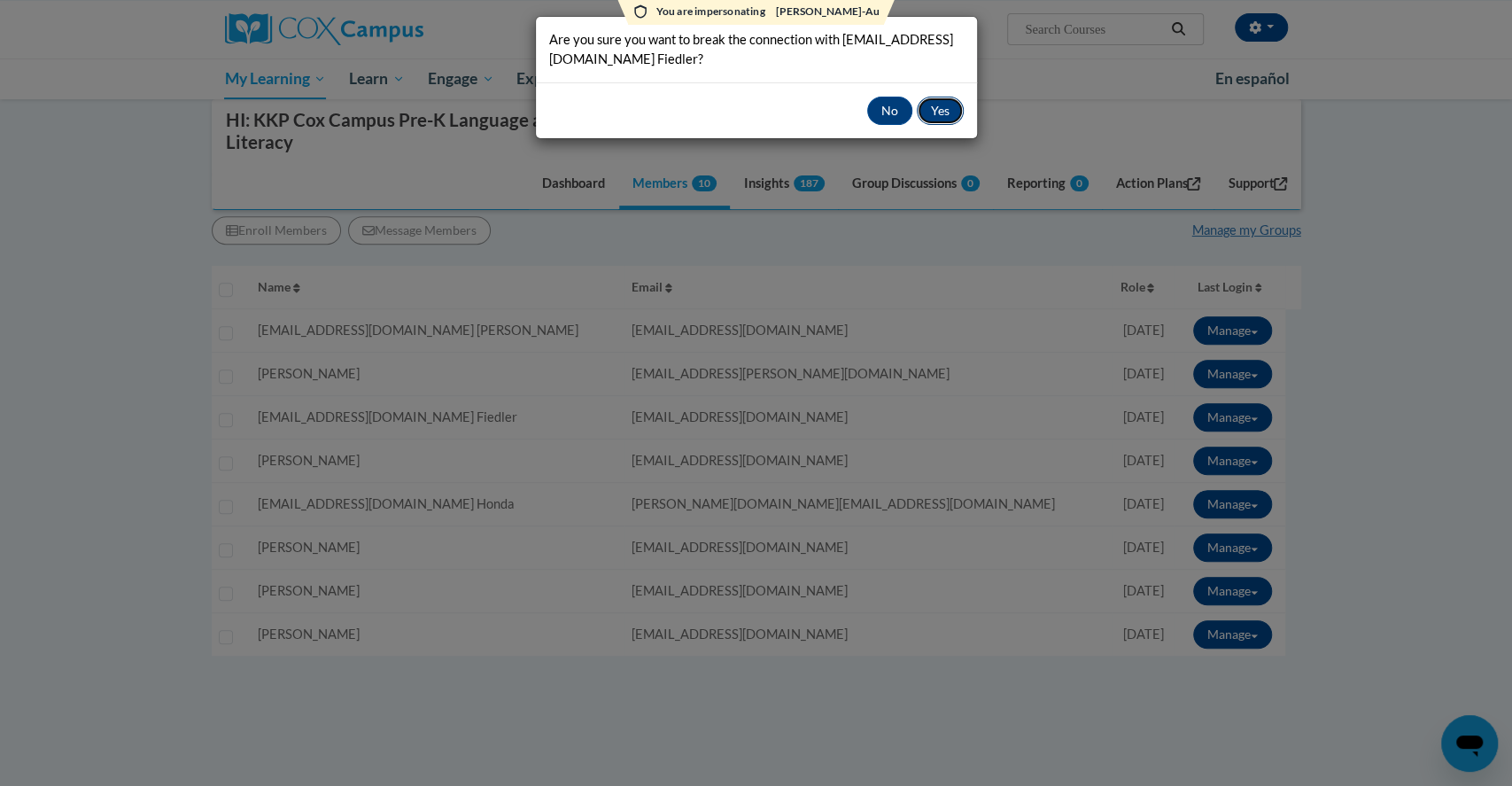
click at [939, 108] on button "Yes" at bounding box center [940, 110] width 47 height 29
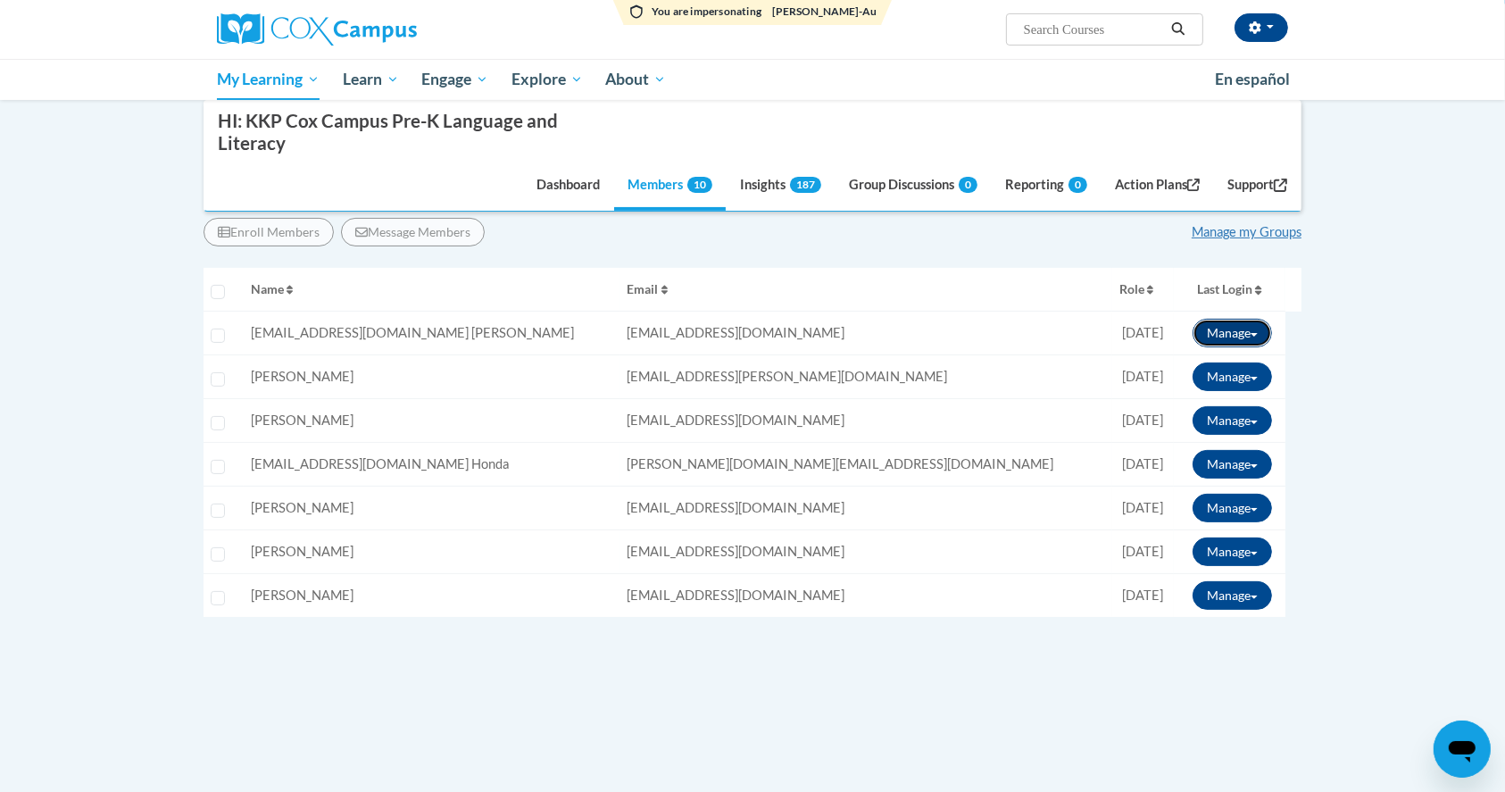
click at [1221, 335] on button "Manage" at bounding box center [1232, 333] width 79 height 29
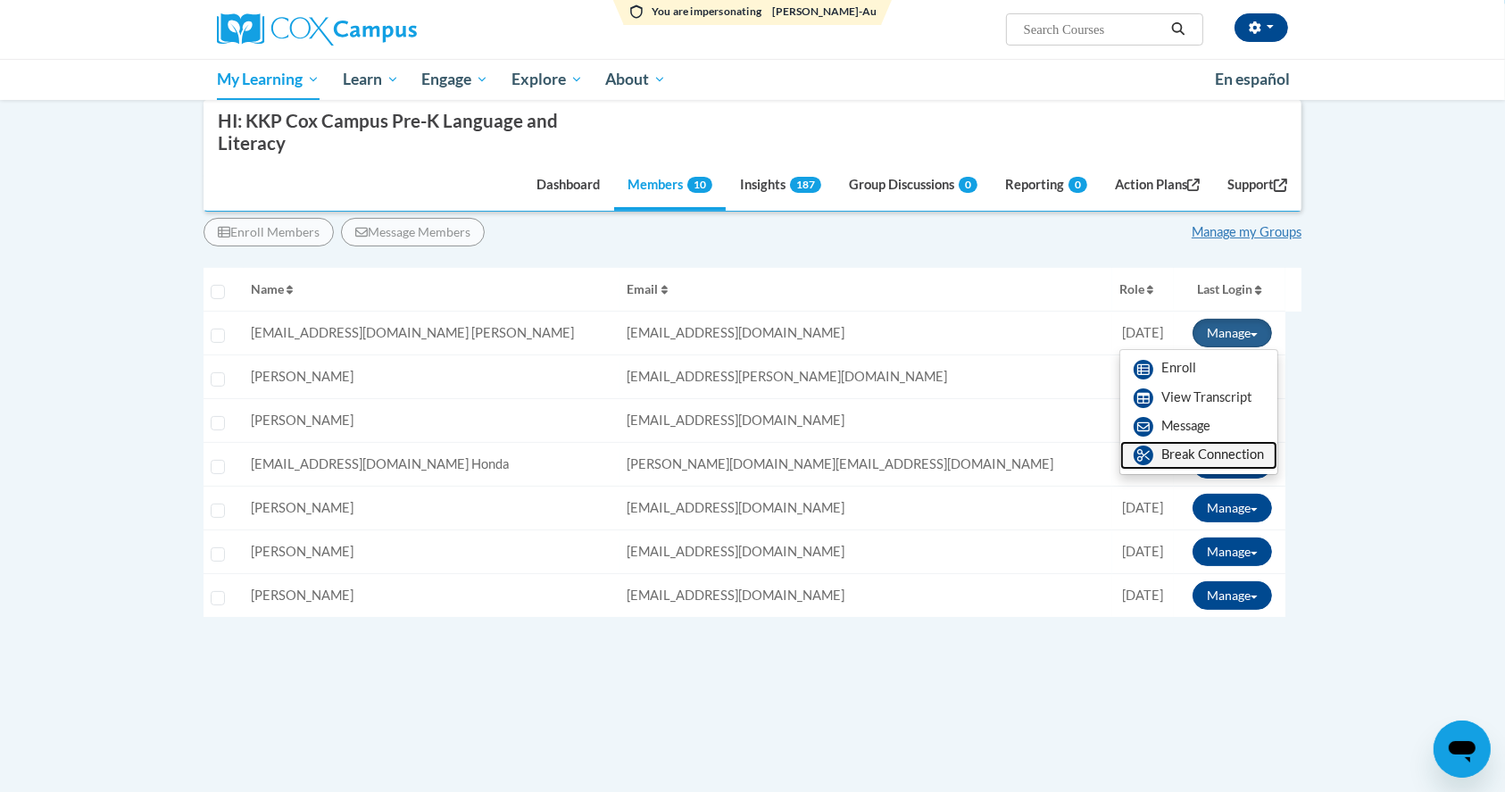
click at [1171, 458] on link "Break Connection" at bounding box center [1199, 455] width 157 height 29
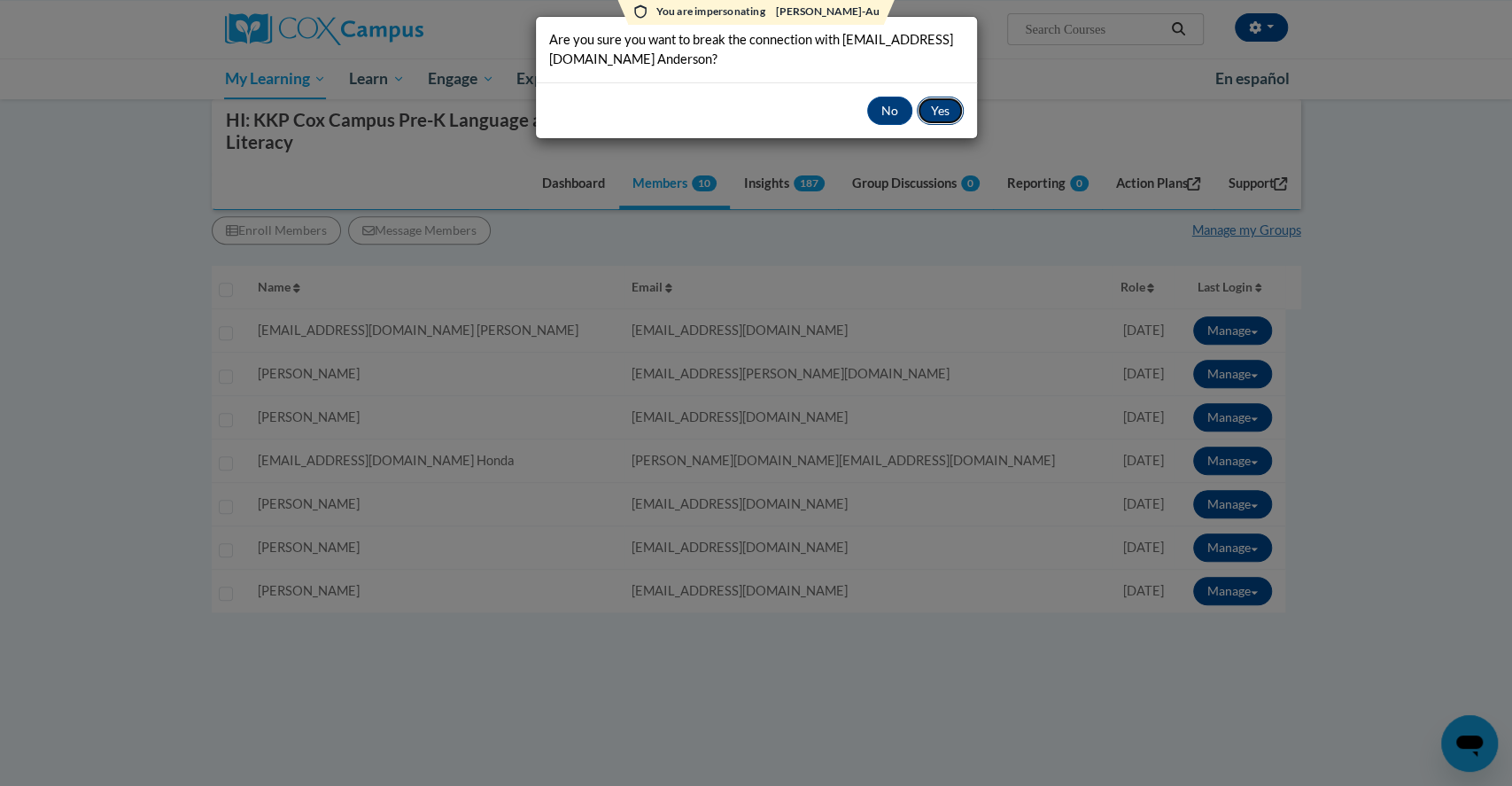
click at [937, 111] on button "Yes" at bounding box center [940, 110] width 47 height 29
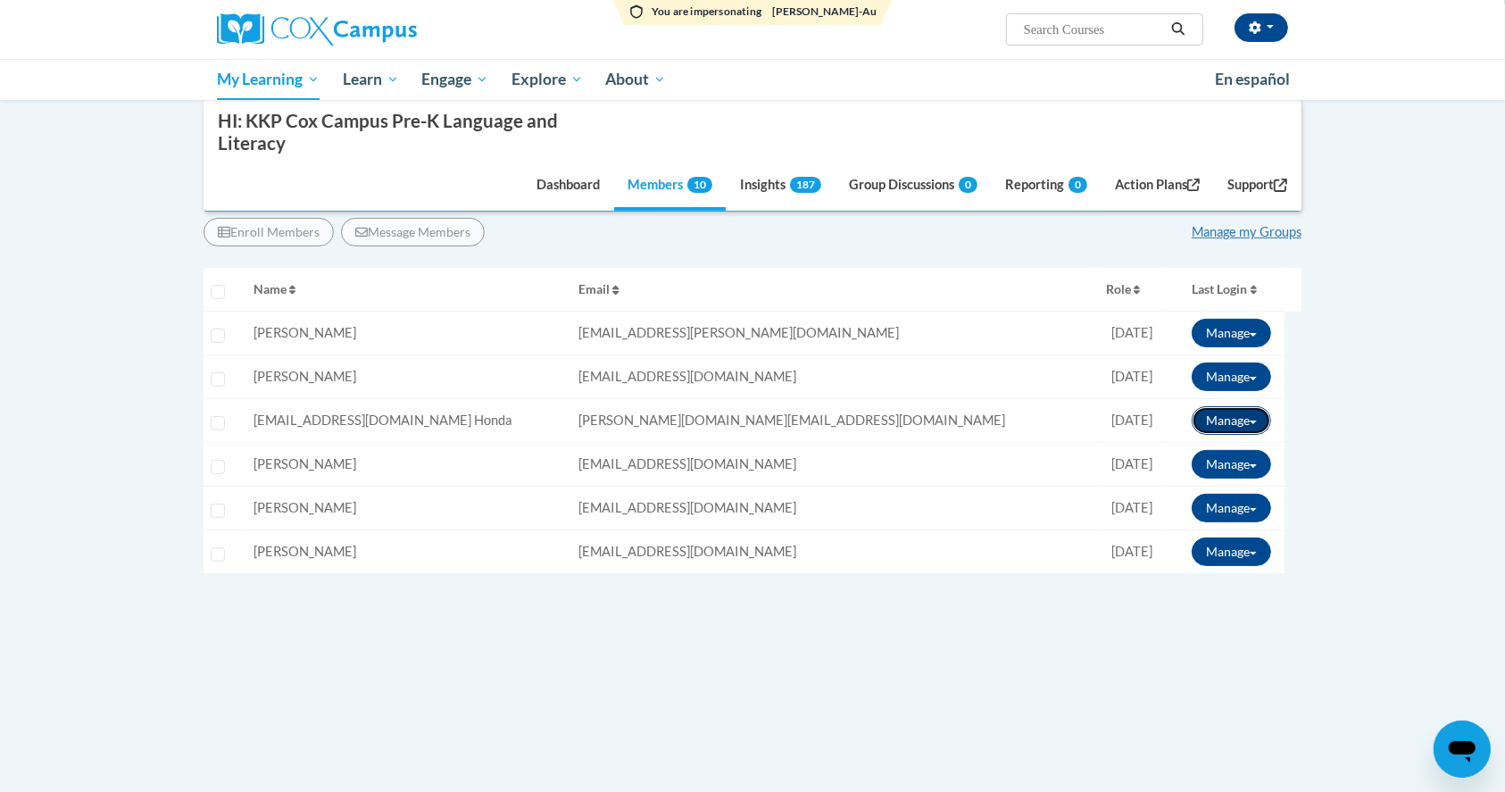
click at [1225, 426] on button "Manage" at bounding box center [1231, 420] width 79 height 29
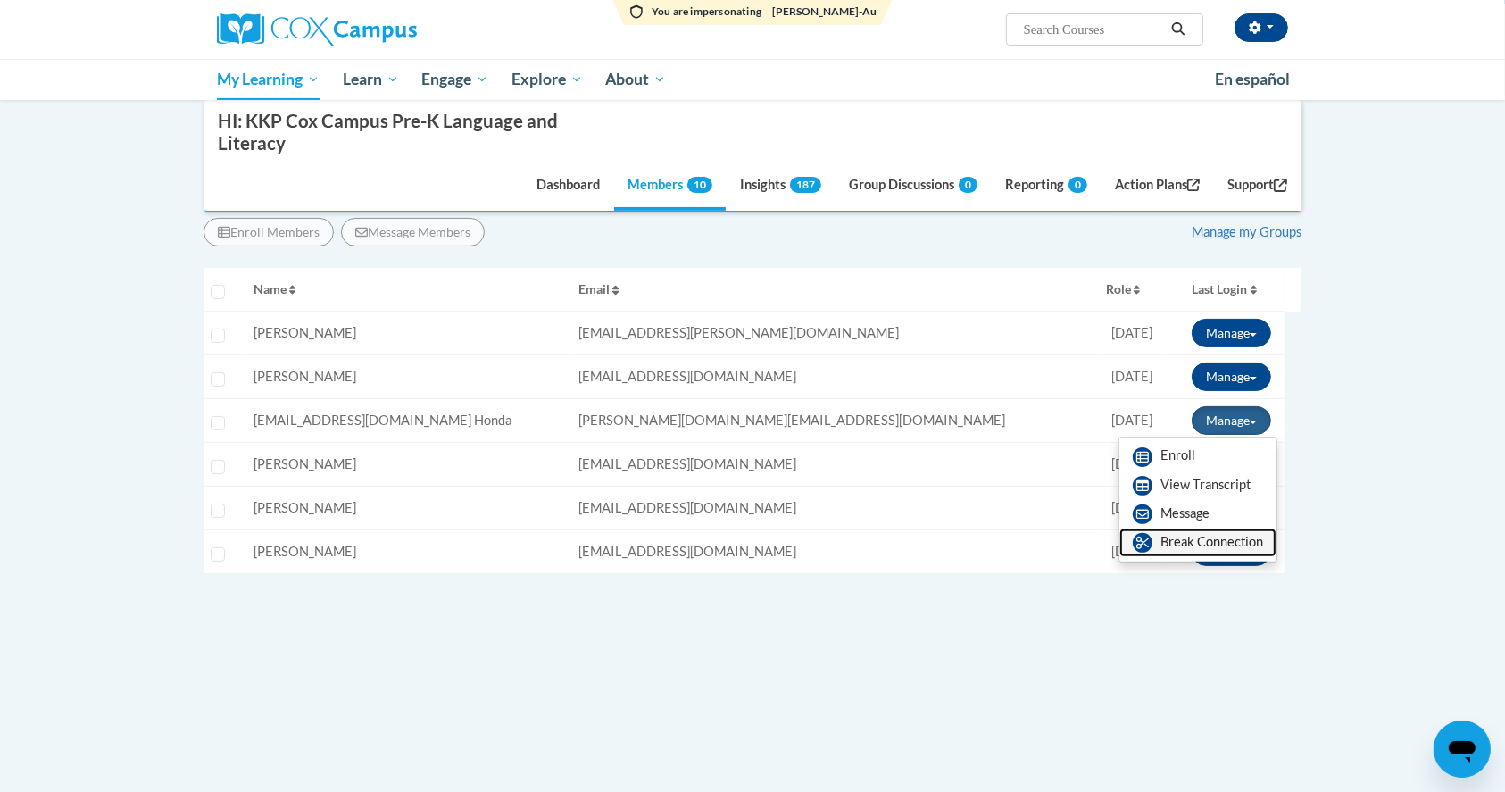
click at [1165, 540] on link "Break Connection" at bounding box center [1198, 543] width 157 height 29
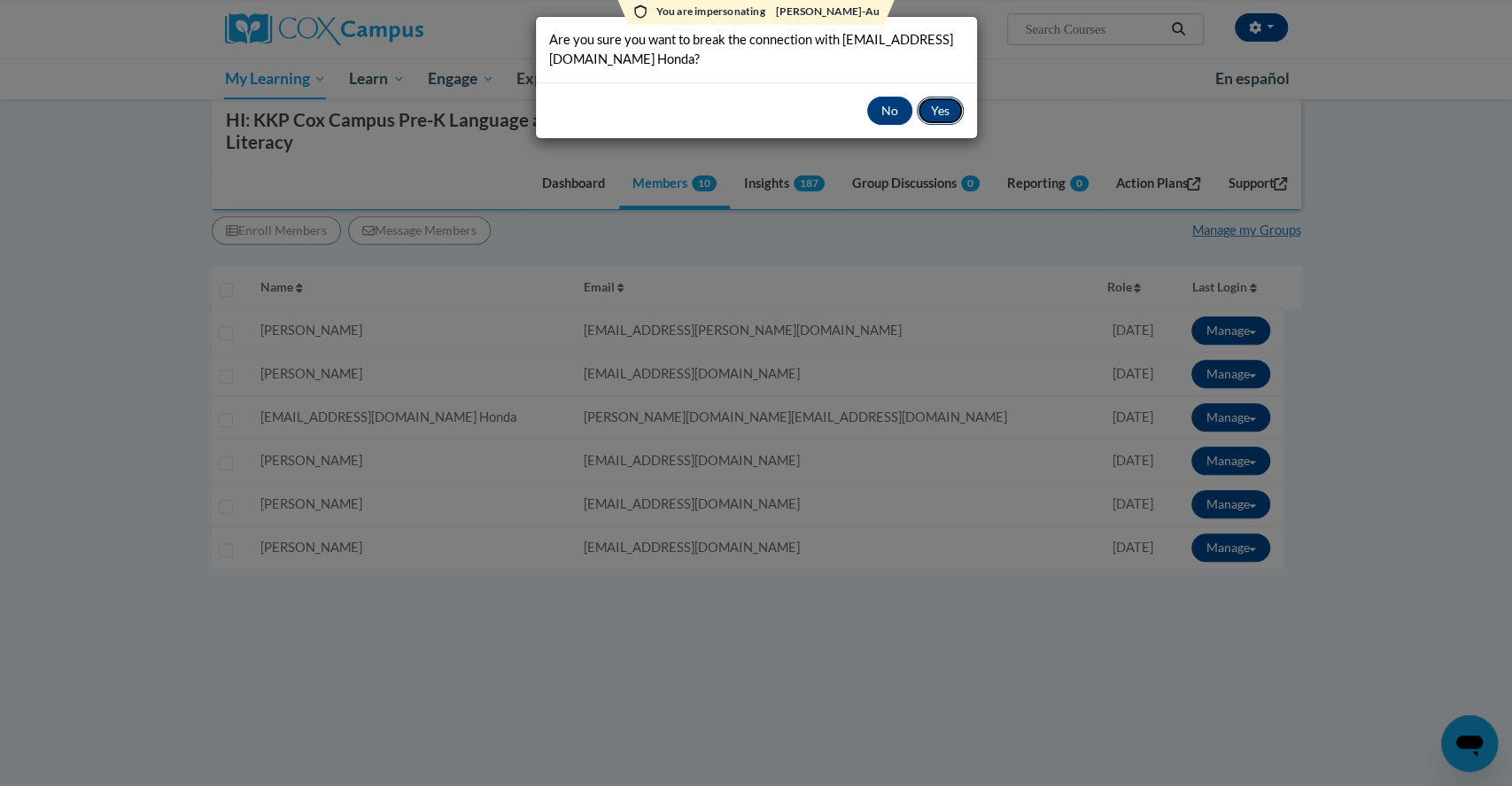
click at [939, 123] on button "Yes" at bounding box center [940, 110] width 47 height 29
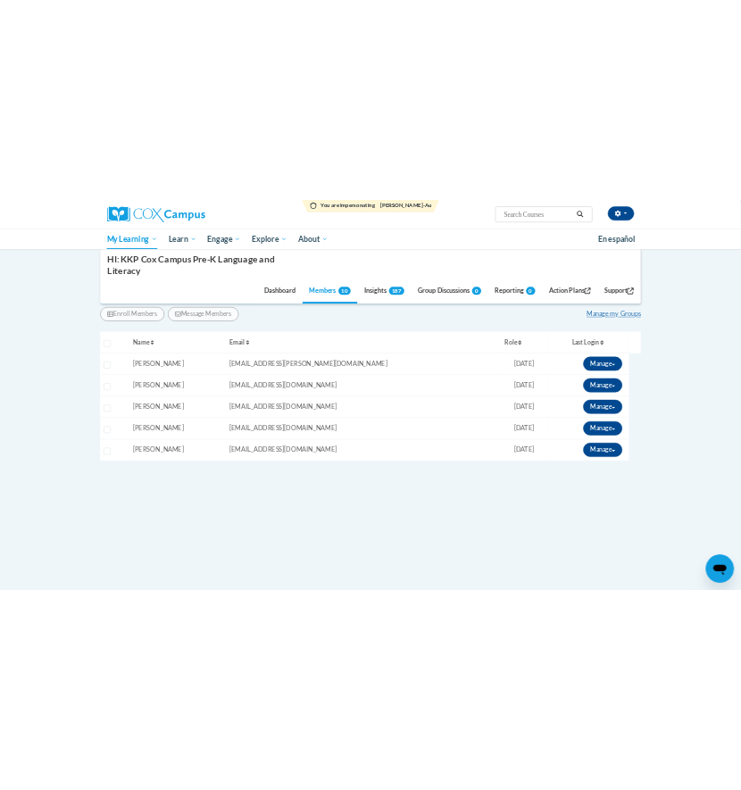
scroll to position [352, 0]
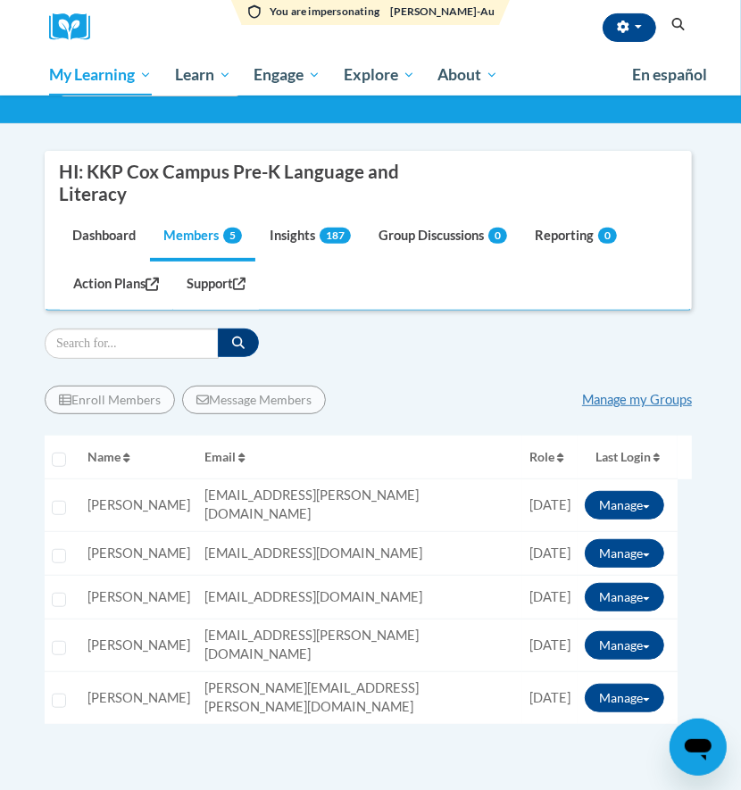
scroll to position [114, 0]
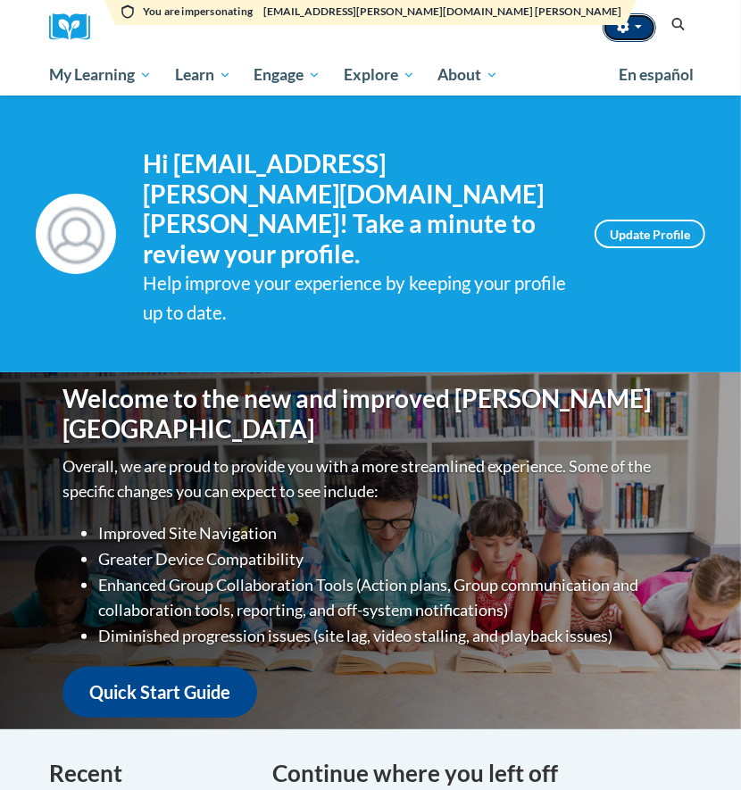
click at [646, 21] on button "button" at bounding box center [630, 27] width 54 height 29
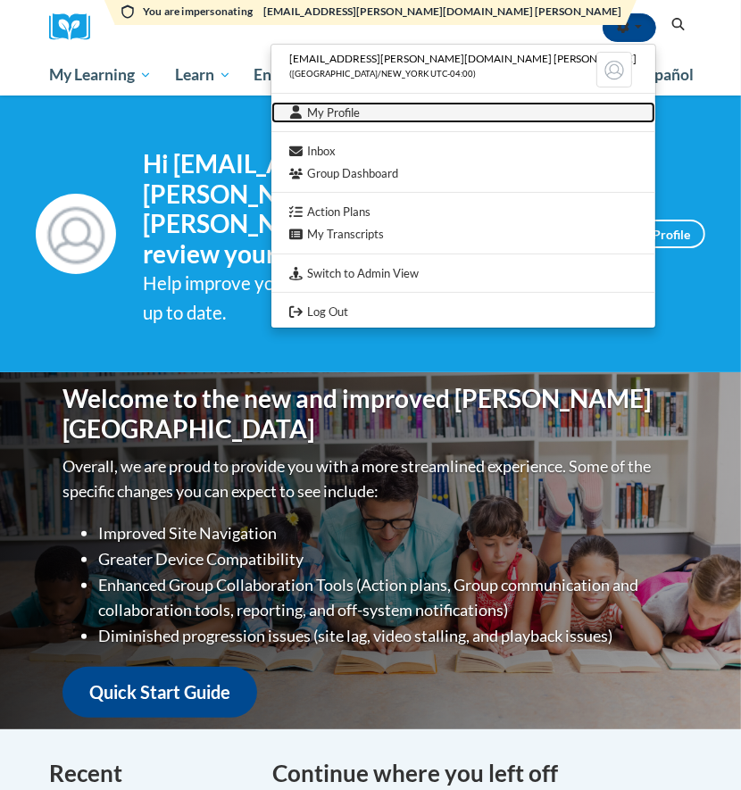
click at [529, 110] on link "My Profile" at bounding box center [463, 113] width 384 height 22
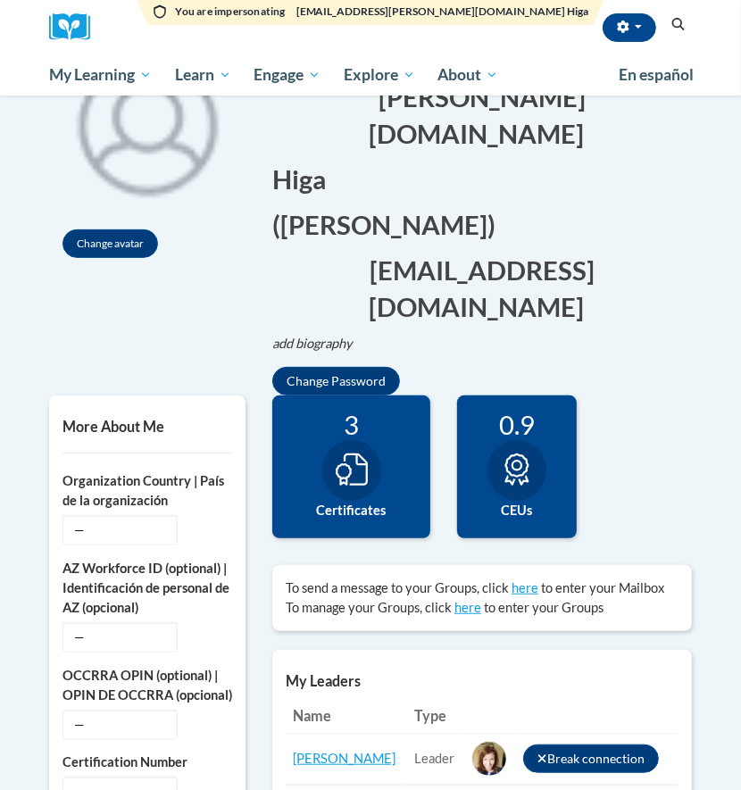
scroll to position [119, 0]
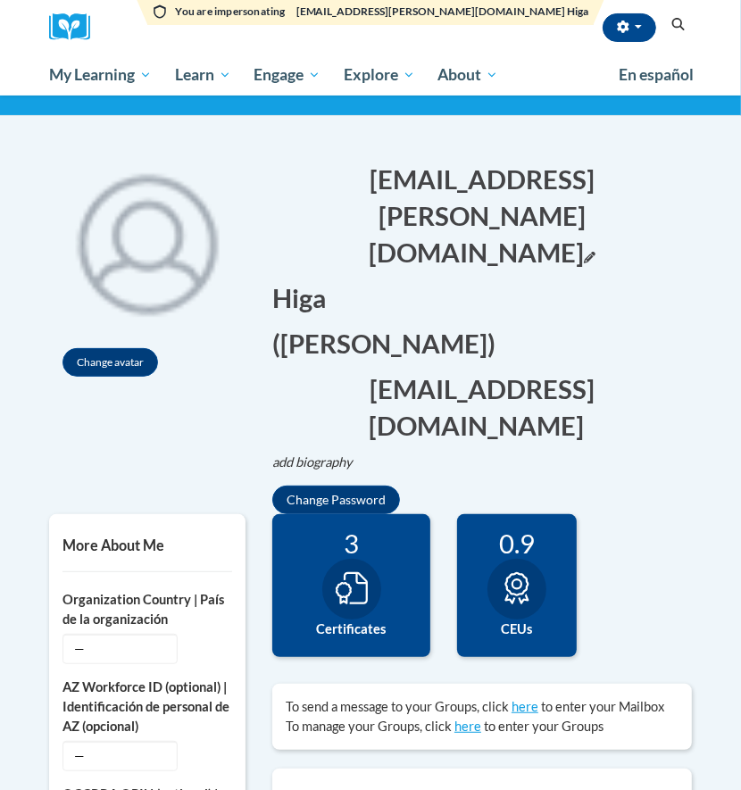
click at [605, 174] on button "[EMAIL_ADDRESS][PERSON_NAME][DOMAIN_NAME] Edit" at bounding box center [482, 216] width 420 height 110
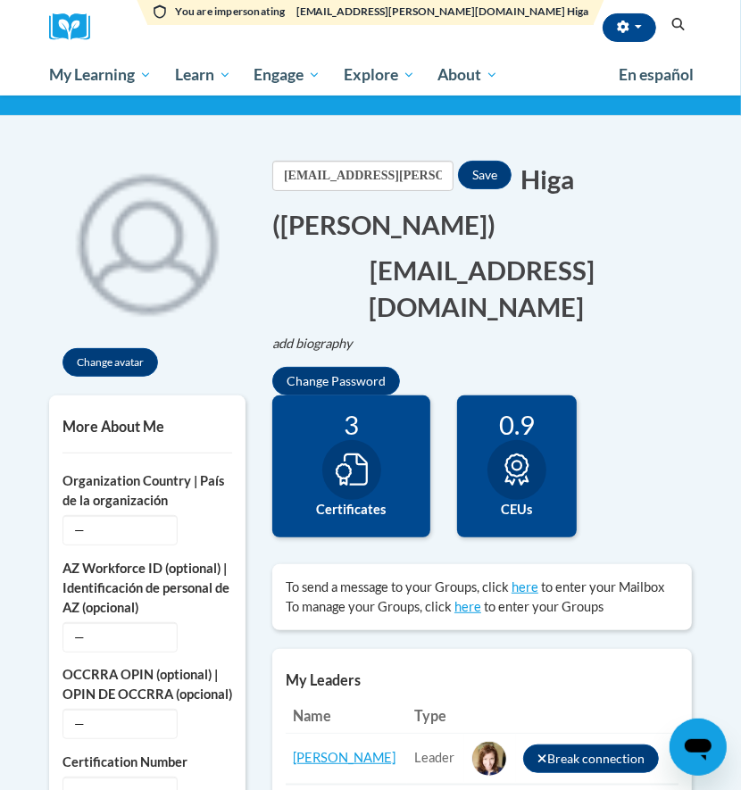
scroll to position [0, 0]
click at [404, 178] on input "[EMAIL_ADDRESS][PERSON_NAME][DOMAIN_NAME]" at bounding box center [362, 176] width 181 height 30
type input "["
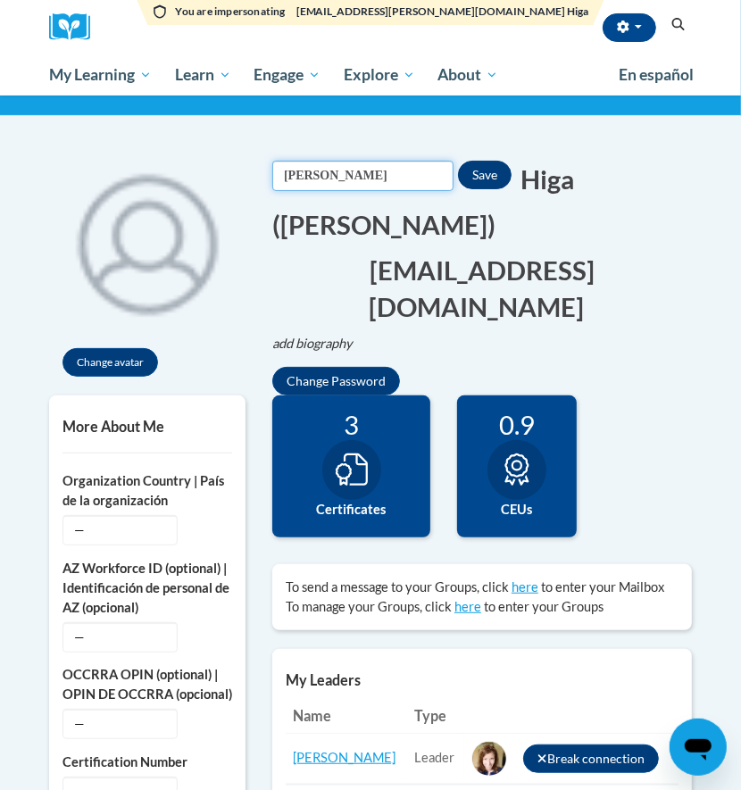
type input "[PERSON_NAME]"
click at [509, 165] on button "Save" at bounding box center [485, 175] width 54 height 29
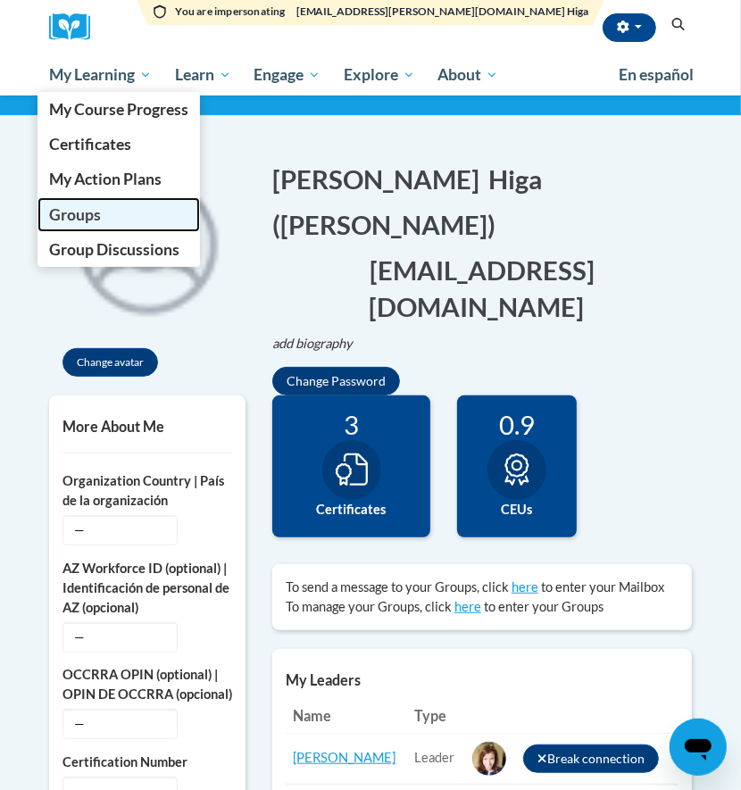
click at [79, 218] on span "Groups" at bounding box center [75, 214] width 52 height 19
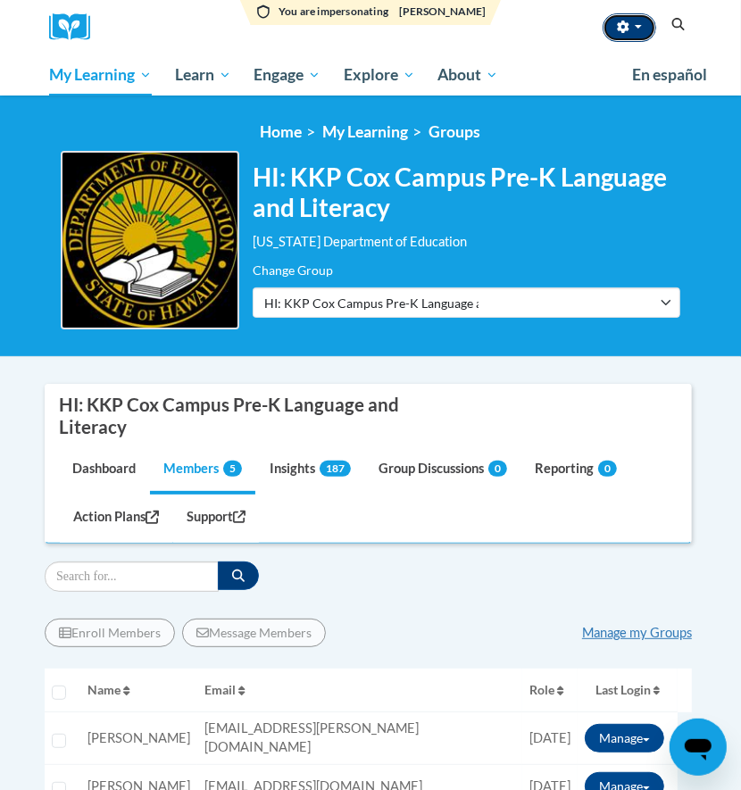
click at [625, 32] on icon "button" at bounding box center [623, 27] width 12 height 12
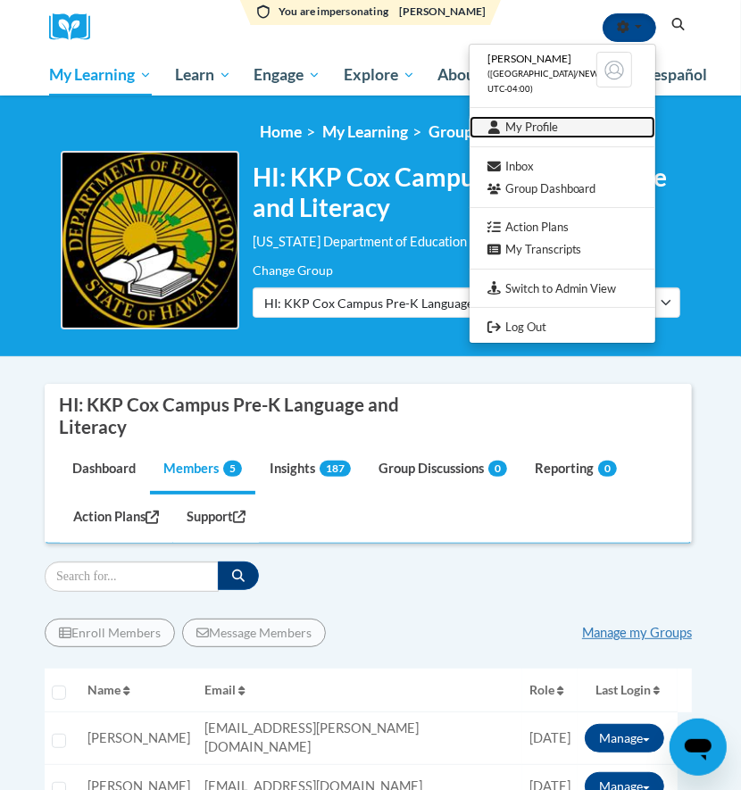
click at [558, 129] on link "My Profile" at bounding box center [563, 127] width 186 height 22
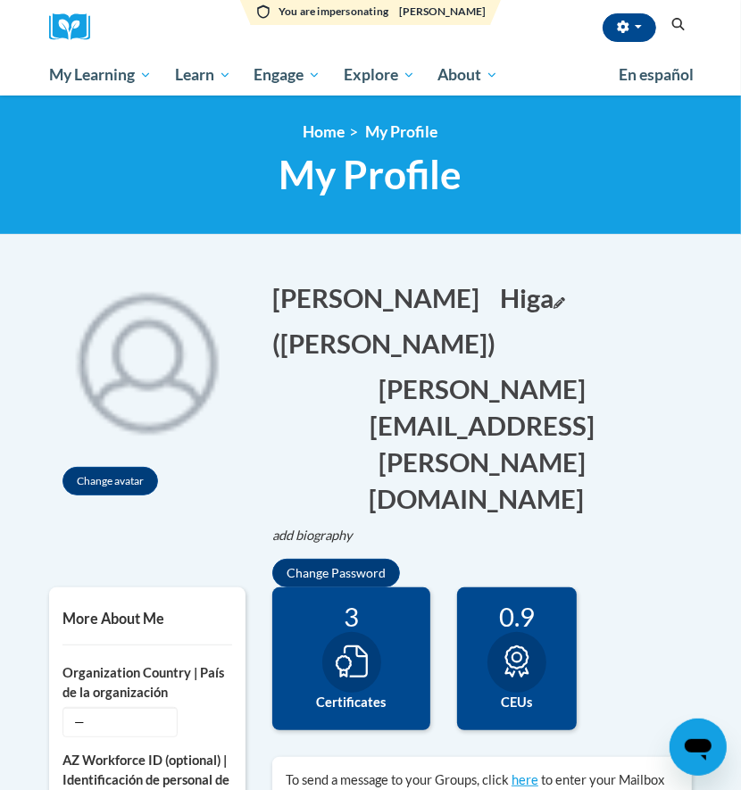
click at [500, 295] on button "[PERSON_NAME] Edit" at bounding box center [532, 297] width 65 height 37
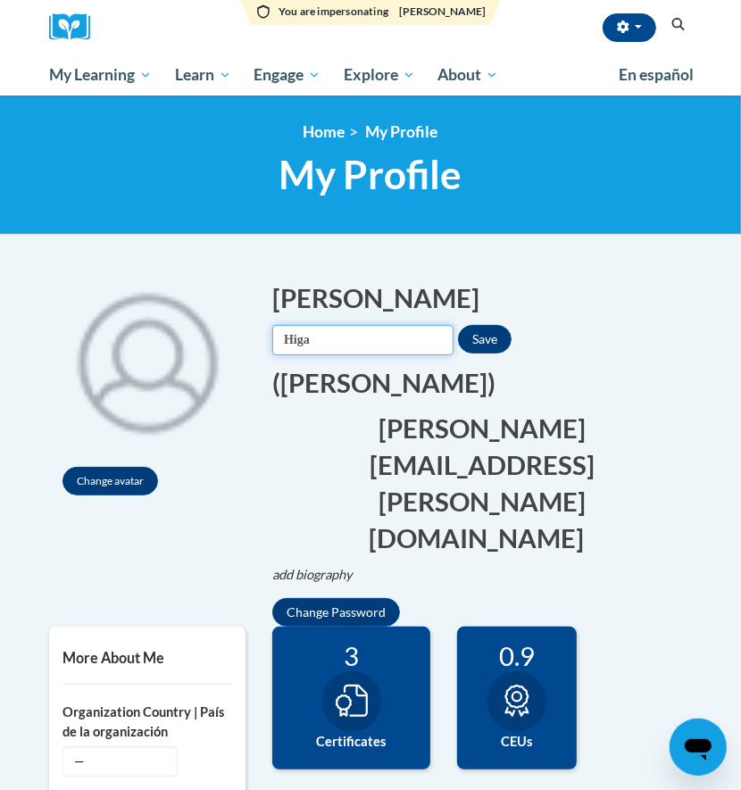
drag, startPoint x: 321, startPoint y: 346, endPoint x: 258, endPoint y: 342, distance: 62.6
click at [259, 342] on div "[PERSON_NAME] Edit Screen Name [PERSON_NAME] Save [GEOGRAPHIC_DATA] Edit Screen…" at bounding box center [482, 444] width 446 height 365
click at [512, 346] on button "Save" at bounding box center [485, 339] width 54 height 29
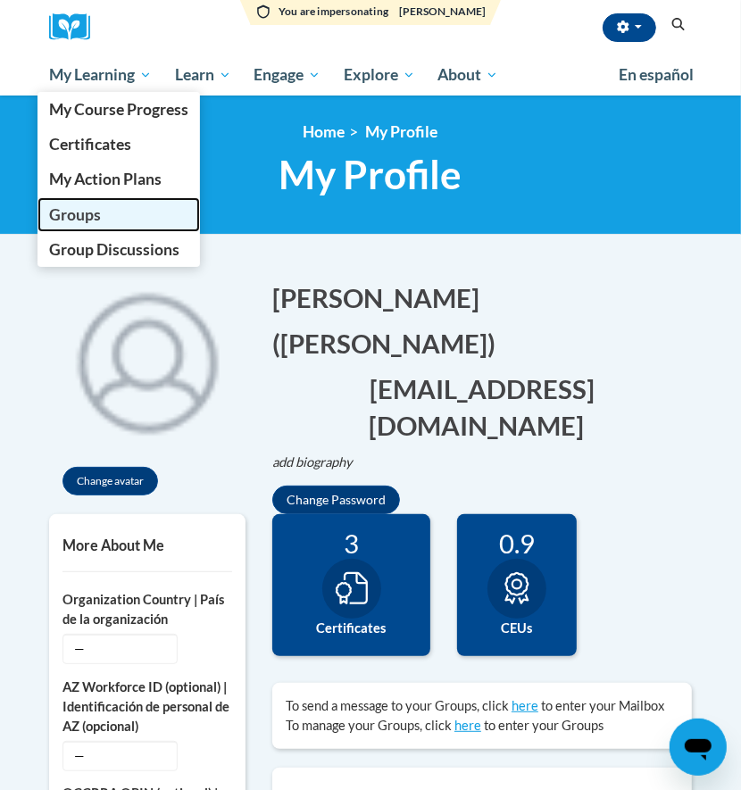
click at [87, 201] on link "Groups" at bounding box center [118, 214] width 162 height 35
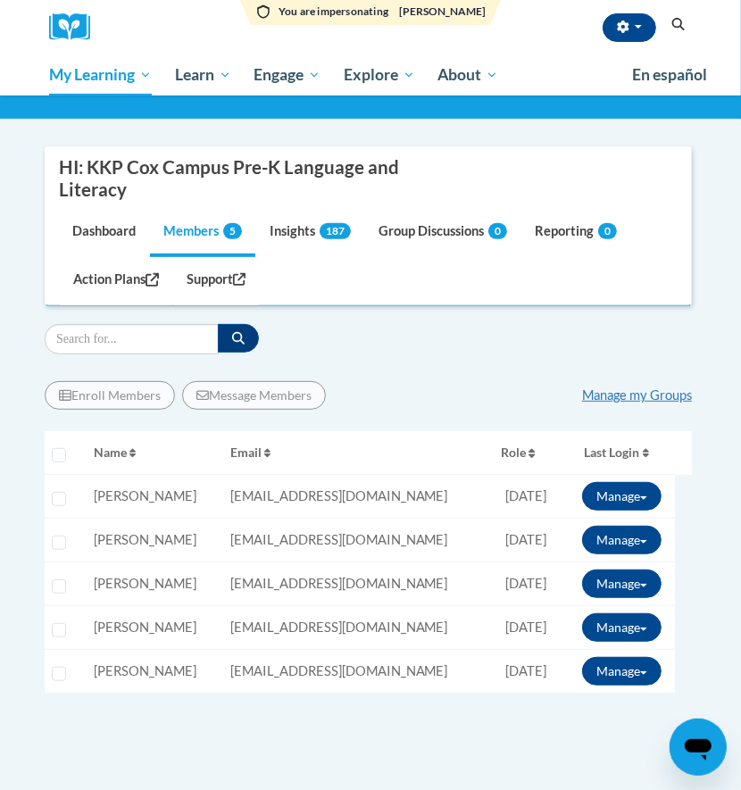
scroll to position [357, 0]
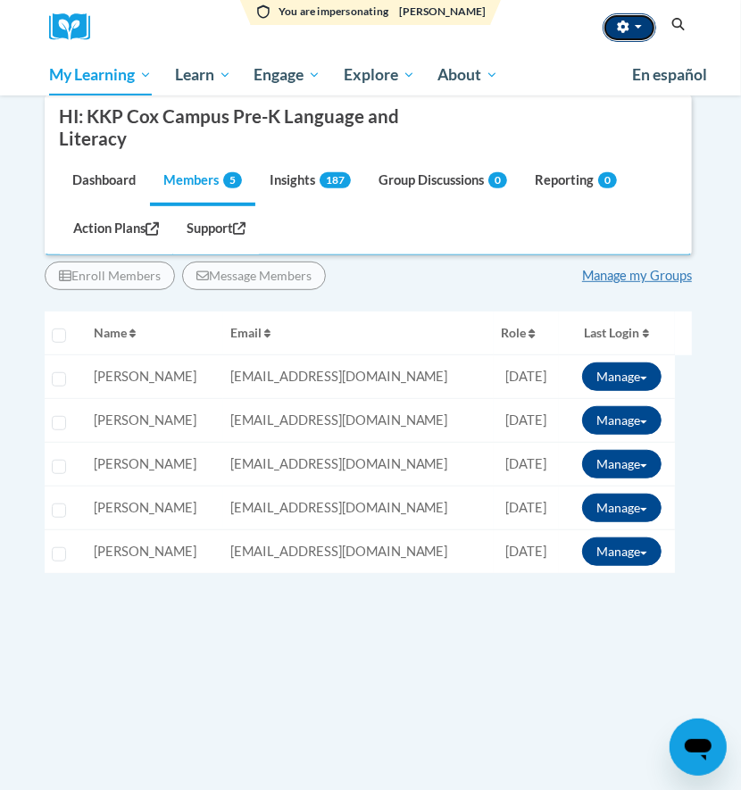
click at [637, 26] on span "button" at bounding box center [638, 27] width 7 height 4
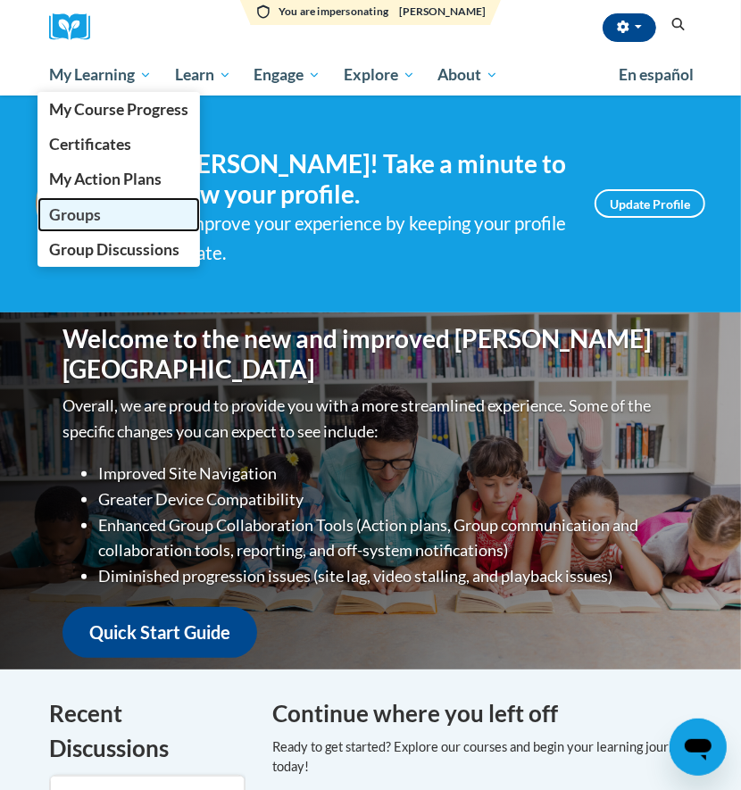
click at [81, 215] on span "Groups" at bounding box center [75, 214] width 52 height 19
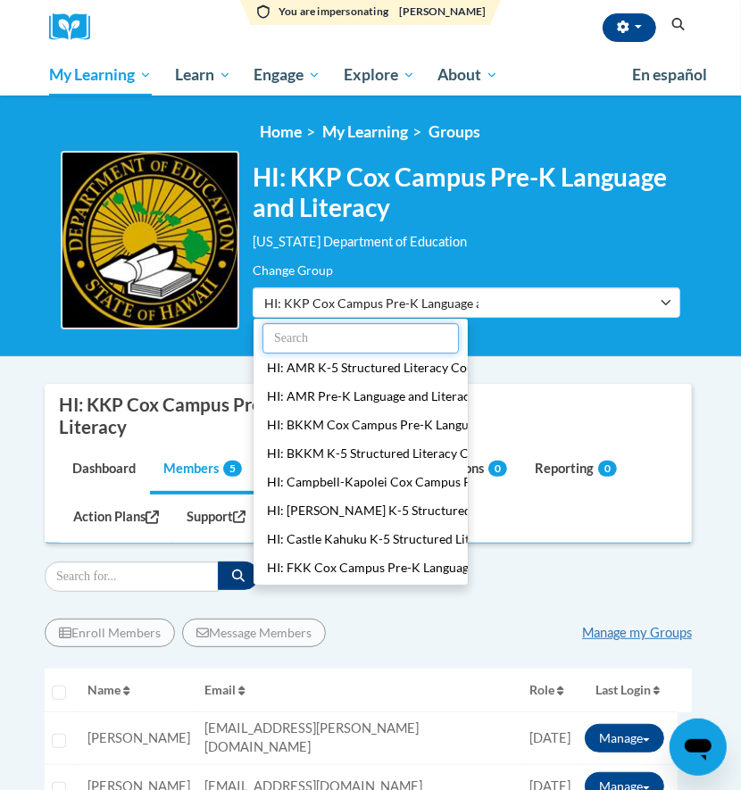
click at [346, 330] on input "text" at bounding box center [360, 338] width 196 height 30
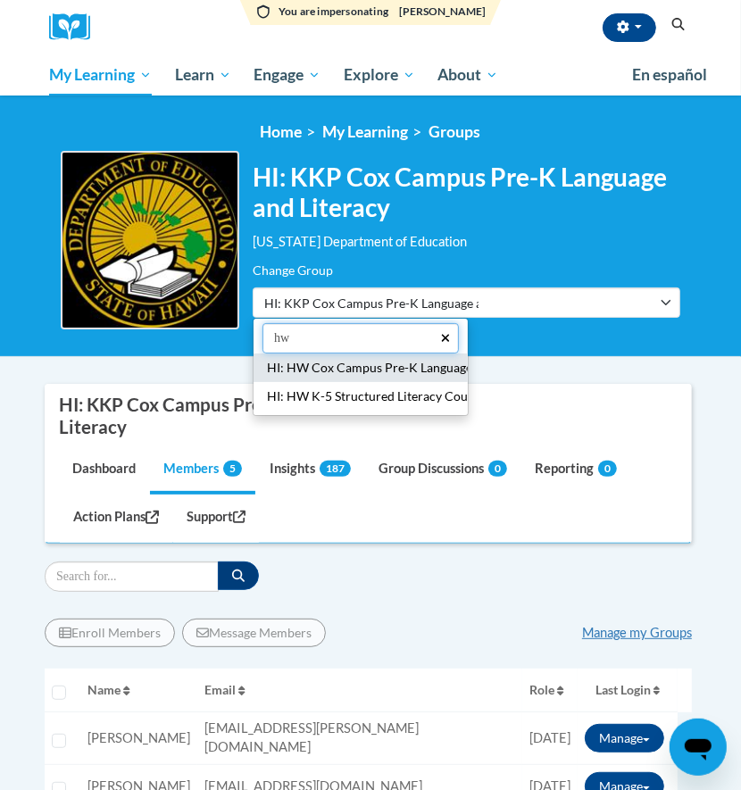
type input "hw"
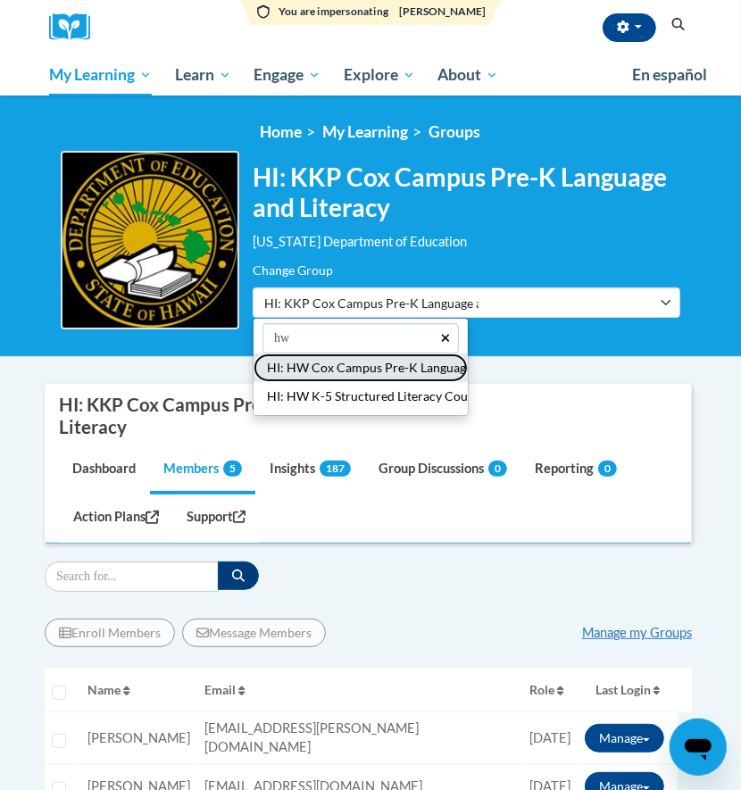
click at [359, 368] on button "HI: HW Cox Campus Pre-K Language and Literacy" at bounding box center [361, 368] width 214 height 29
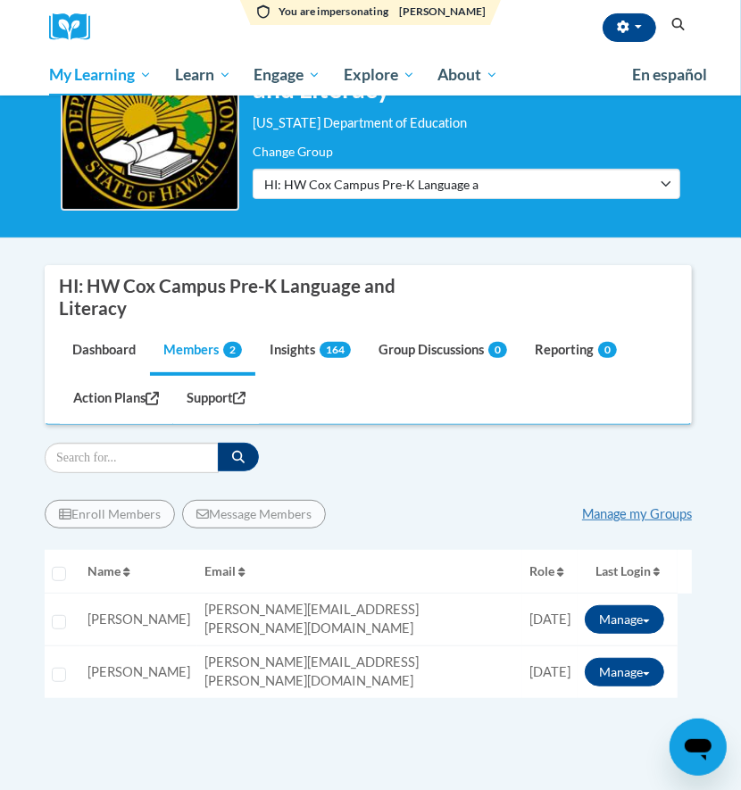
scroll to position [237, 0]
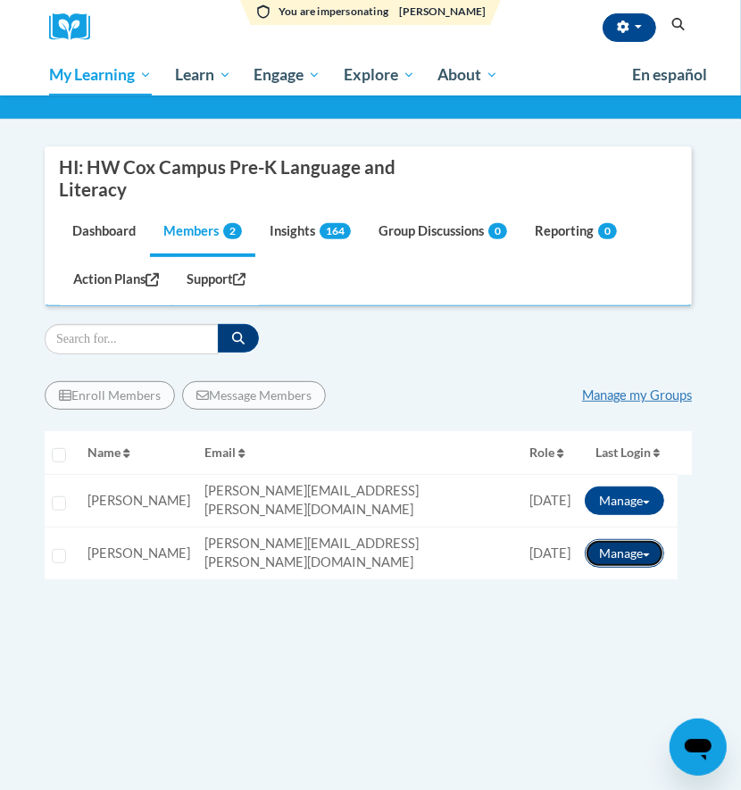
click at [604, 539] on button "Manage" at bounding box center [624, 553] width 79 height 29
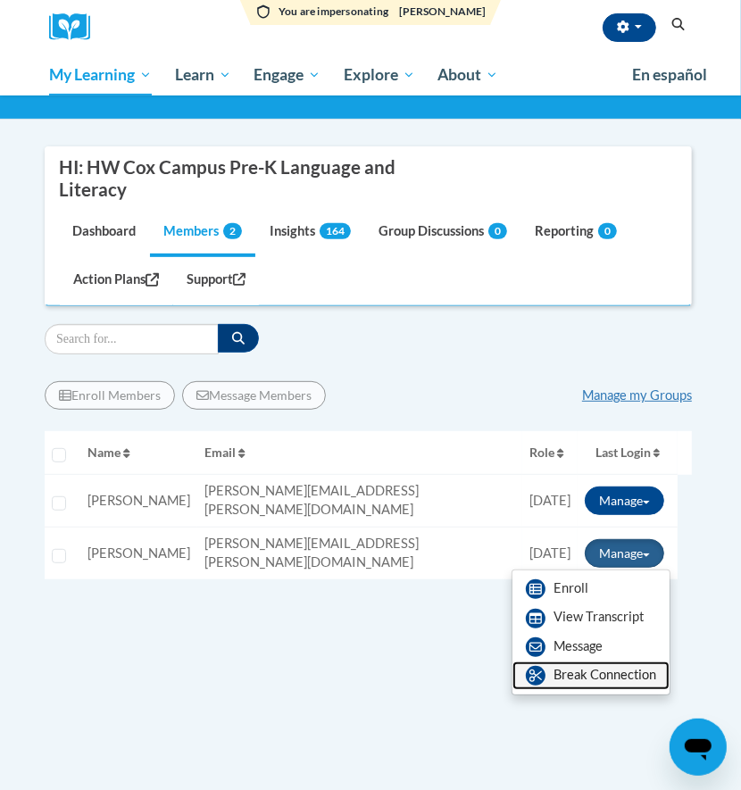
click at [592, 667] on link "Break Connection" at bounding box center [590, 676] width 157 height 29
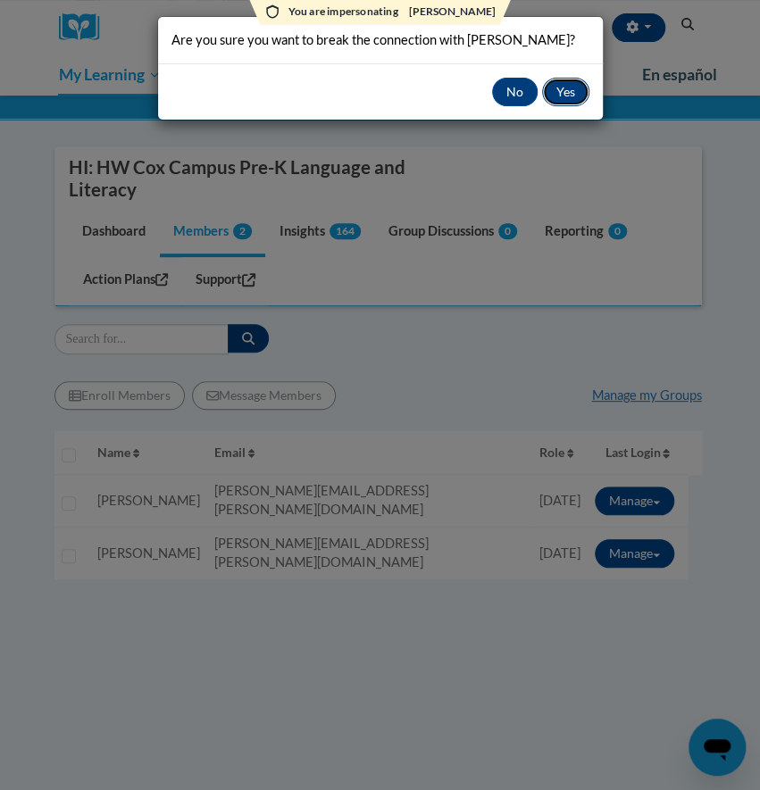
click at [564, 92] on button "Yes" at bounding box center [565, 92] width 47 height 29
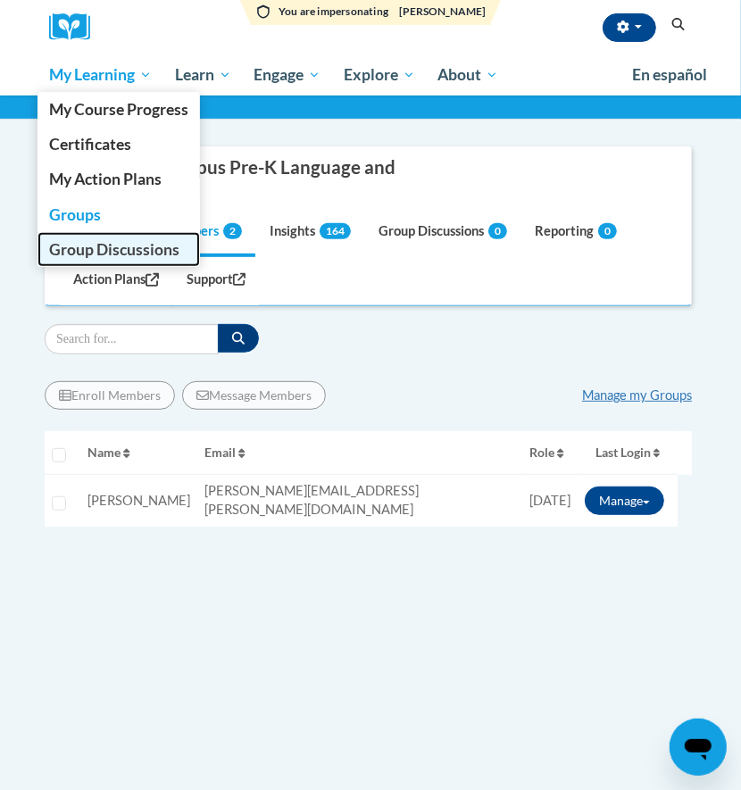
click at [84, 249] on span "Group Discussions" at bounding box center [114, 249] width 130 height 19
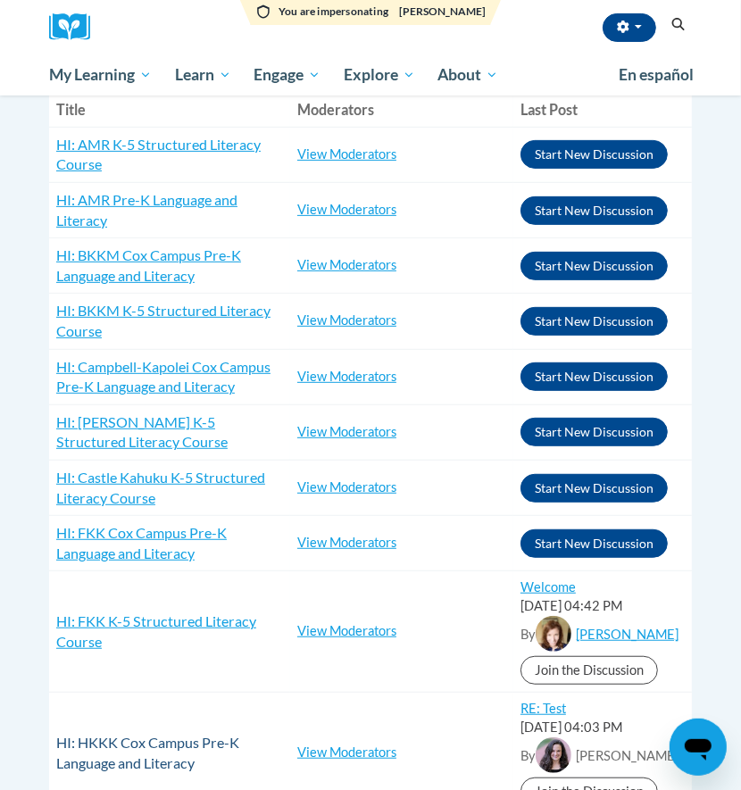
scroll to position [476, 0]
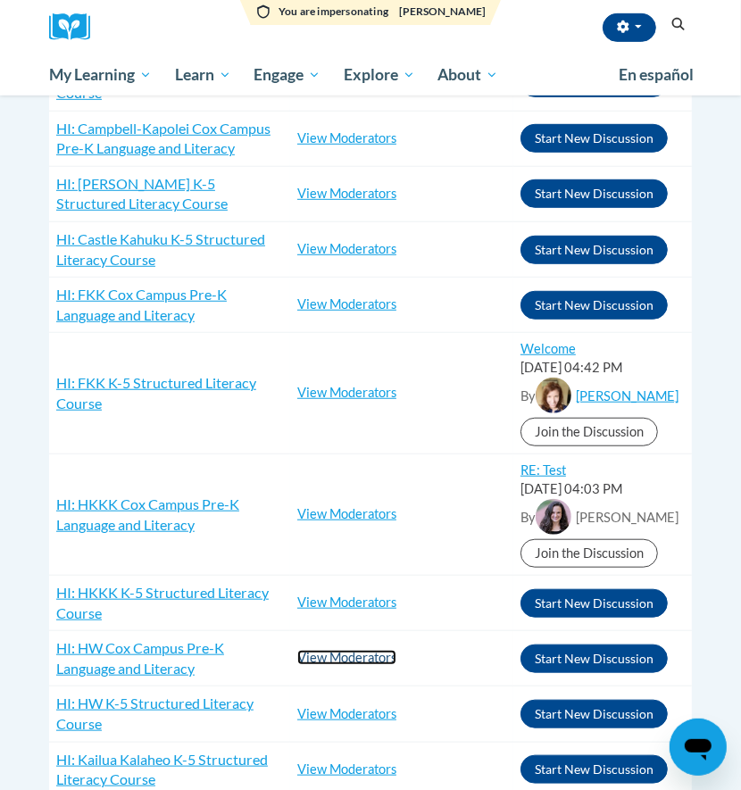
click at [338, 654] on link "View Moderators" at bounding box center [346, 657] width 99 height 15
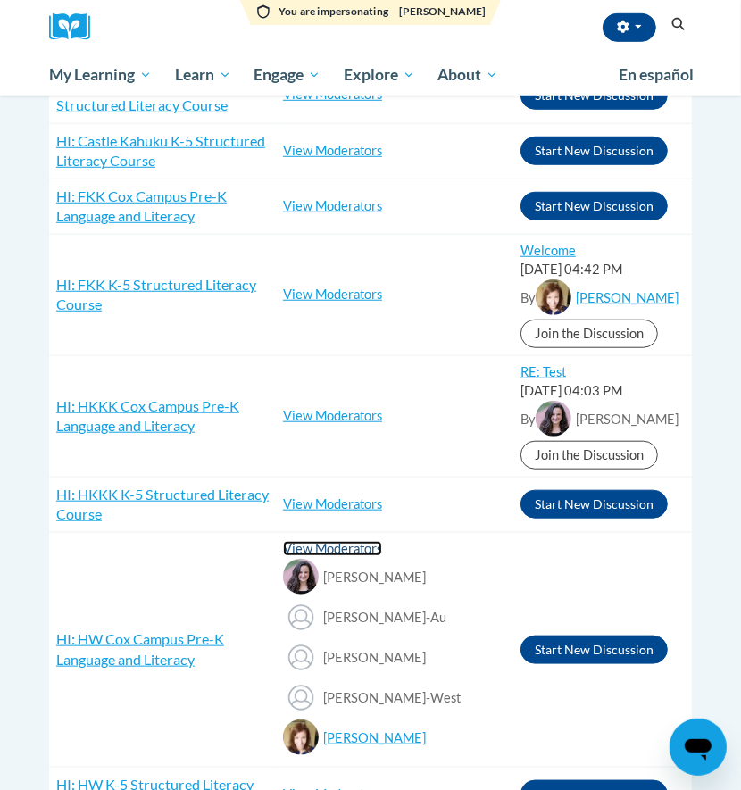
scroll to position [714, 0]
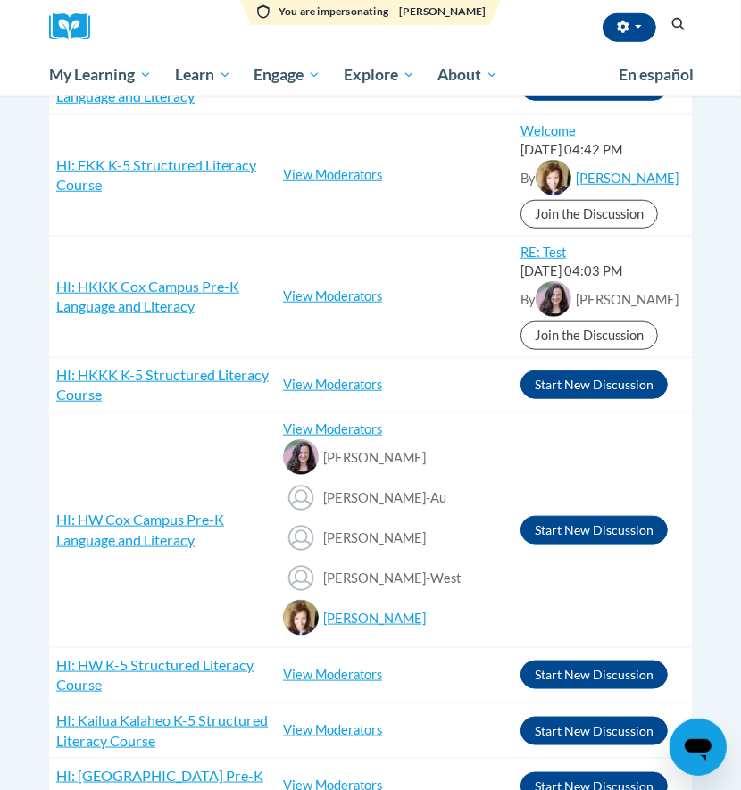
drag, startPoint x: 425, startPoint y: 454, endPoint x: 318, endPoint y: 461, distance: 107.4
click at [318, 461] on div "[PERSON_NAME]" at bounding box center [394, 459] width 223 height 40
copy span "[PERSON_NAME]"
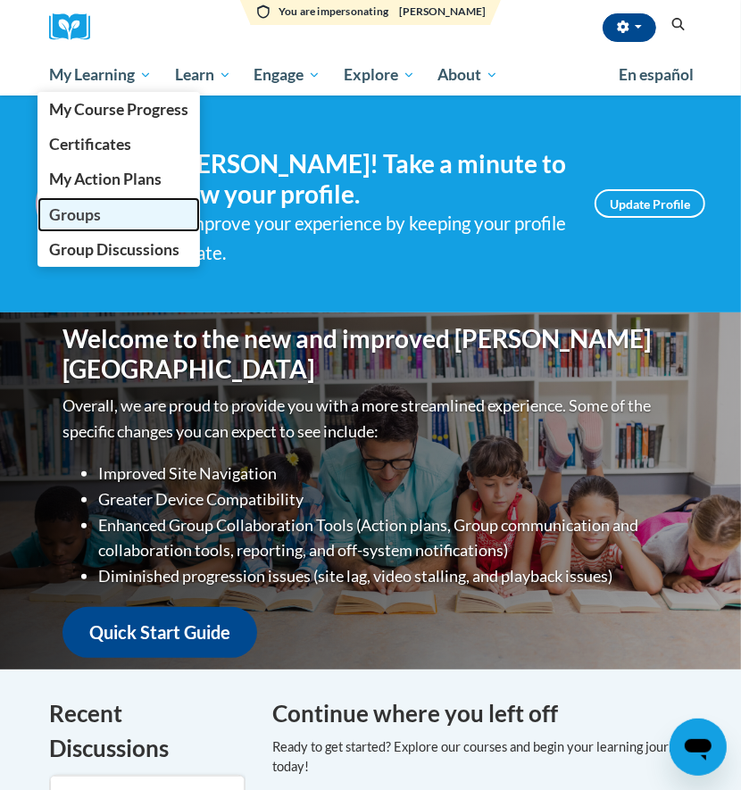
click at [71, 207] on span "Groups" at bounding box center [75, 214] width 52 height 19
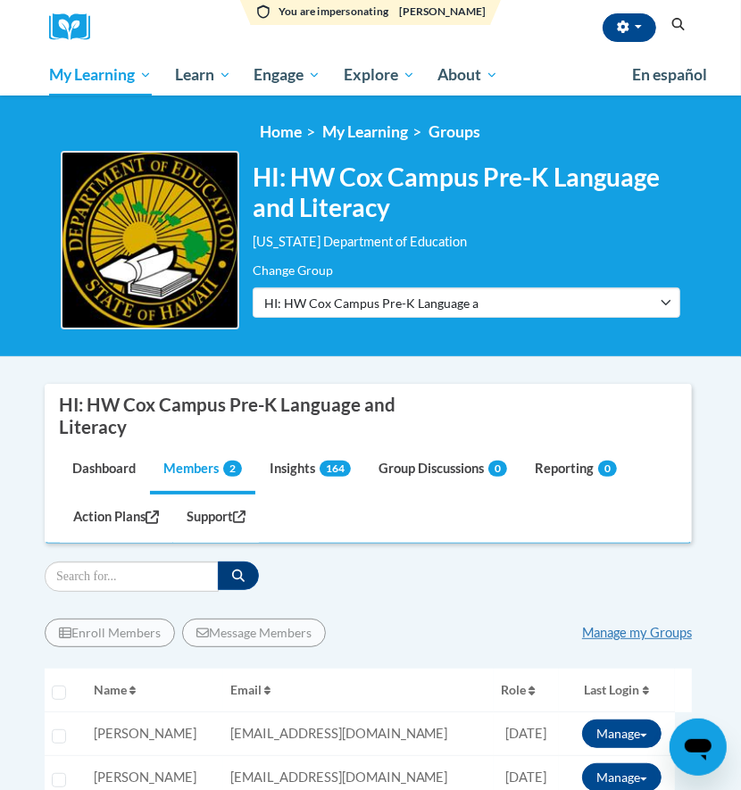
scroll to position [119, 0]
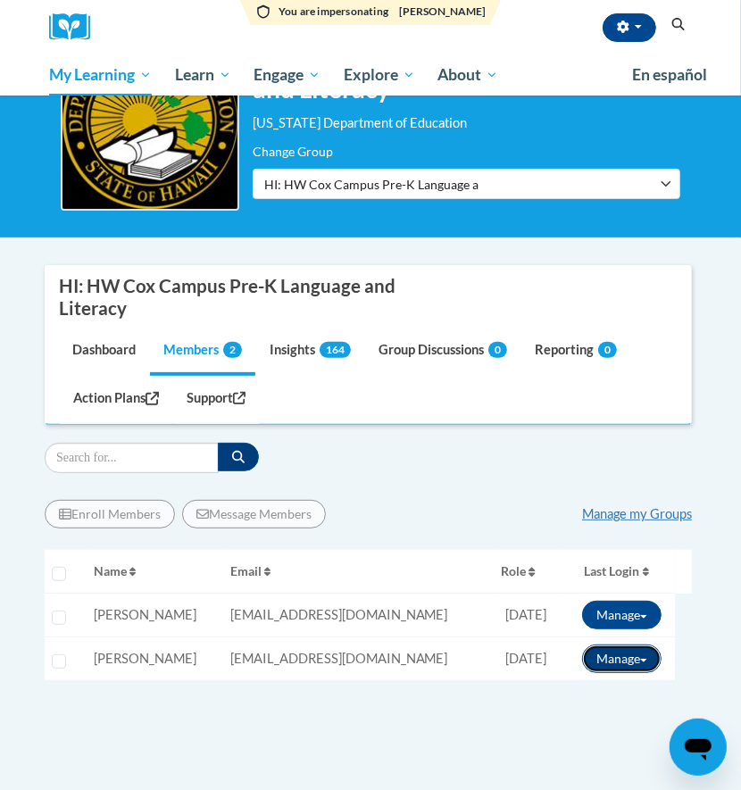
click at [630, 662] on button "Manage" at bounding box center [621, 659] width 79 height 29
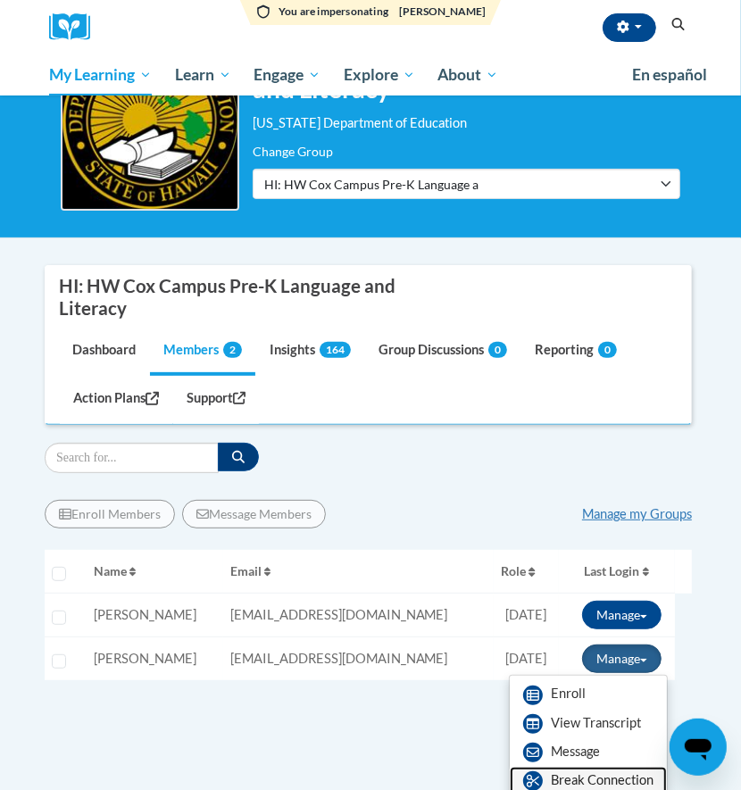
click at [599, 778] on link "Break Connection" at bounding box center [588, 781] width 157 height 29
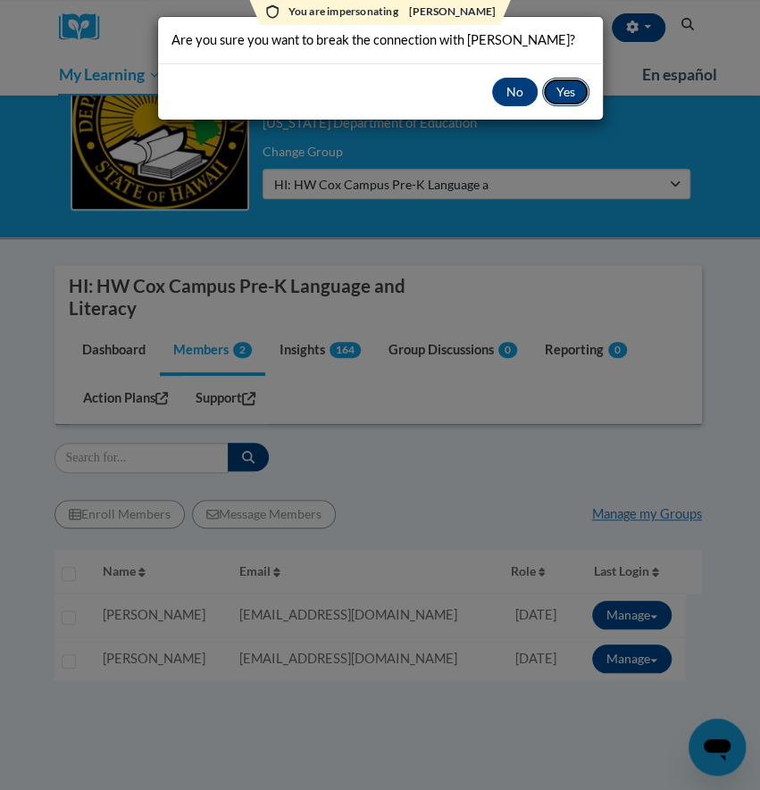
click at [564, 89] on button "Yes" at bounding box center [565, 92] width 47 height 29
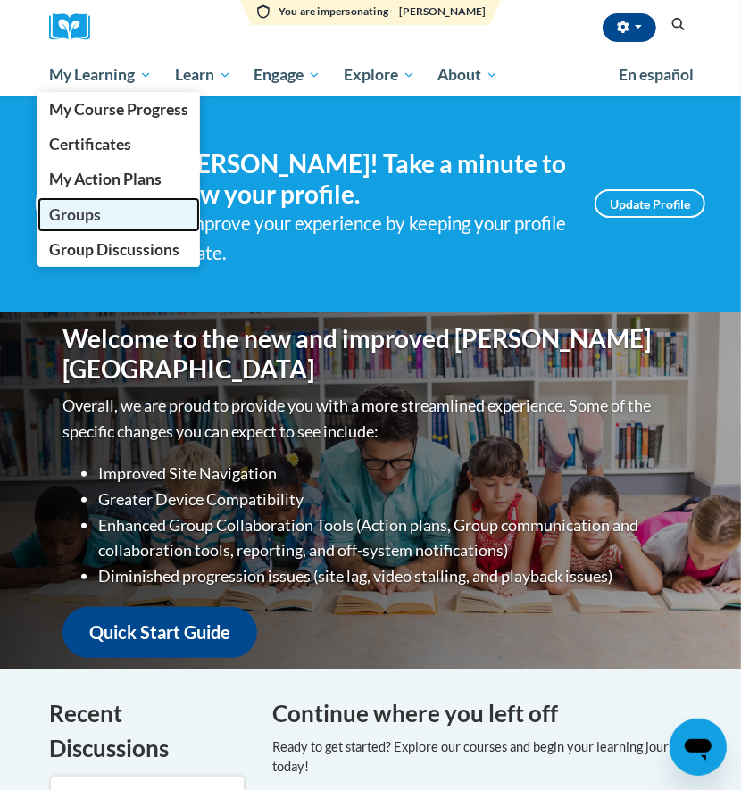
click at [67, 218] on span "Groups" at bounding box center [75, 214] width 52 height 19
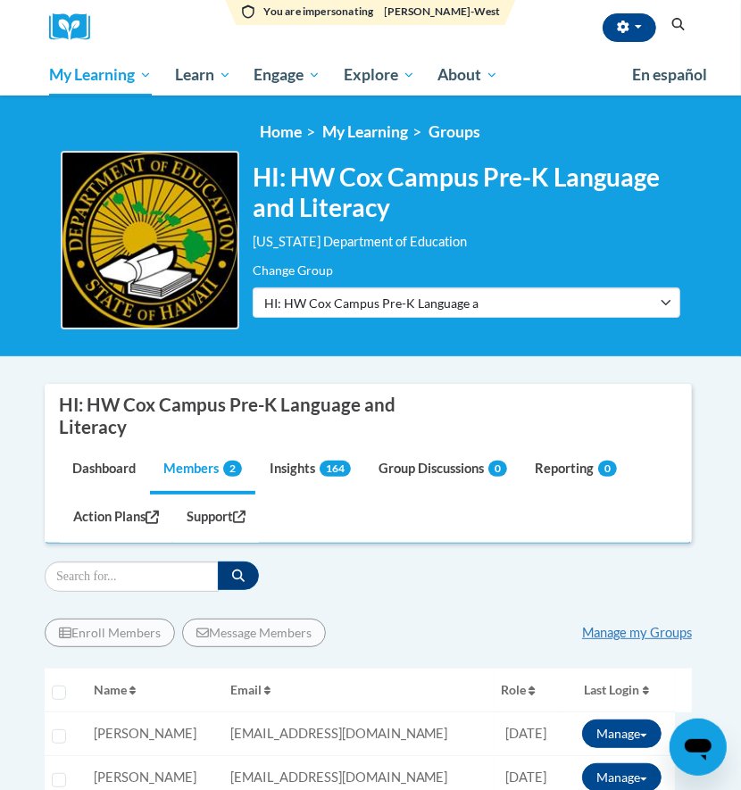
scroll to position [237, 0]
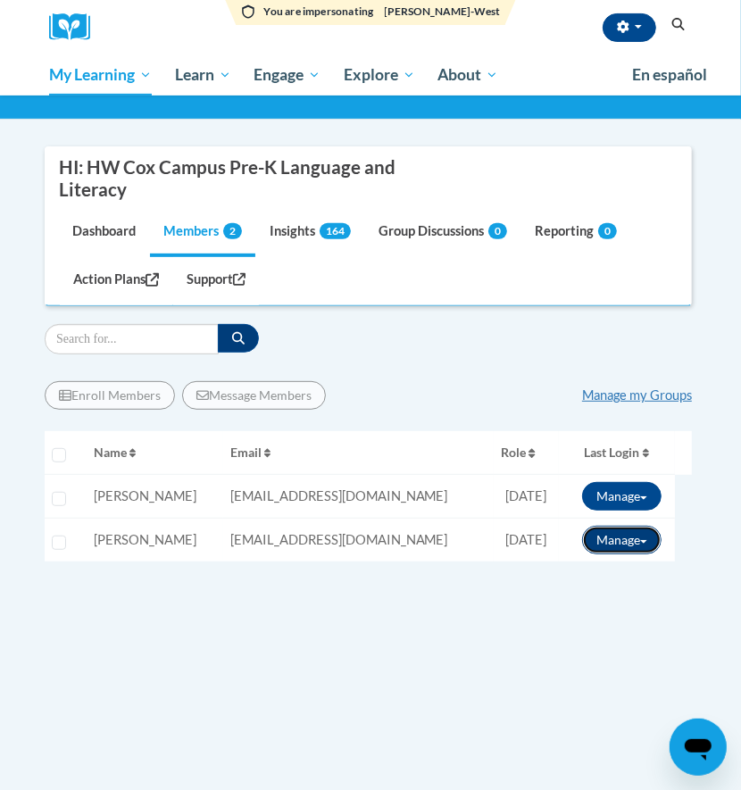
click at [629, 539] on button "Manage" at bounding box center [621, 540] width 79 height 29
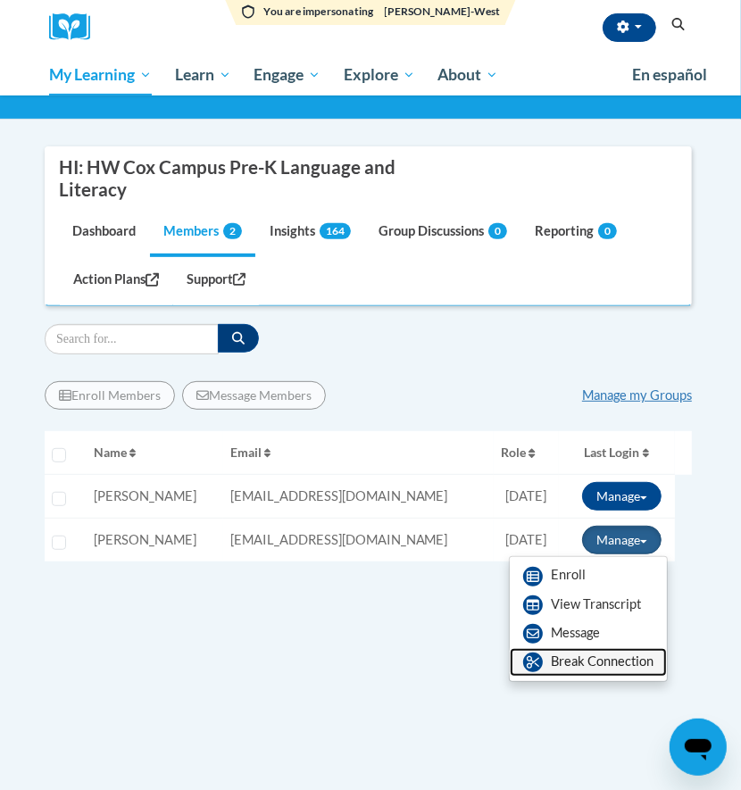
click at [592, 657] on link "Break Connection" at bounding box center [588, 662] width 157 height 29
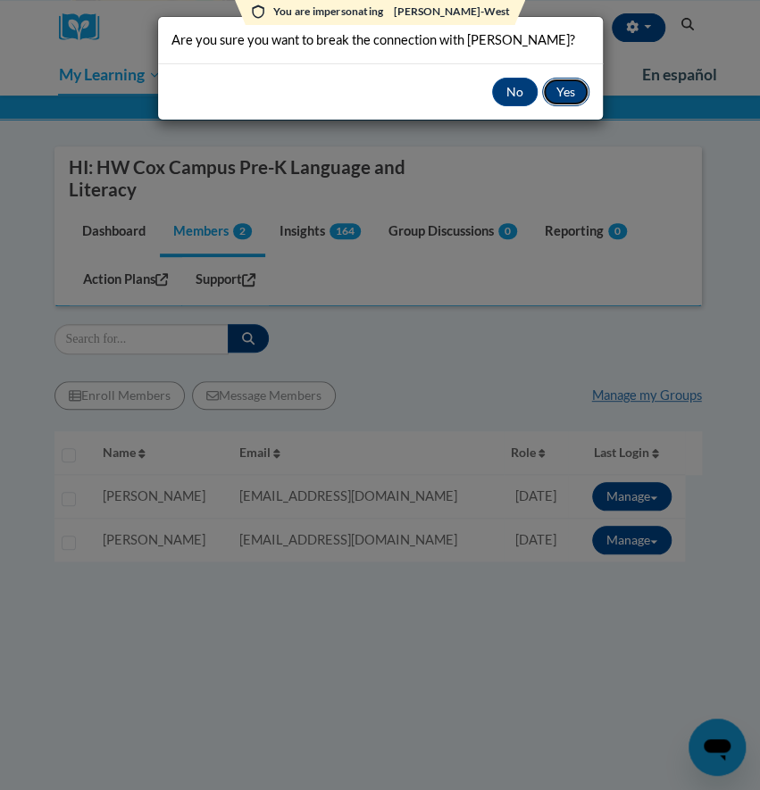
click at [554, 88] on button "Yes" at bounding box center [565, 92] width 47 height 29
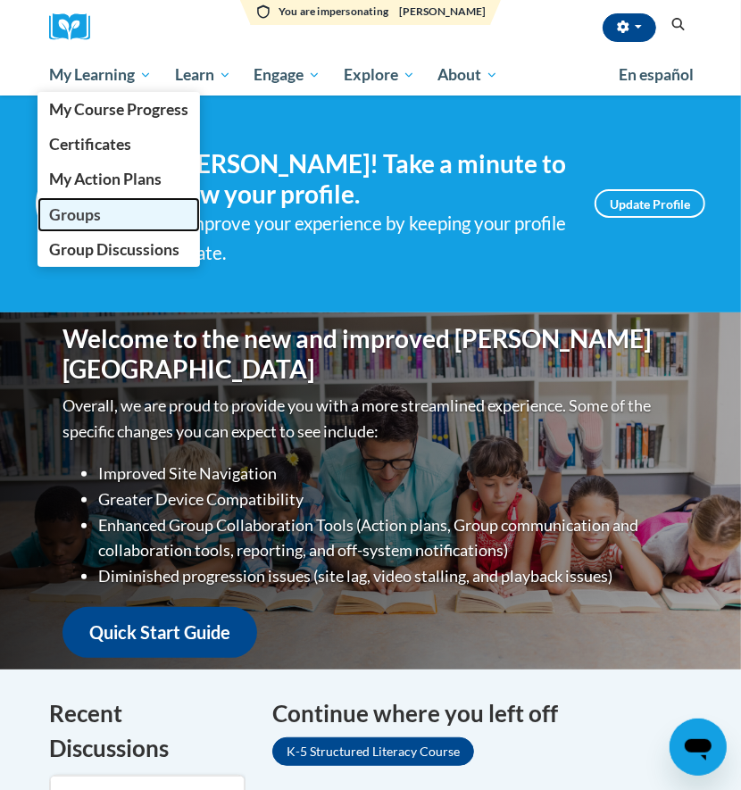
click at [79, 219] on span "Groups" at bounding box center [75, 214] width 52 height 19
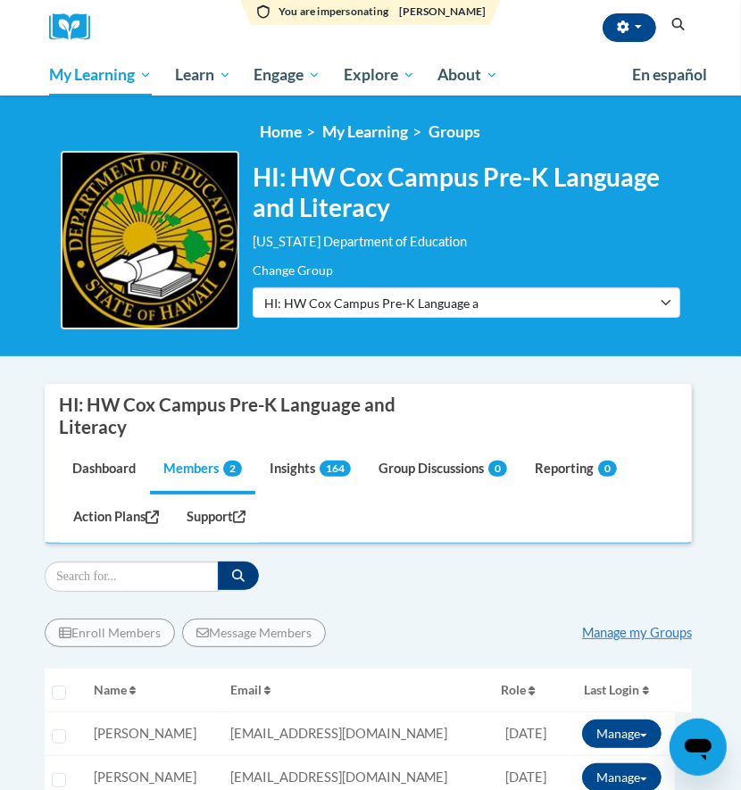
scroll to position [119, 0]
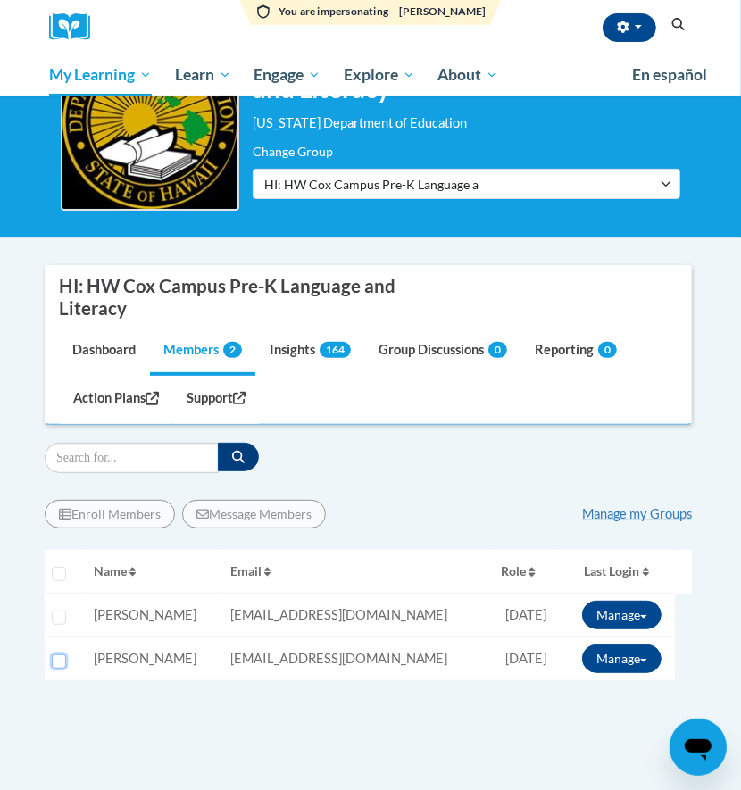
drag, startPoint x: 51, startPoint y: 660, endPoint x: 67, endPoint y: 669, distance: 18.4
click at [53, 660] on input "Select learner" at bounding box center [59, 661] width 14 height 14
checkbox input "true"
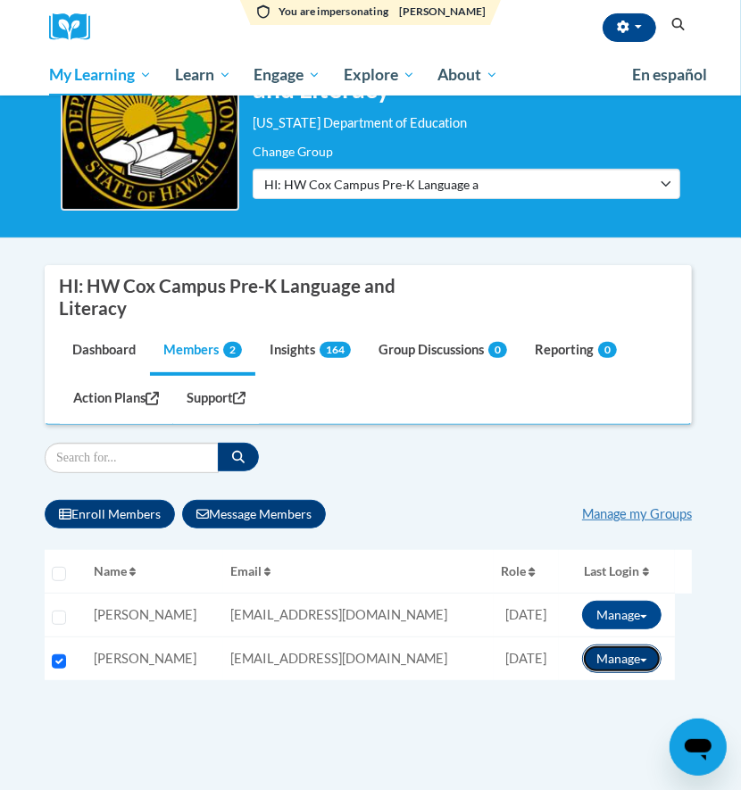
click at [616, 654] on button "Manage" at bounding box center [621, 659] width 79 height 29
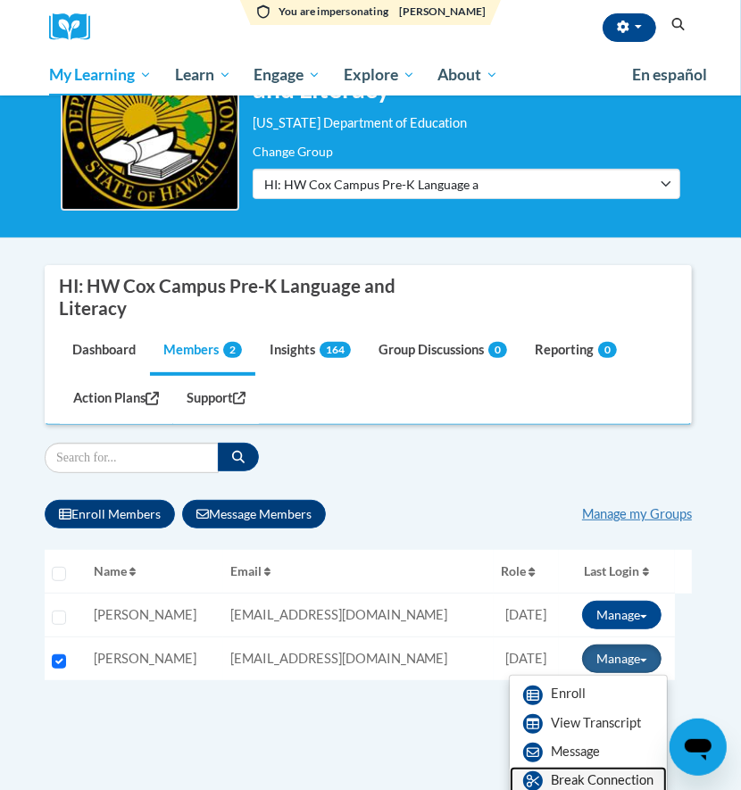
click at [579, 777] on link "Break Connection" at bounding box center [588, 781] width 157 height 29
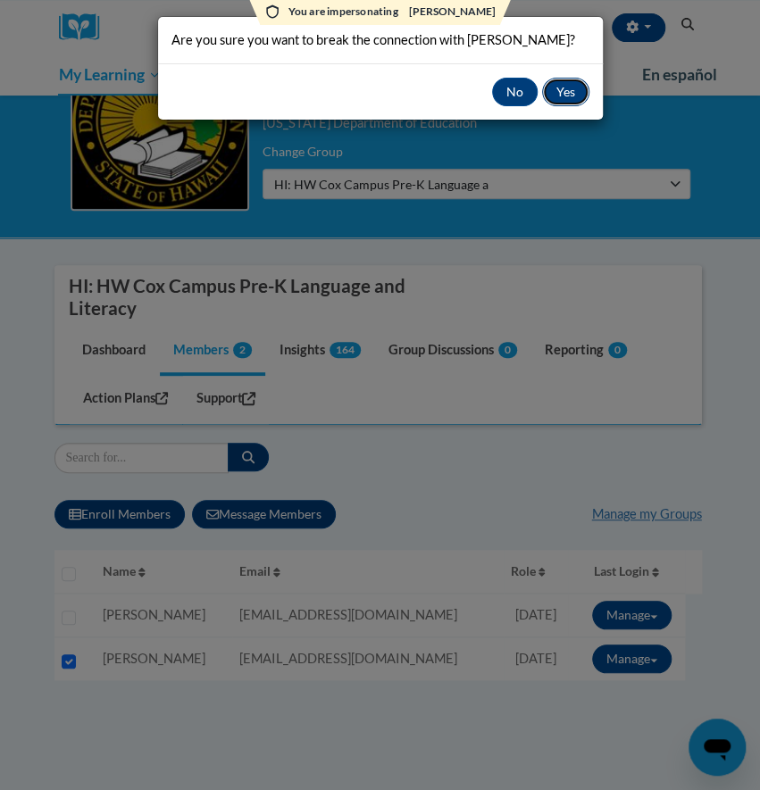
click at [565, 86] on button "Yes" at bounding box center [565, 92] width 47 height 29
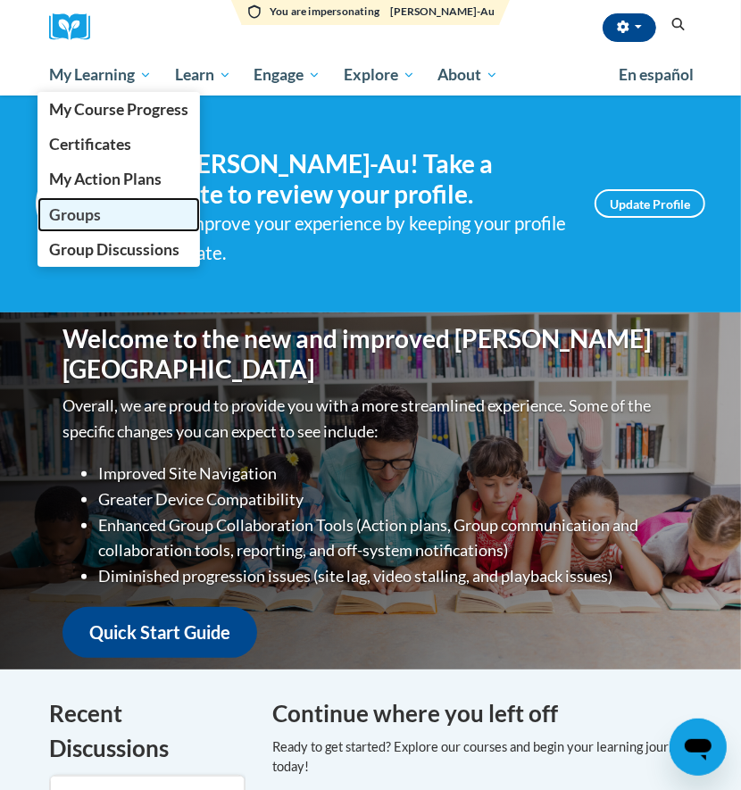
click at [87, 213] on span "Groups" at bounding box center [75, 214] width 52 height 19
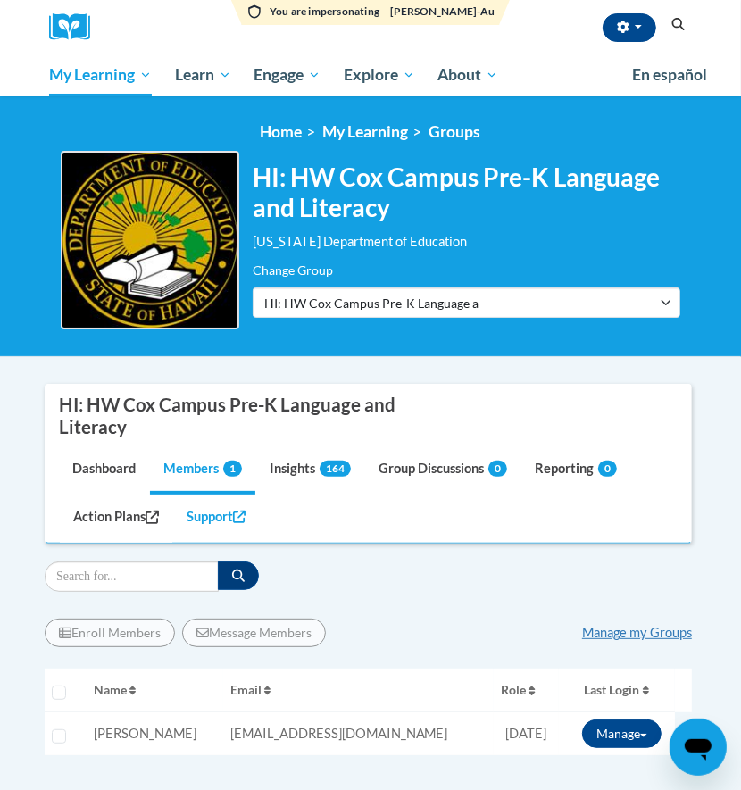
scroll to position [119, 0]
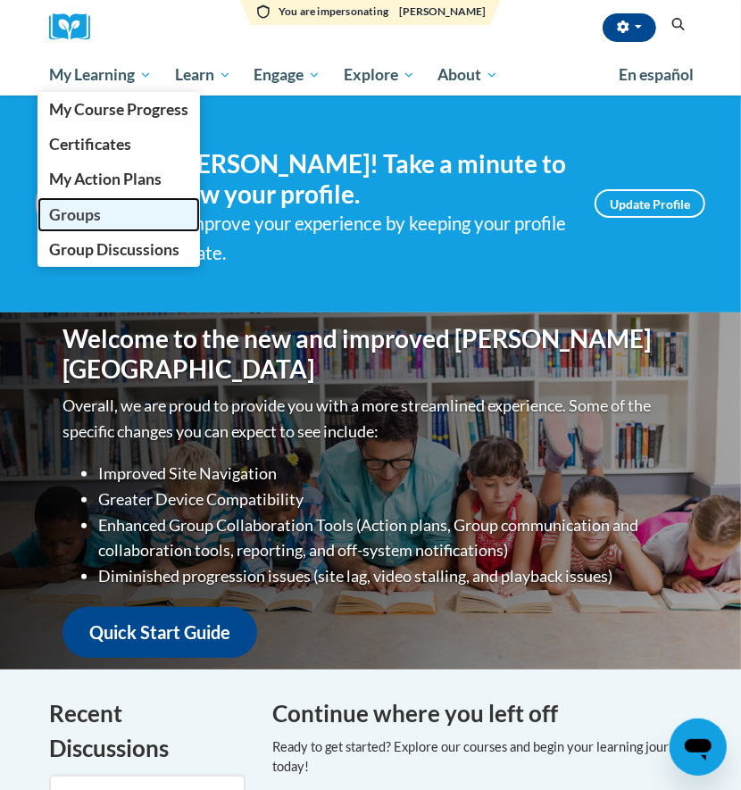
click at [79, 200] on link "Groups" at bounding box center [118, 214] width 162 height 35
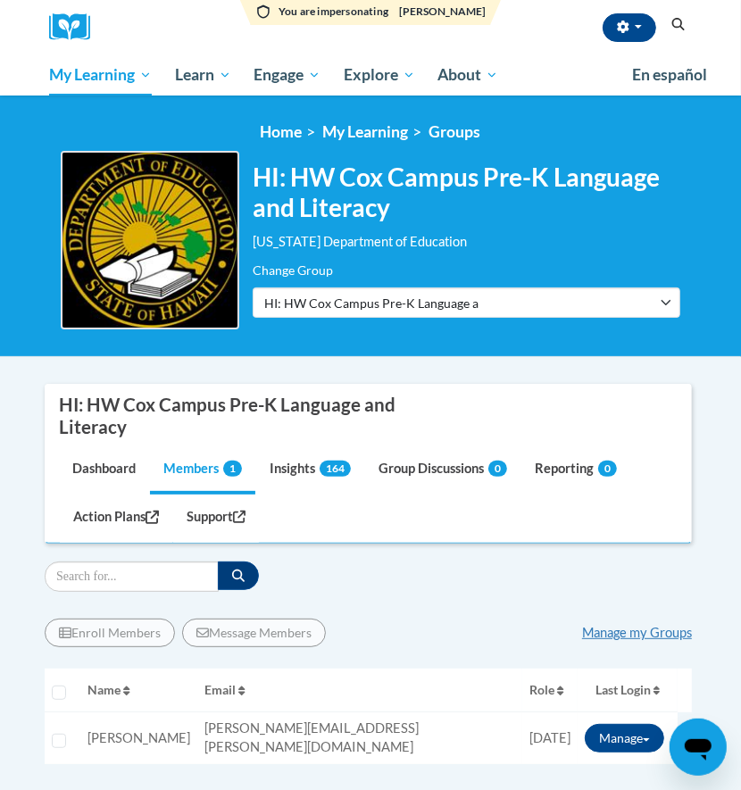
scroll to position [119, 0]
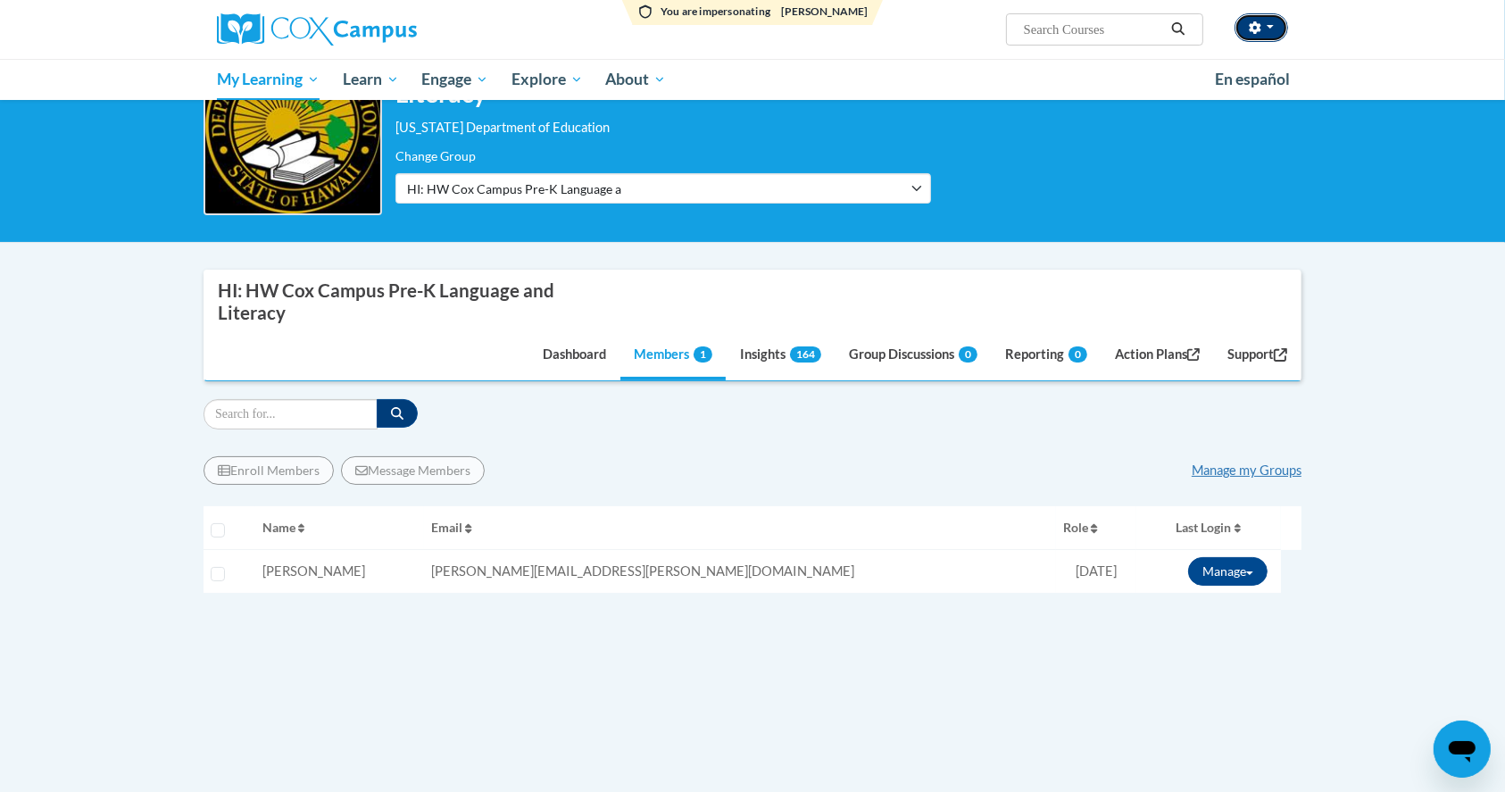
click at [740, 26] on icon "button" at bounding box center [1255, 27] width 12 height 12
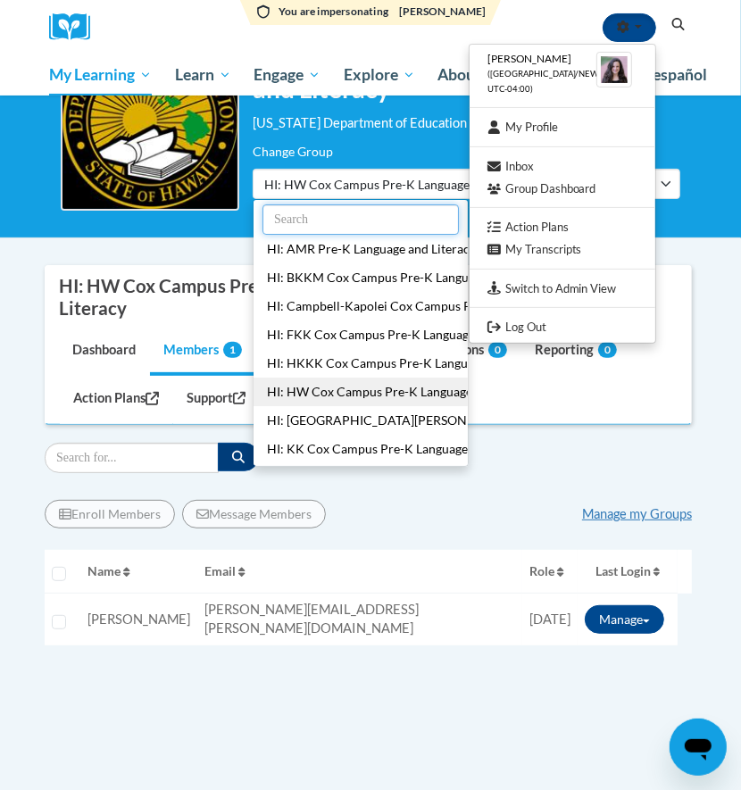
click at [299, 221] on input "text" at bounding box center [360, 219] width 196 height 30
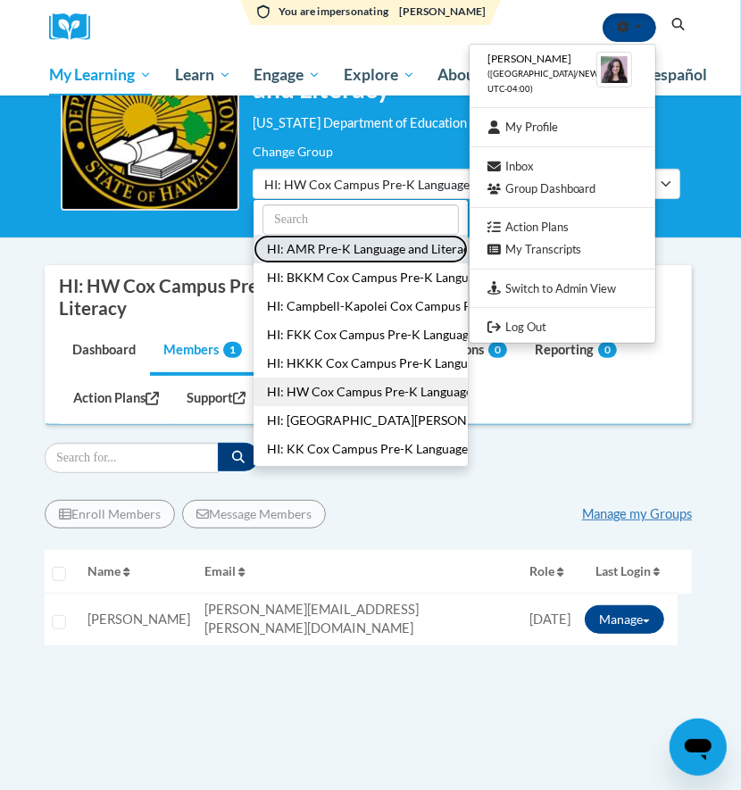
click at [299, 253] on button "HI: AMR Pre-K Language and Literacy" at bounding box center [361, 249] width 214 height 29
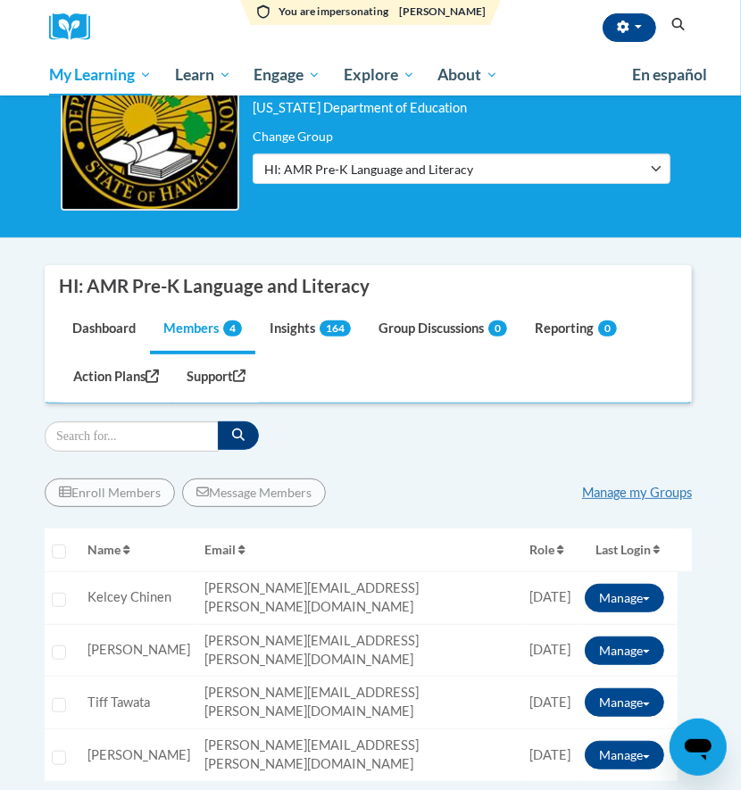
scroll to position [237, 0]
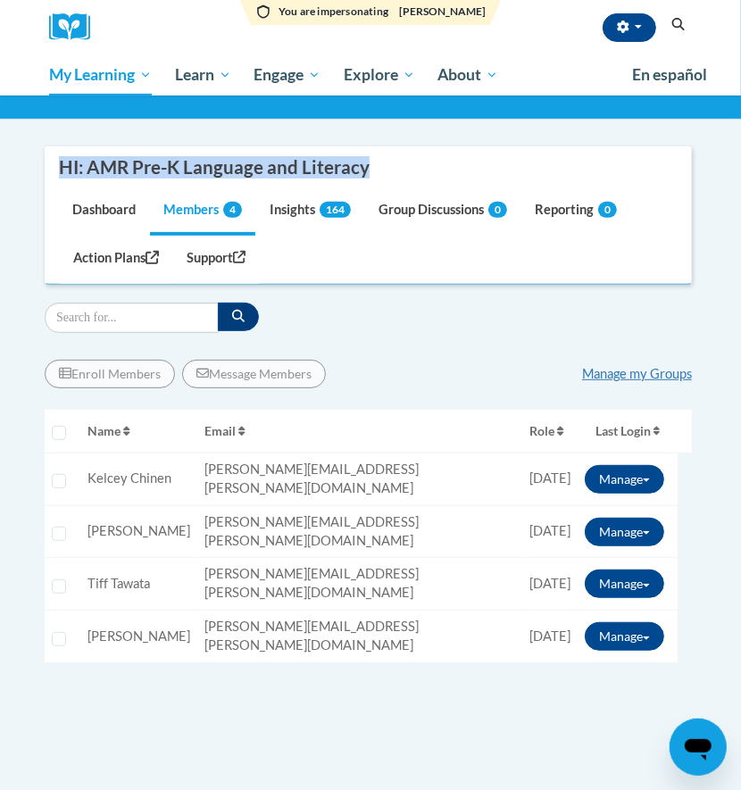
drag, startPoint x: 57, startPoint y: 168, endPoint x: 370, endPoint y: 182, distance: 312.8
click at [370, 182] on nav "HI: AMR Pre-K Language and Literacy Dashboard Members 4 Insights 164 Group Disc…" at bounding box center [368, 215] width 647 height 138
copy div "HI: AMR Pre-K Language and Literacy"
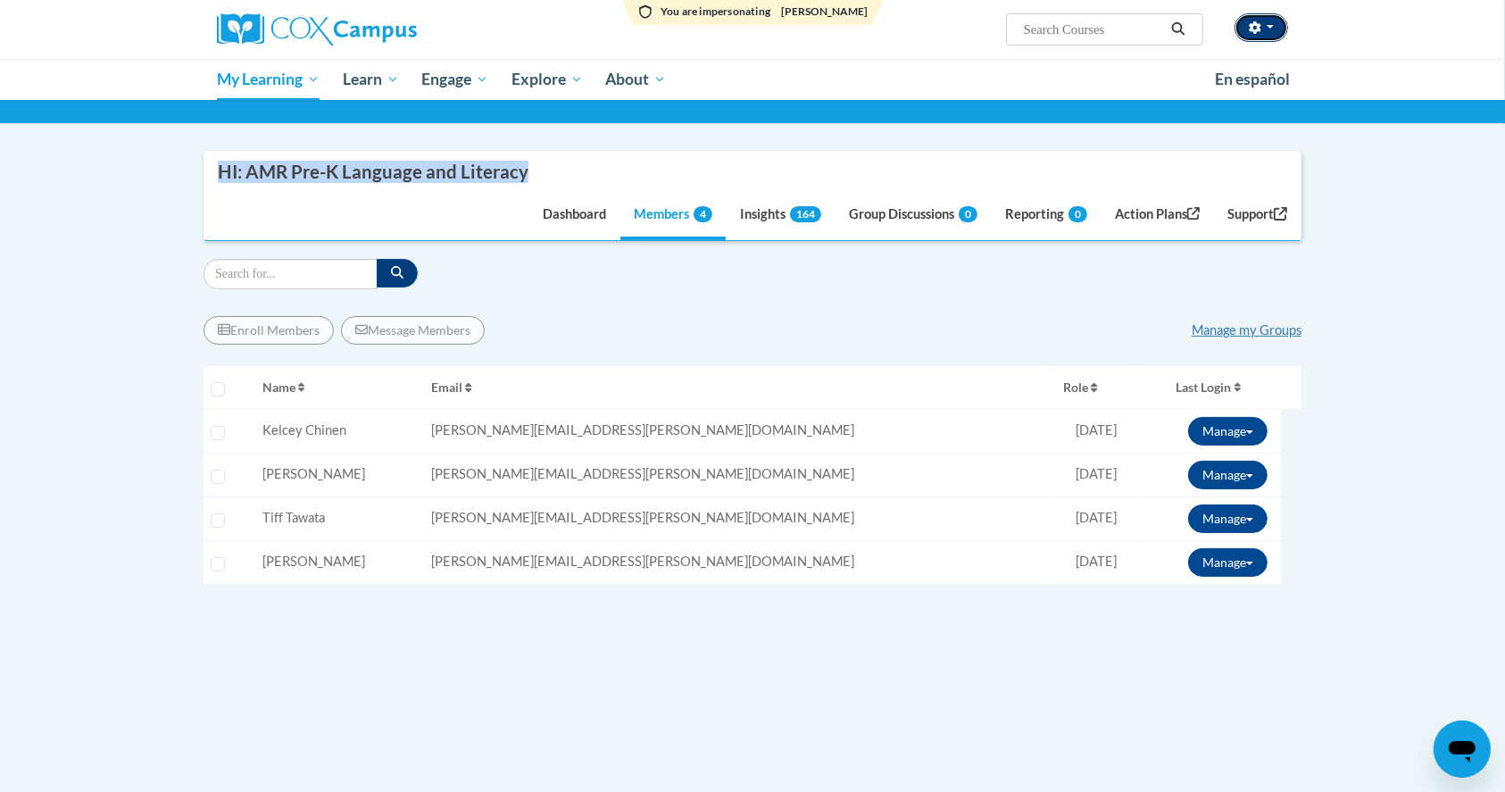
click at [740, 29] on icon "button" at bounding box center [1255, 27] width 12 height 12
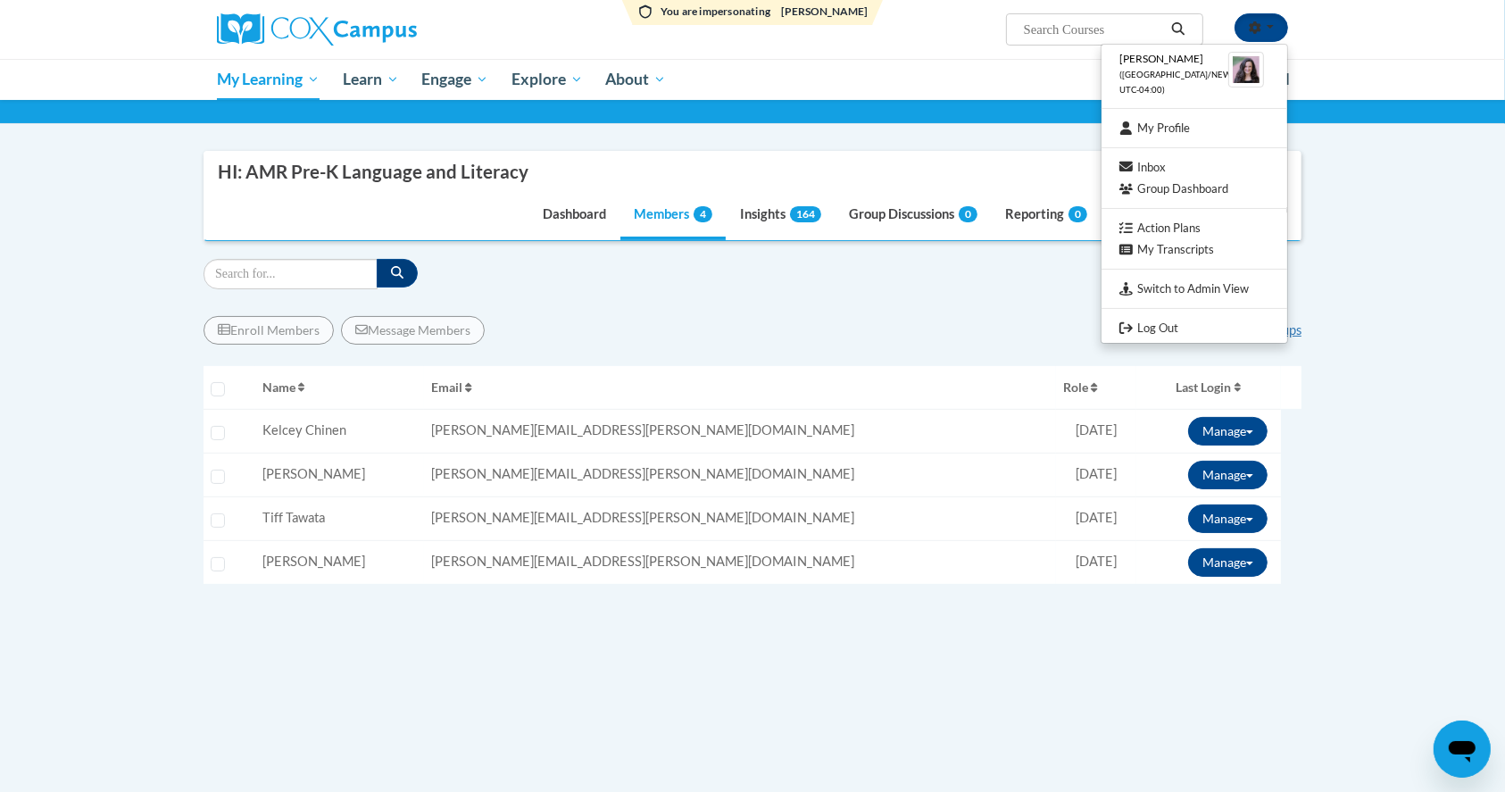
click at [740, 180] on body "You are impersonating Lauren Padesky Lauren Padesky (America/New_York UTC-04:00…" at bounding box center [752, 467] width 1505 height 1409
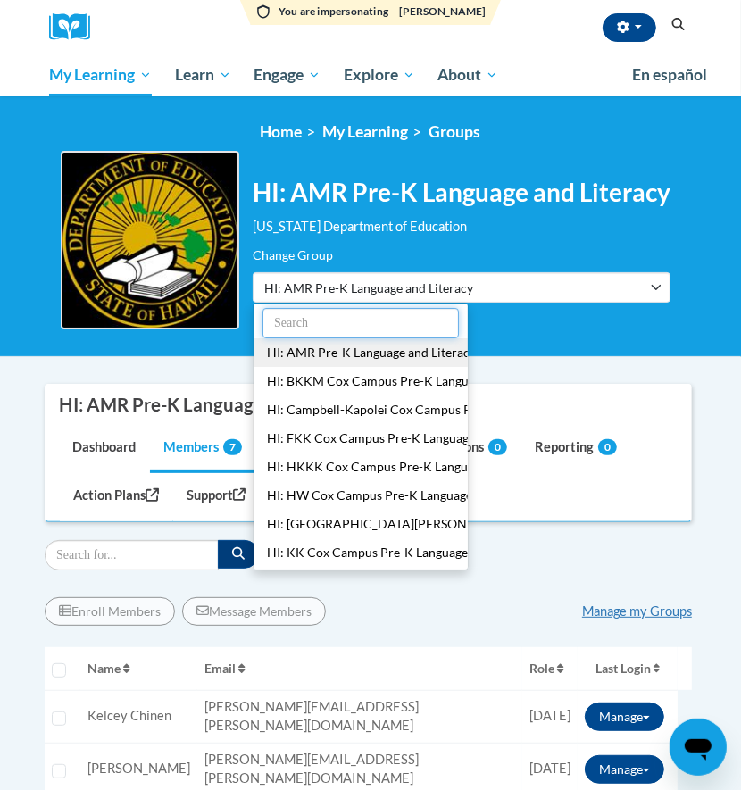
click at [337, 314] on input "text" at bounding box center [360, 323] width 196 height 30
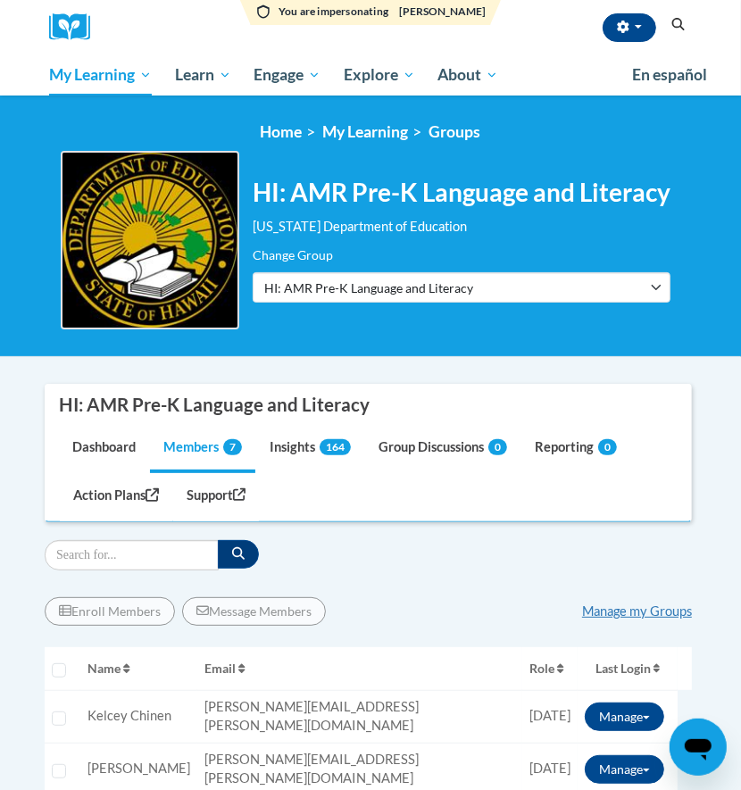
type input "campb"
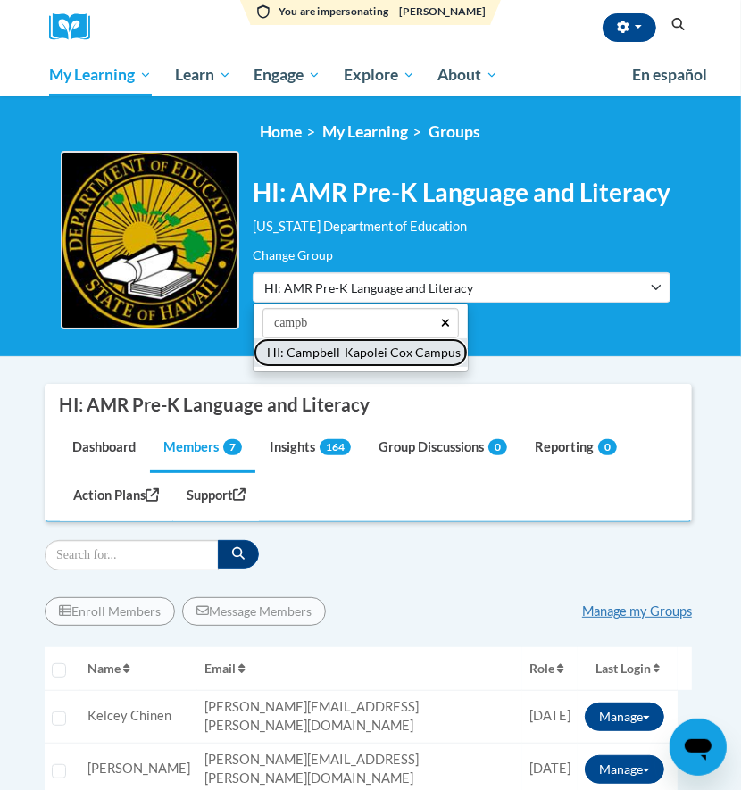
click at [324, 350] on button "HI: Campbell-Kapolei Cox Campus Pre-K Language and Literacy" at bounding box center [361, 352] width 214 height 29
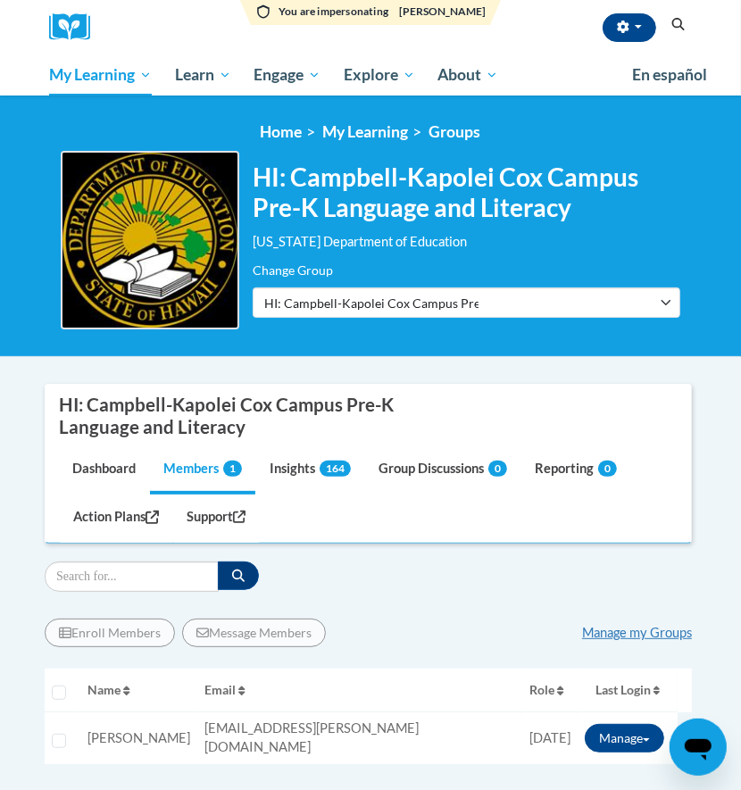
scroll to position [119, 0]
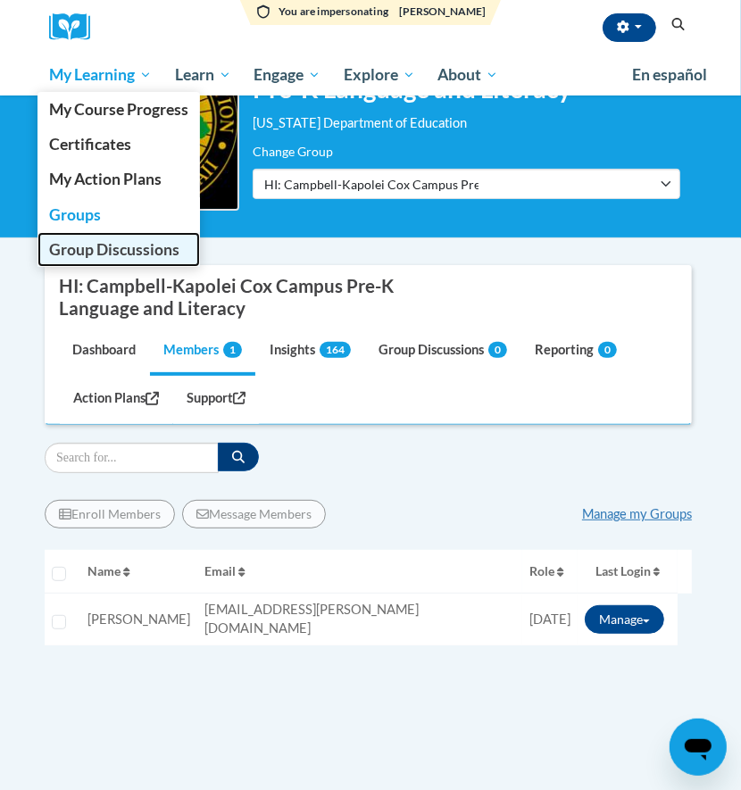
click at [54, 254] on span "Group Discussions" at bounding box center [114, 249] width 130 height 19
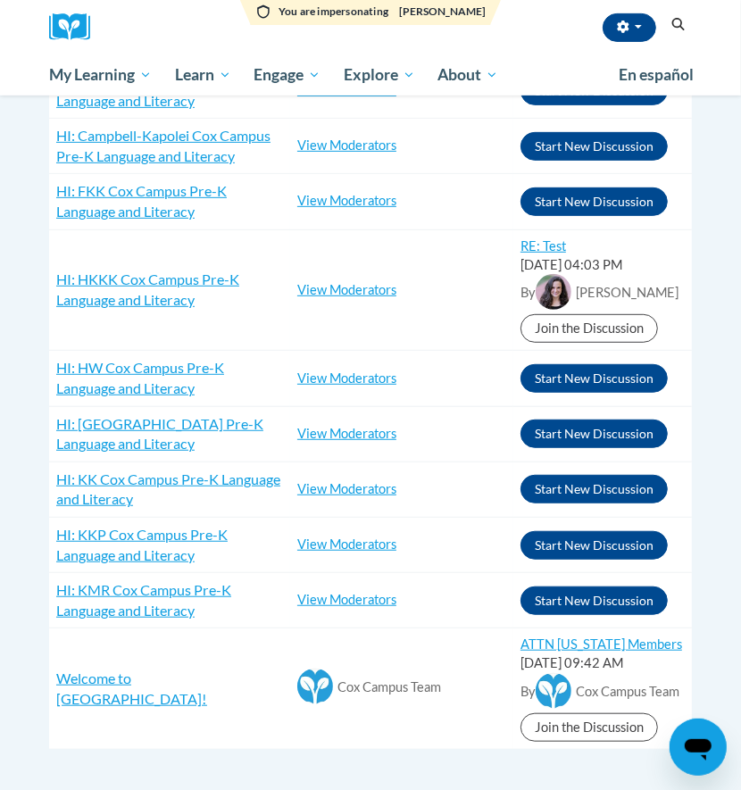
scroll to position [237, 0]
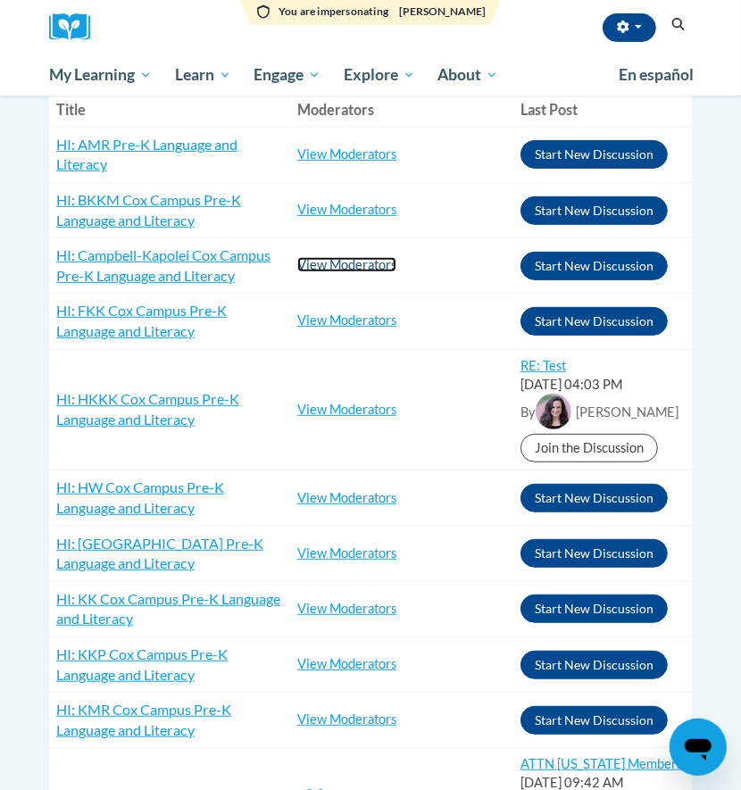
click at [323, 265] on link "View Moderators" at bounding box center [346, 264] width 99 height 15
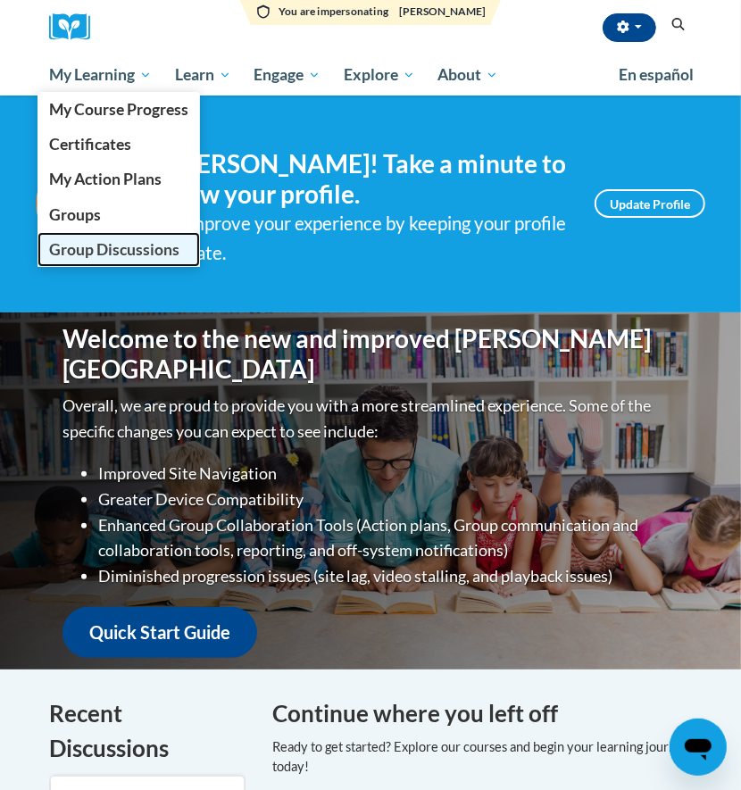
click at [82, 240] on span "Group Discussions" at bounding box center [114, 249] width 130 height 19
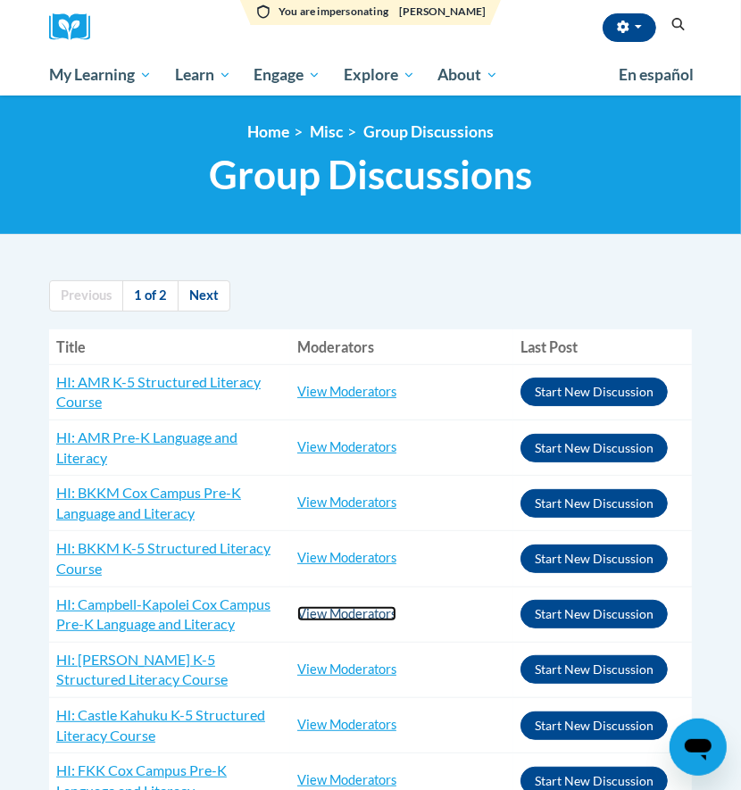
click at [303, 611] on link "View Moderators" at bounding box center [346, 613] width 99 height 15
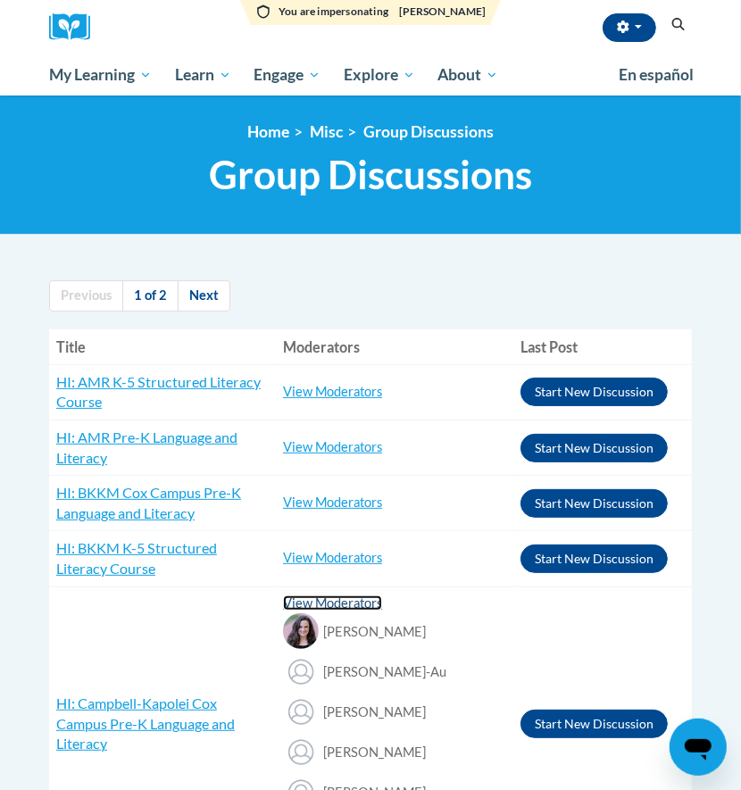
scroll to position [119, 0]
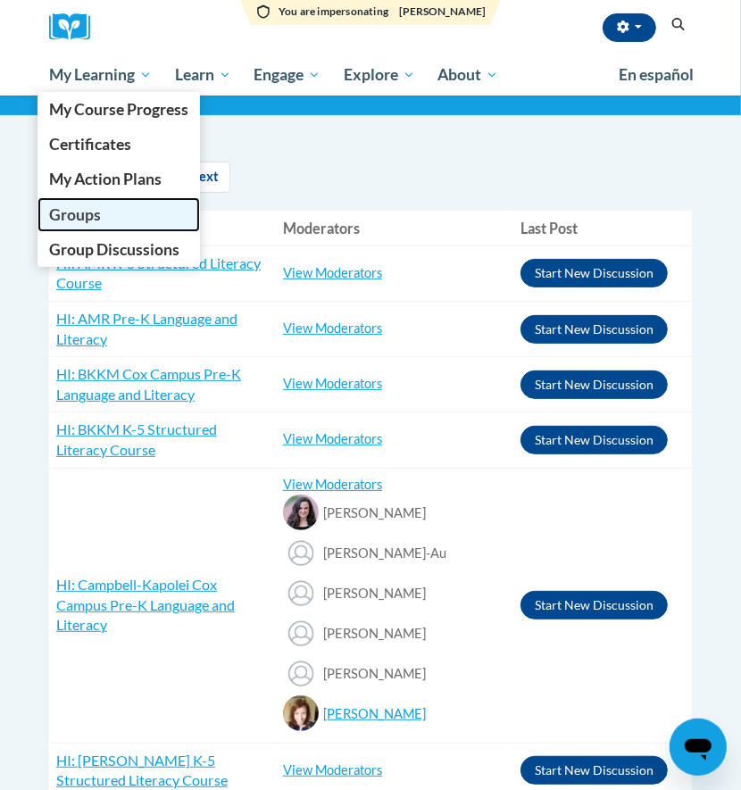
click at [93, 215] on span "Groups" at bounding box center [75, 214] width 52 height 19
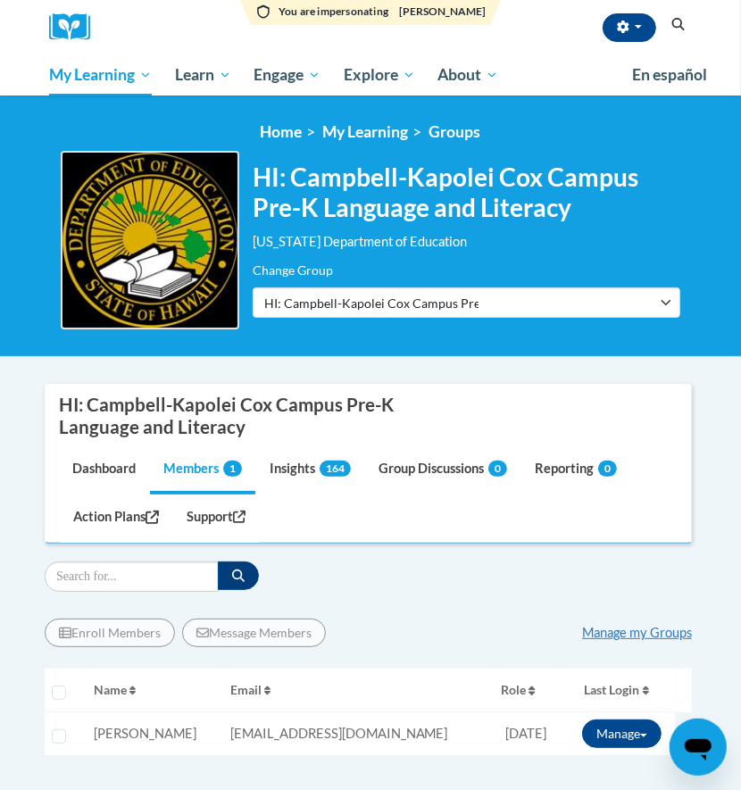
scroll to position [119, 0]
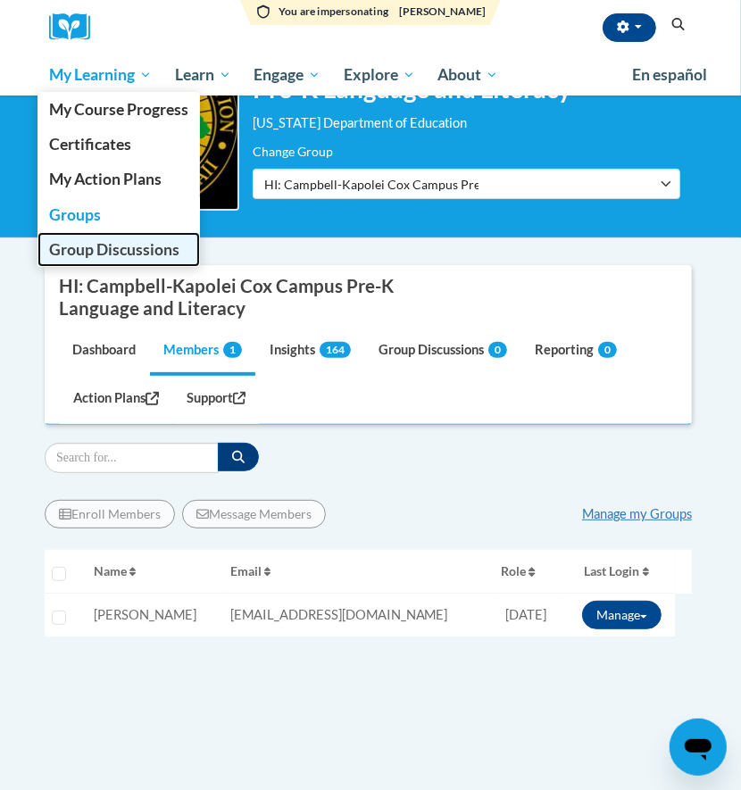
click at [92, 245] on span "Group Discussions" at bounding box center [114, 249] width 130 height 19
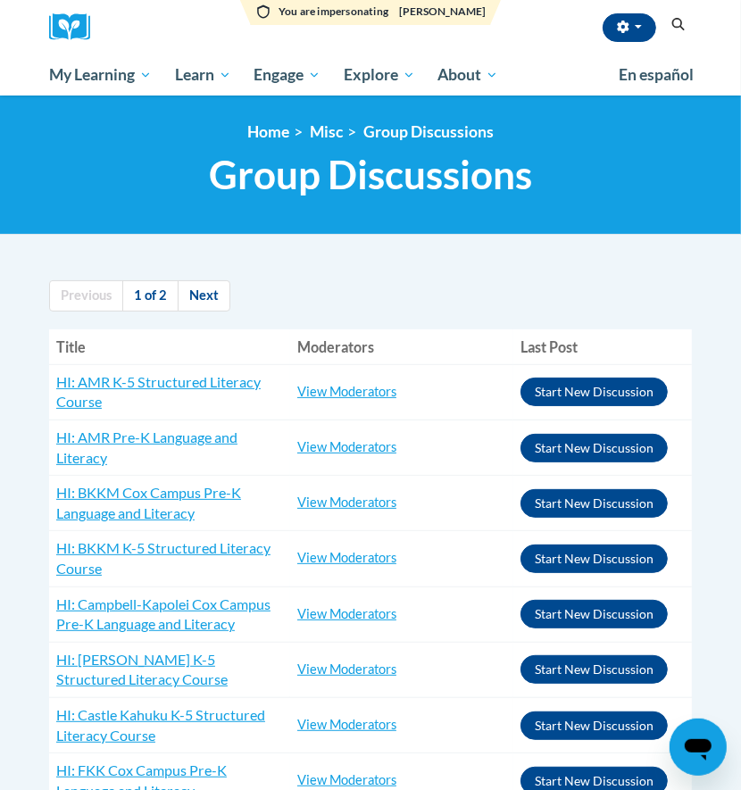
scroll to position [119, 0]
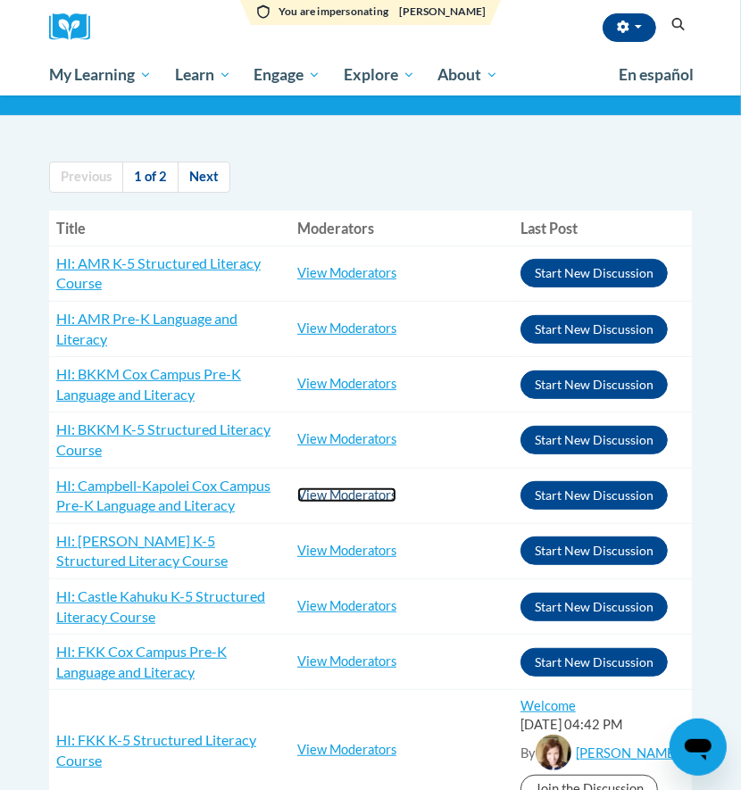
click at [329, 497] on link "View Moderators" at bounding box center [346, 494] width 99 height 15
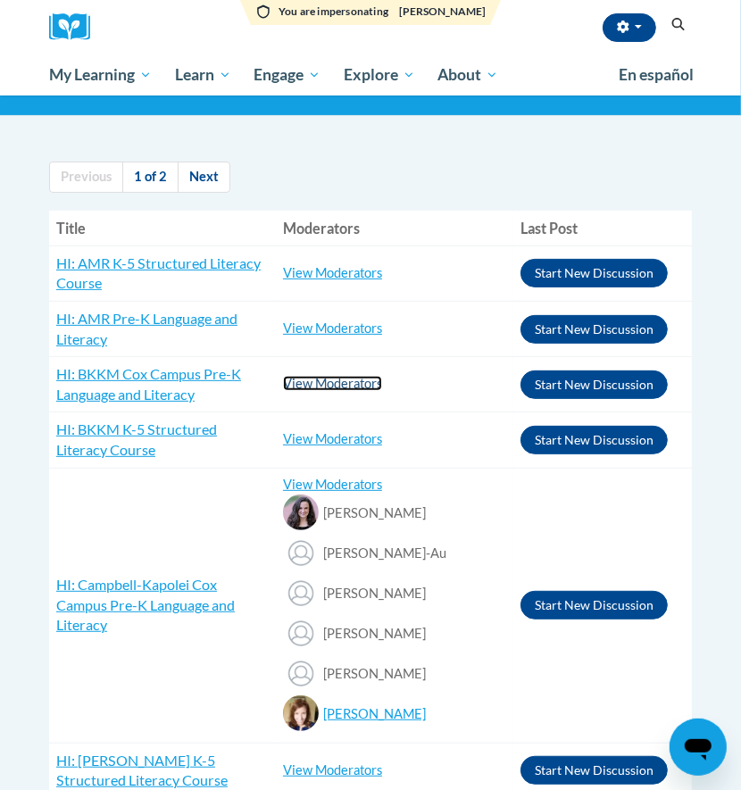
click at [330, 382] on link "View Moderators" at bounding box center [332, 383] width 99 height 15
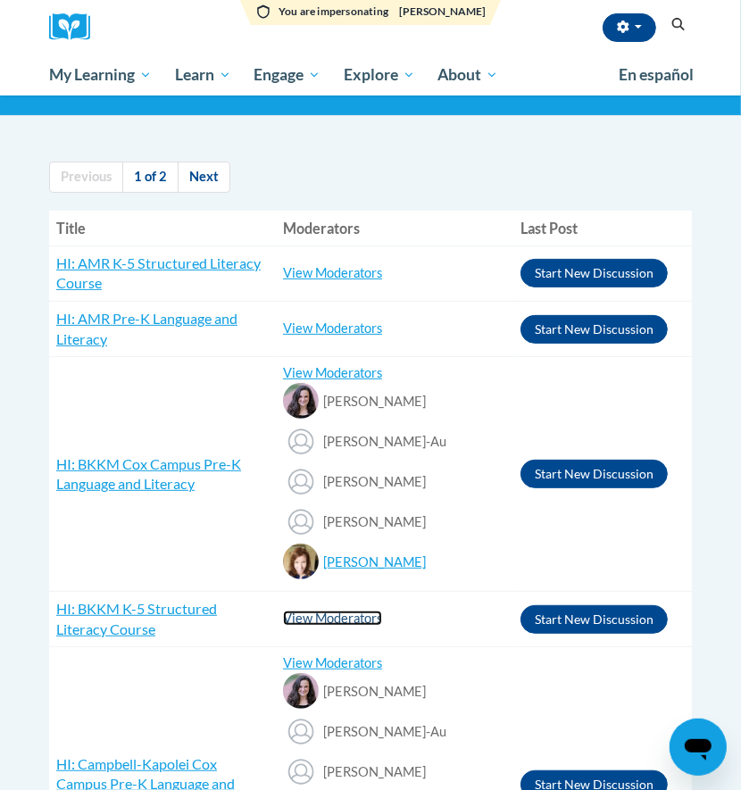
click at [332, 615] on link "View Moderators" at bounding box center [332, 618] width 99 height 15
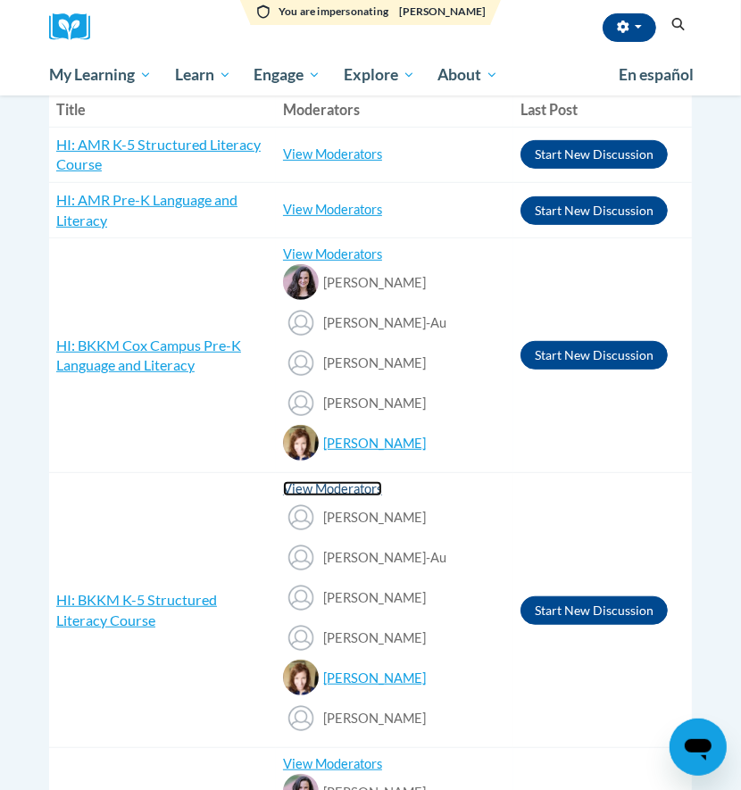
scroll to position [357, 0]
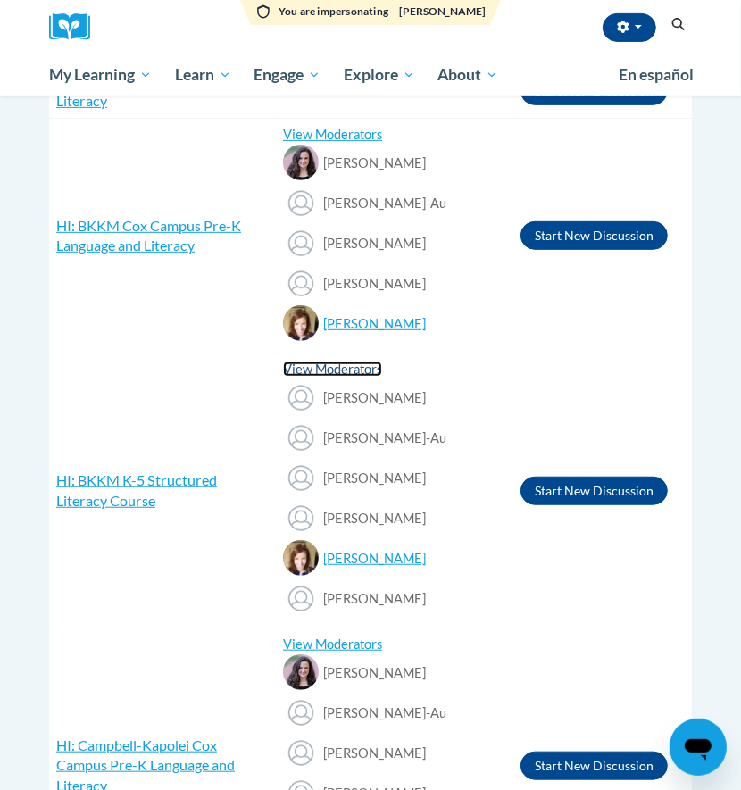
click at [326, 365] on link "View Moderators" at bounding box center [332, 369] width 99 height 15
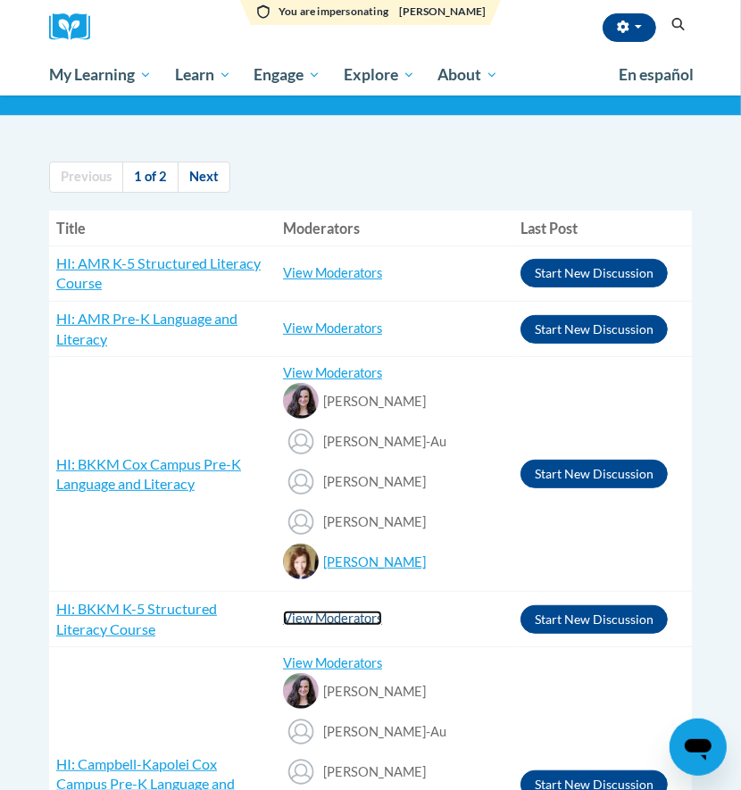
scroll to position [0, 0]
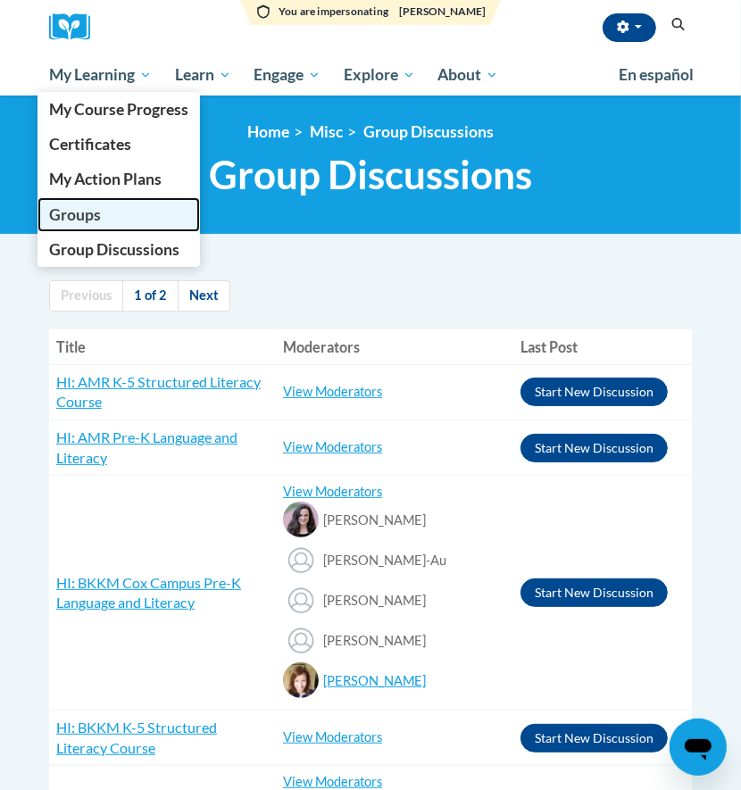
click at [84, 222] on span "Groups" at bounding box center [75, 214] width 52 height 19
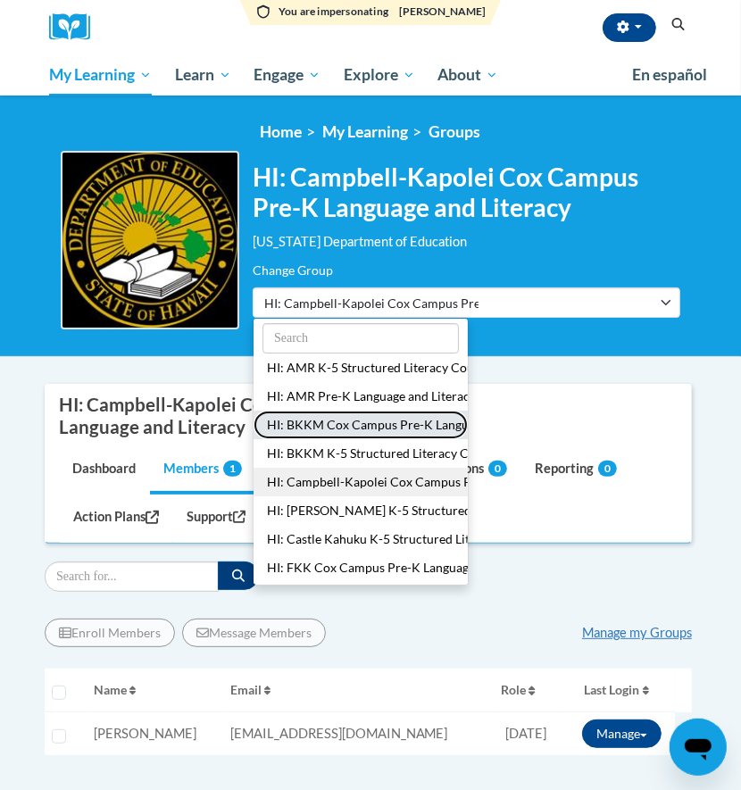
click at [349, 430] on button "HI: BKKM Cox Campus Pre-K Language and Literacy" at bounding box center [361, 425] width 214 height 29
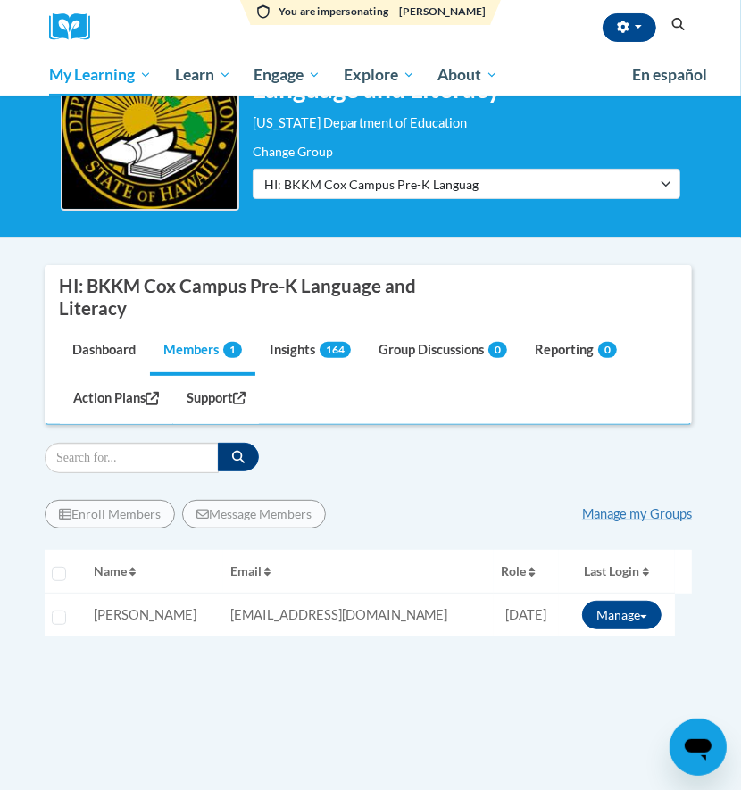
scroll to position [237, 0]
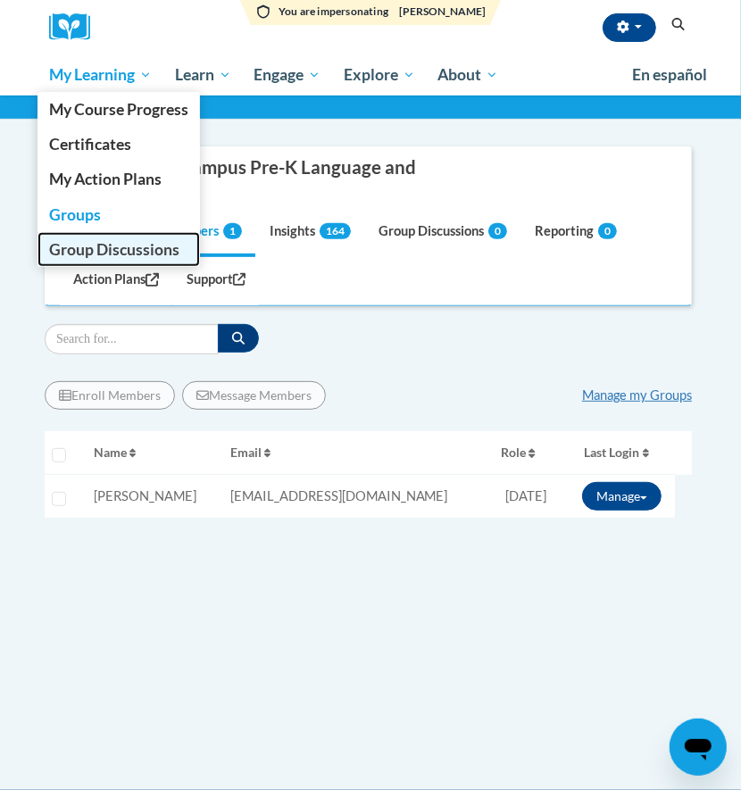
click at [79, 250] on span "Group Discussions" at bounding box center [114, 249] width 130 height 19
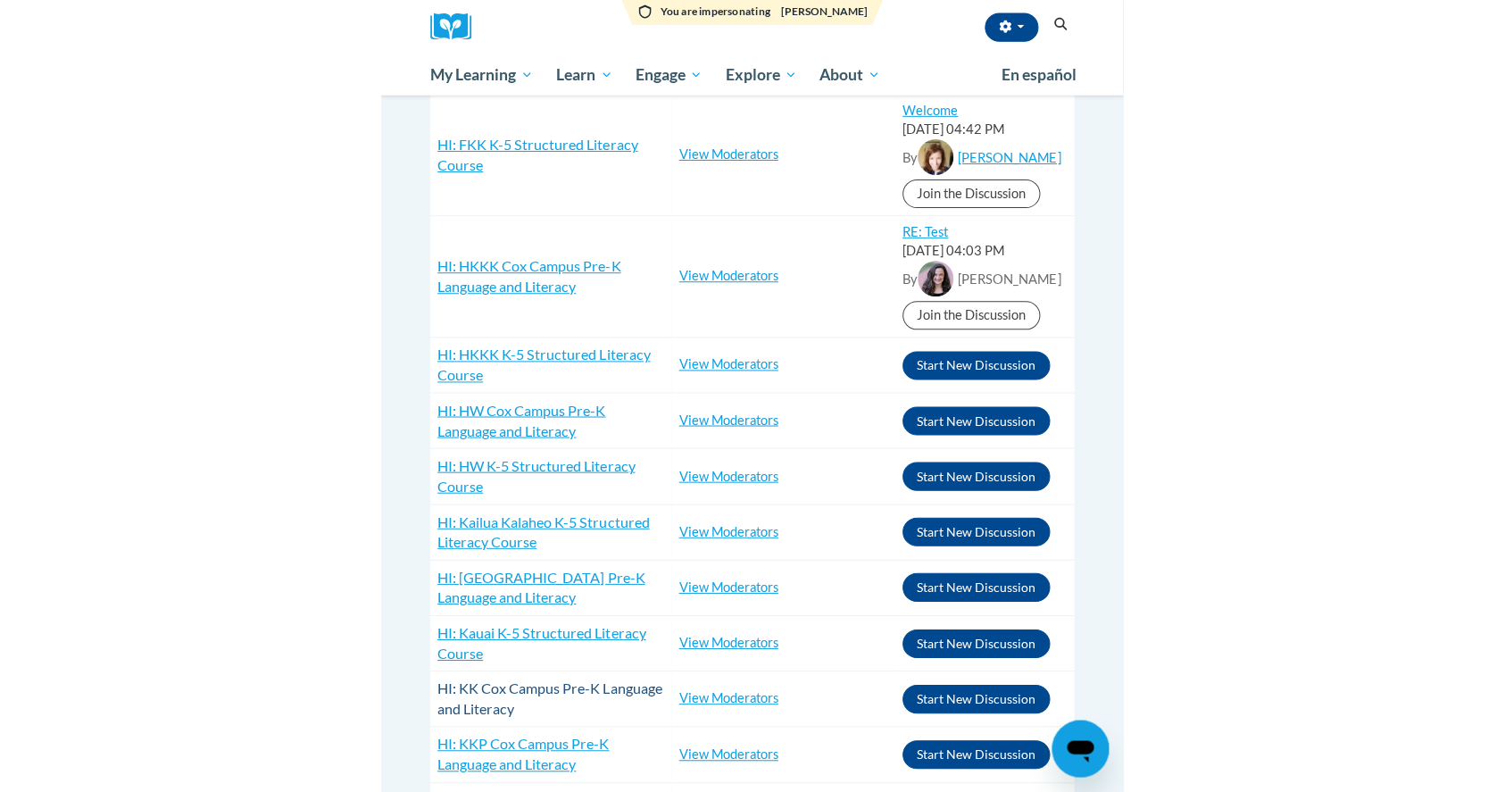
scroll to position [595, 0]
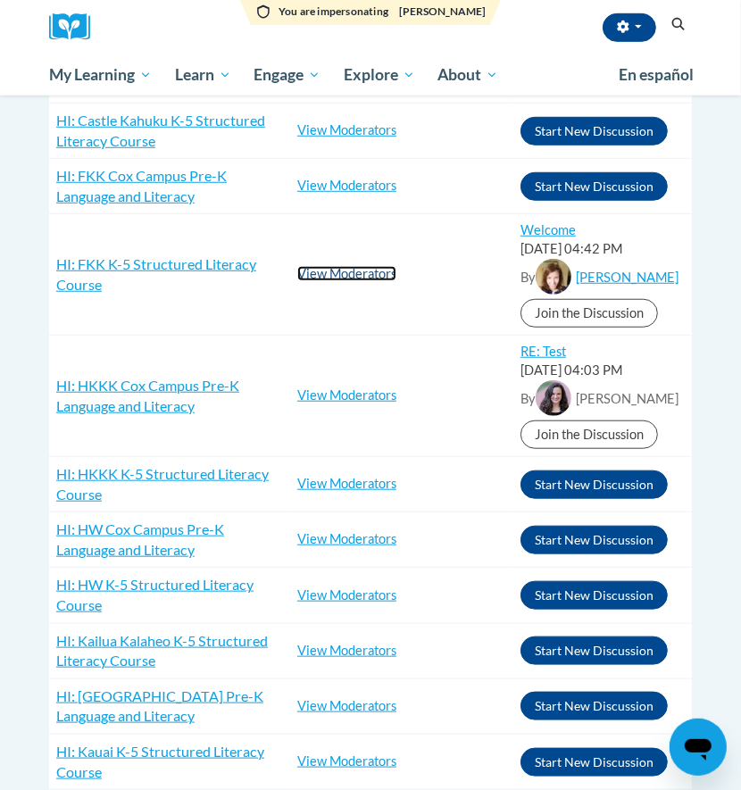
click at [337, 271] on link "View Moderators" at bounding box center [346, 273] width 99 height 15
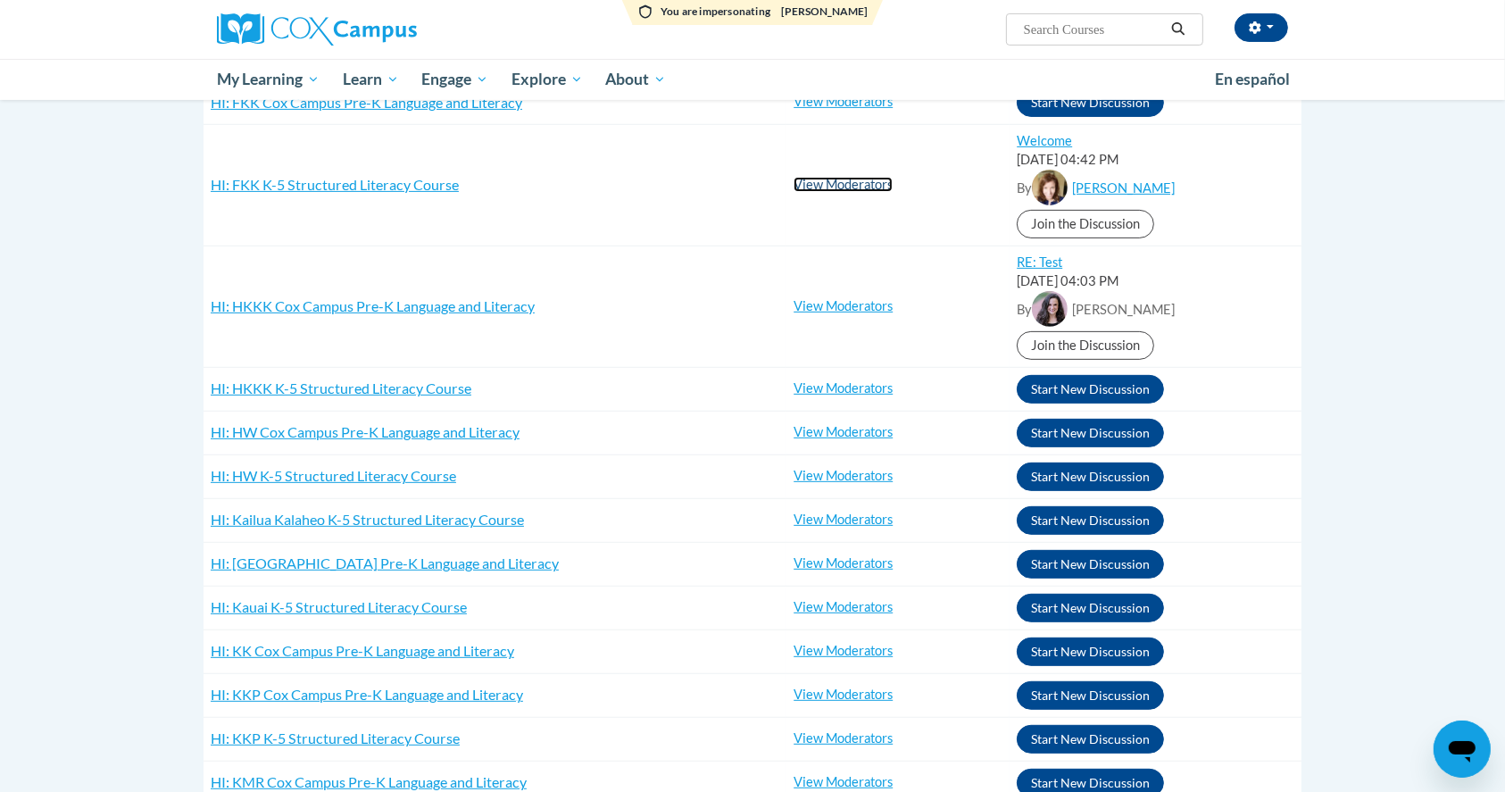
click at [871, 181] on link "View Moderators" at bounding box center [843, 184] width 99 height 15
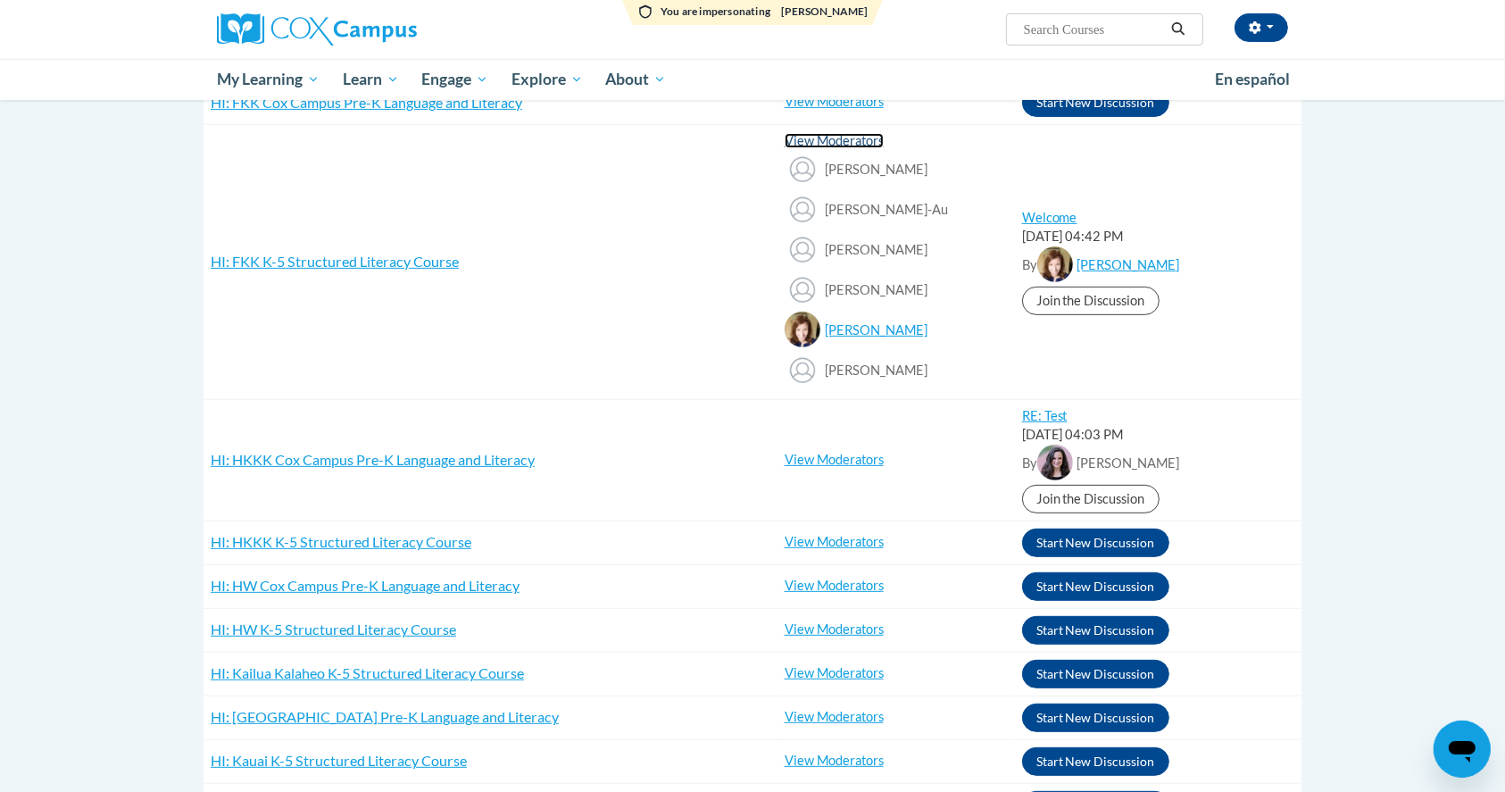
scroll to position [476, 0]
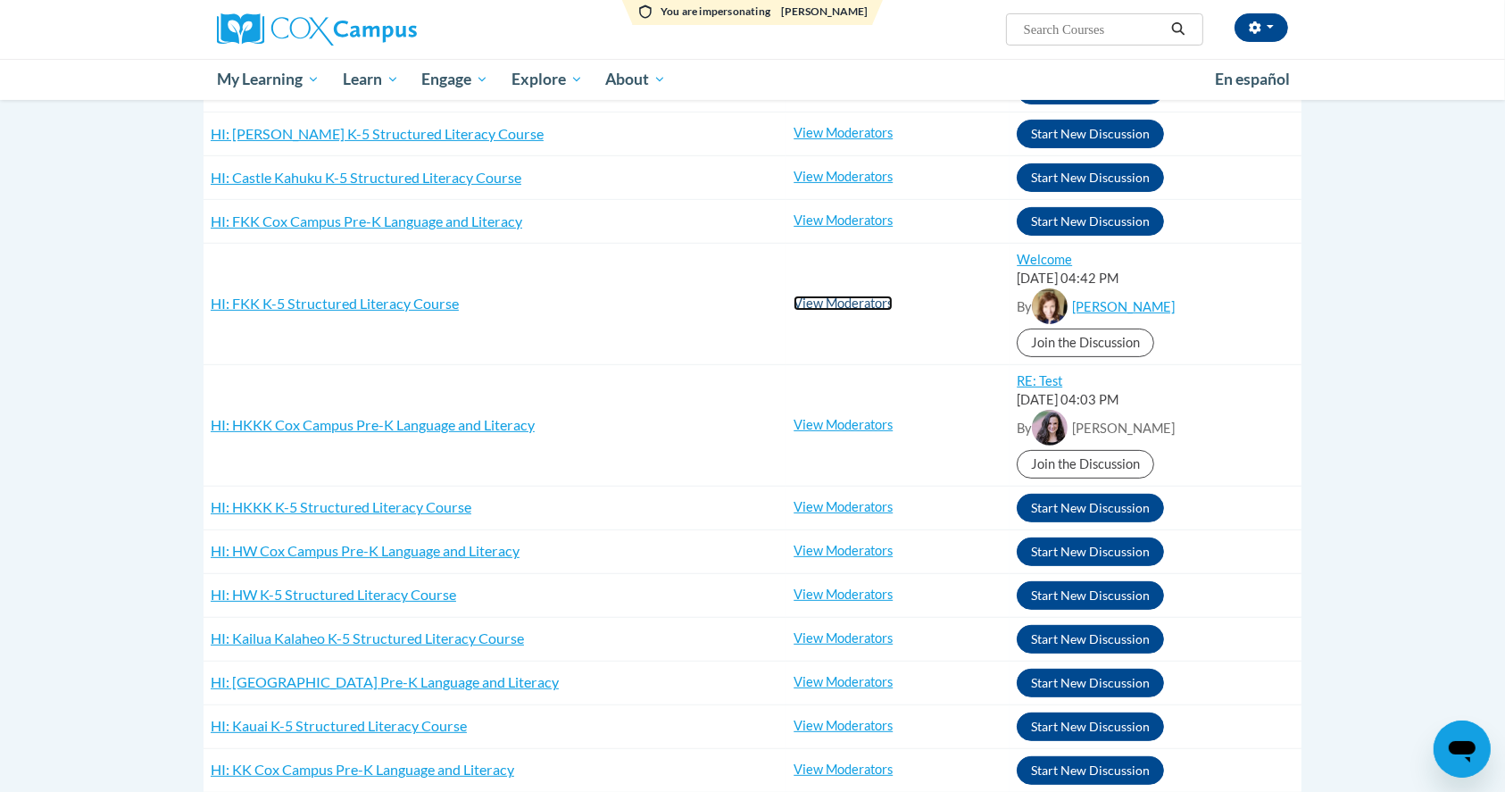
click at [836, 298] on link "View Moderators" at bounding box center [843, 303] width 99 height 15
